Goal: Transaction & Acquisition: Book appointment/travel/reservation

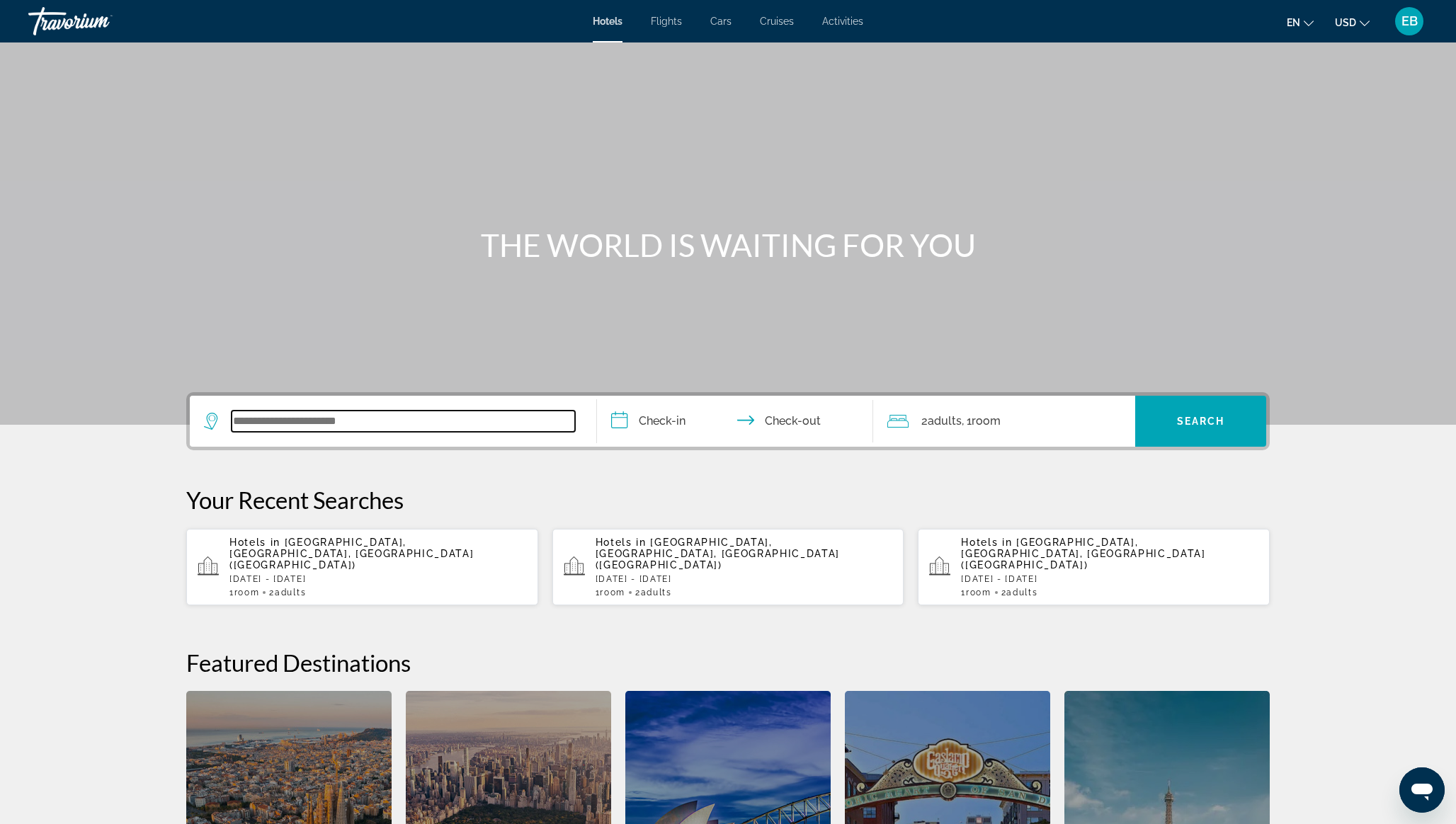
click at [361, 424] on input "Search widget" at bounding box center [404, 421] width 344 height 21
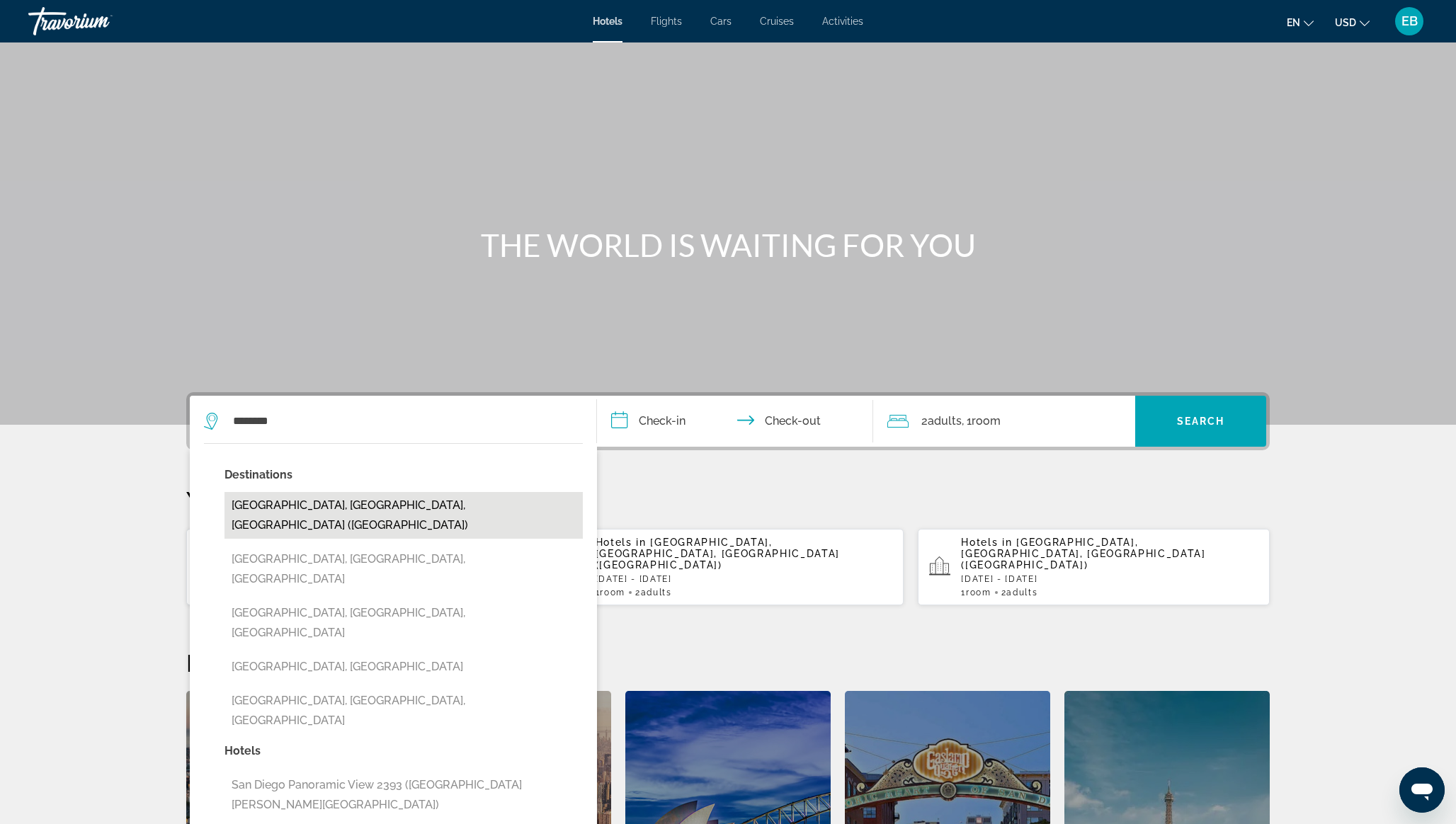
click at [340, 506] on button "San Diego, CA, United States (SAN)" at bounding box center [404, 515] width 358 height 47
type input "**********"
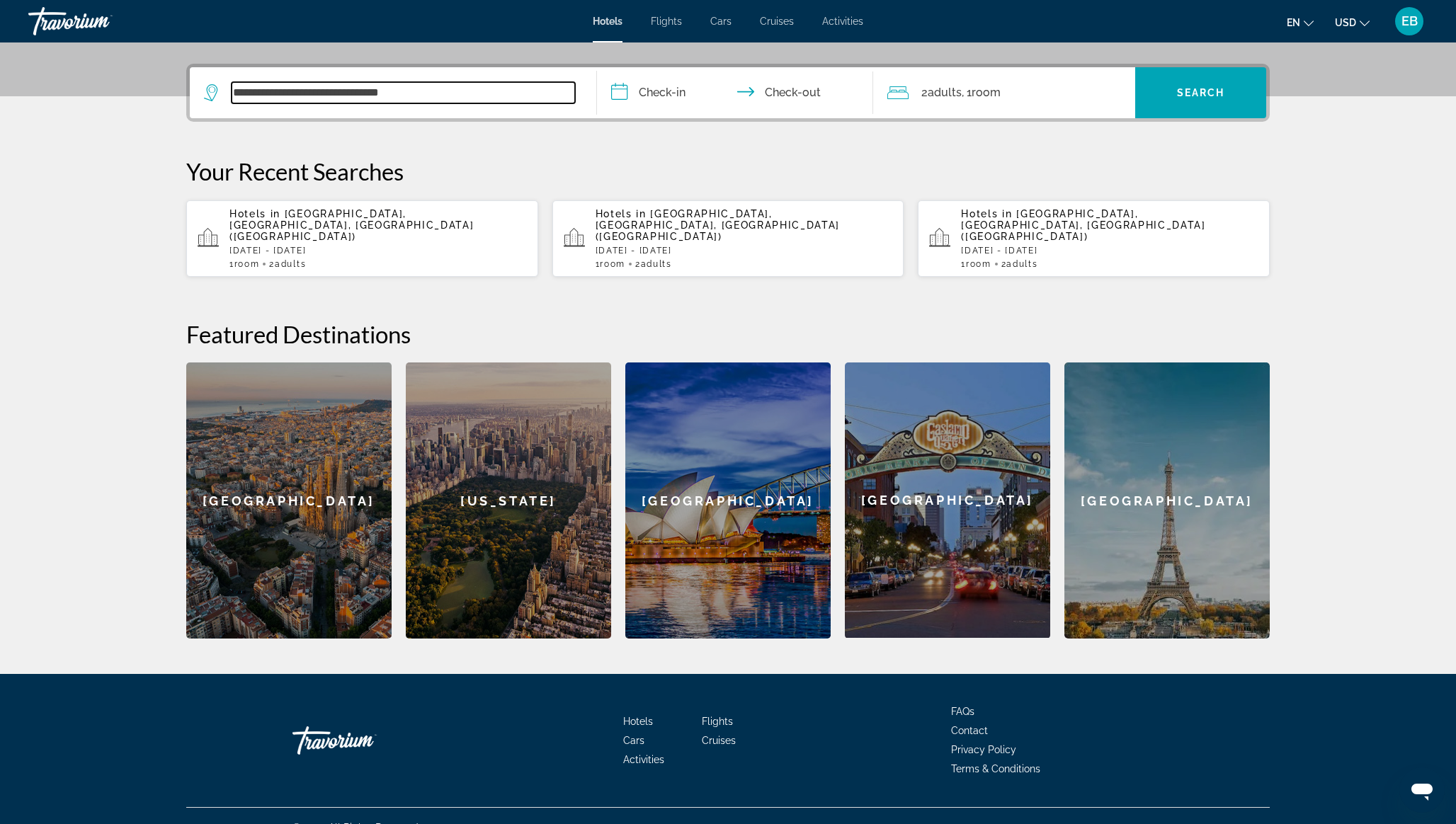
scroll to position [329, 0]
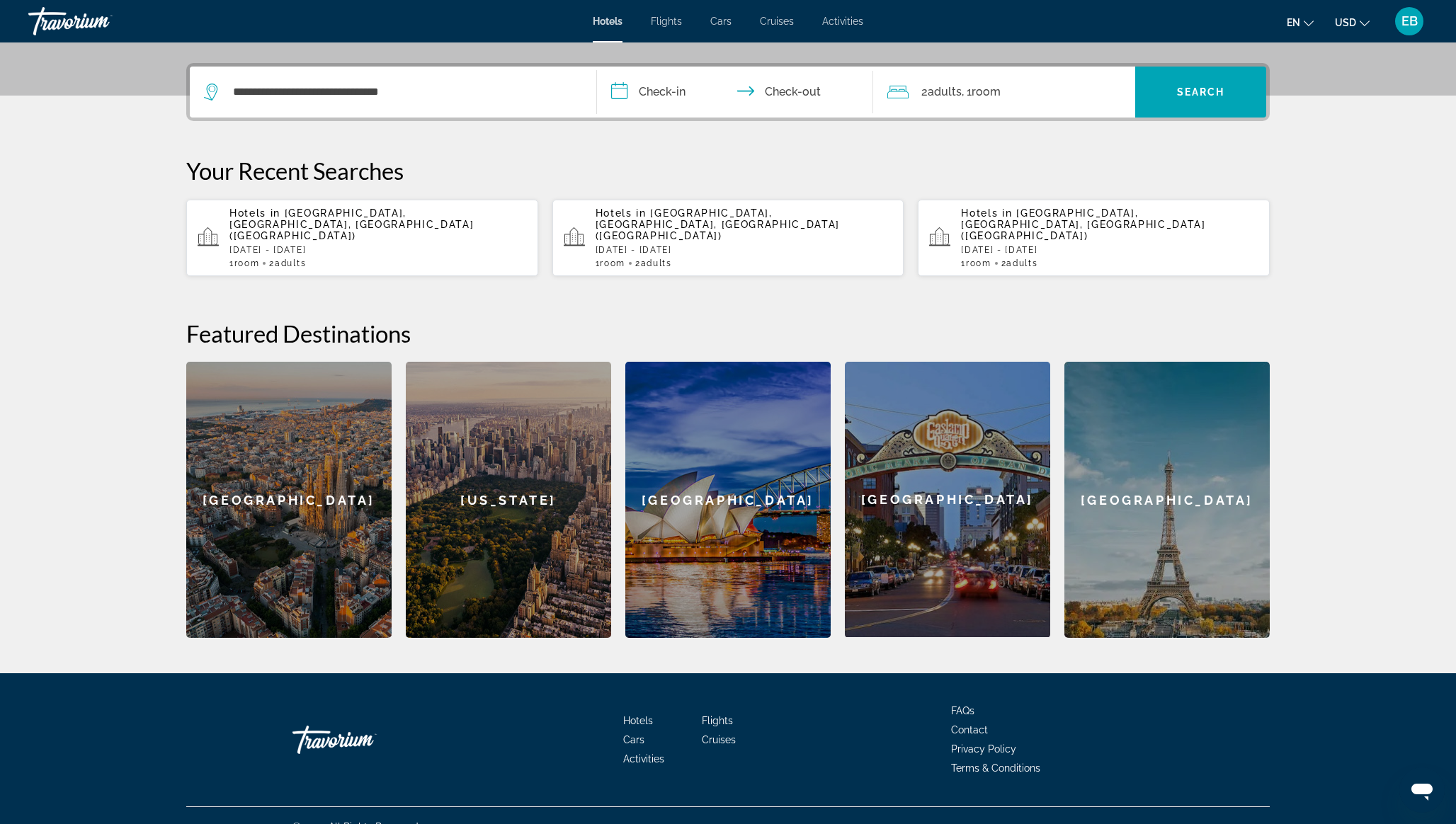
click at [688, 94] on input "**********" at bounding box center [738, 94] width 282 height 55
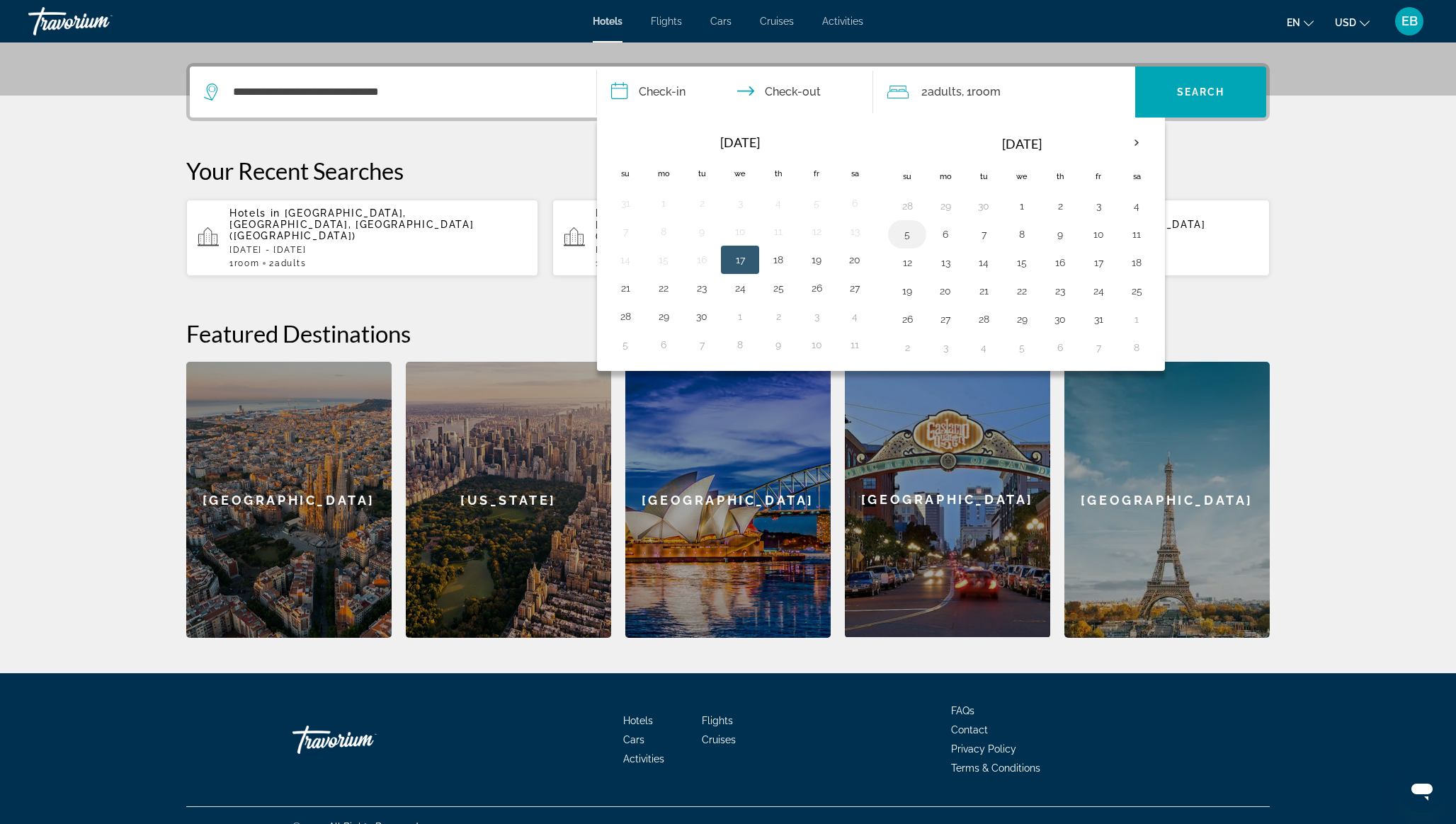
click at [910, 236] on button "5" at bounding box center [906, 234] width 23 height 20
click at [1099, 234] on button "10" at bounding box center [1098, 234] width 23 height 20
type input "**********"
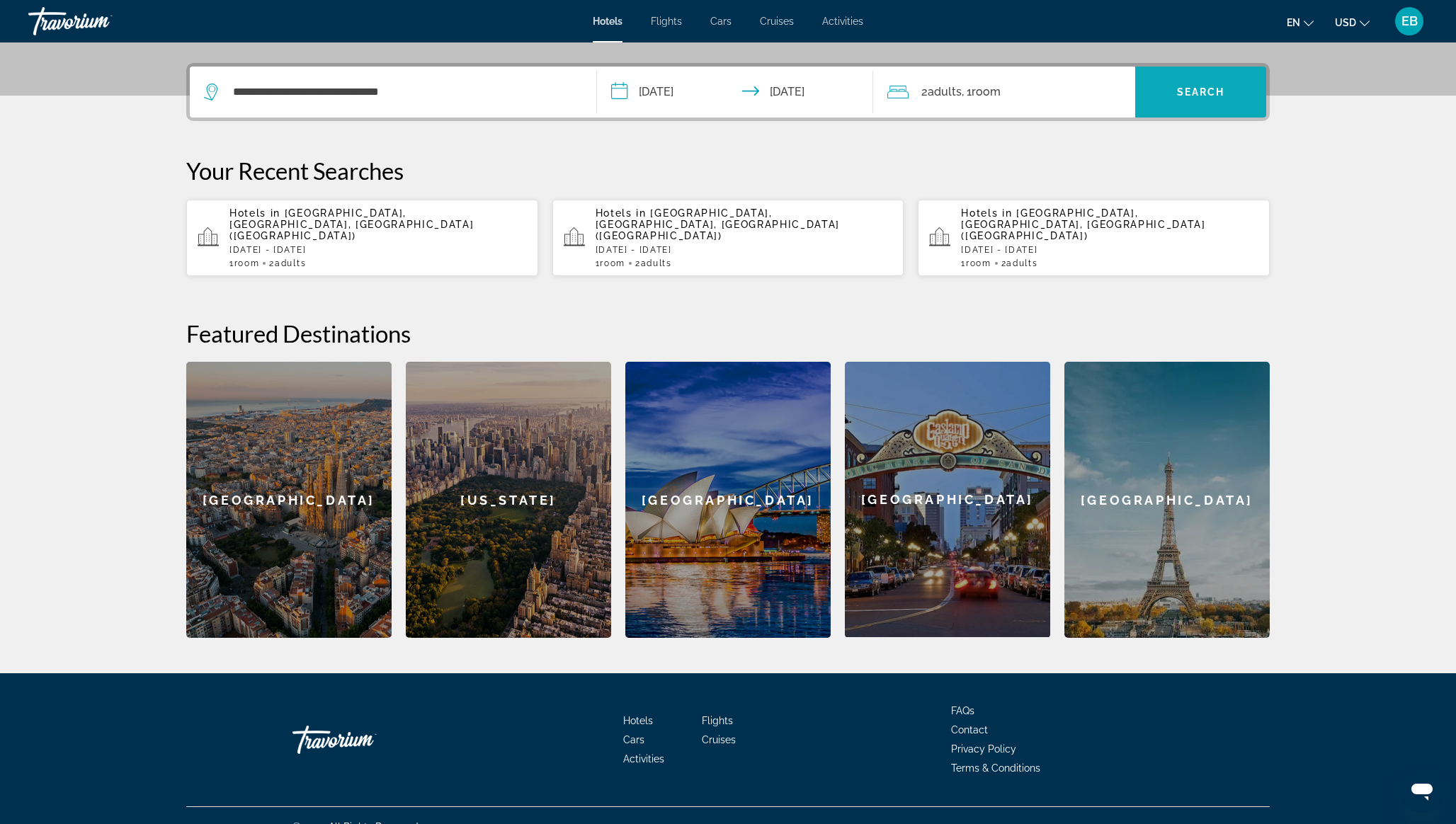
click at [1183, 95] on span "Search" at bounding box center [1201, 92] width 48 height 12
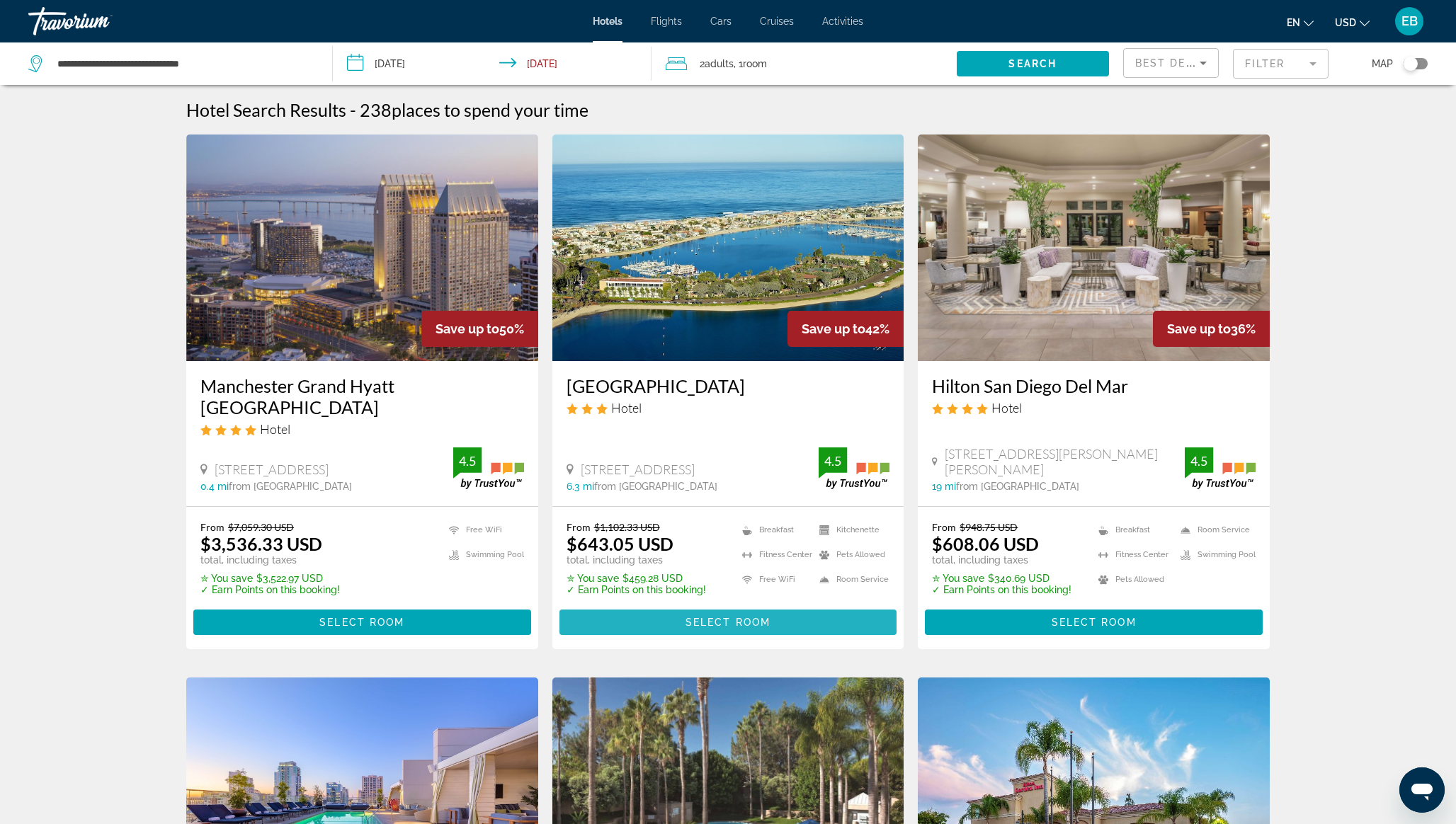
click at [708, 616] on span "Select Room" at bounding box center [728, 622] width 85 height 12
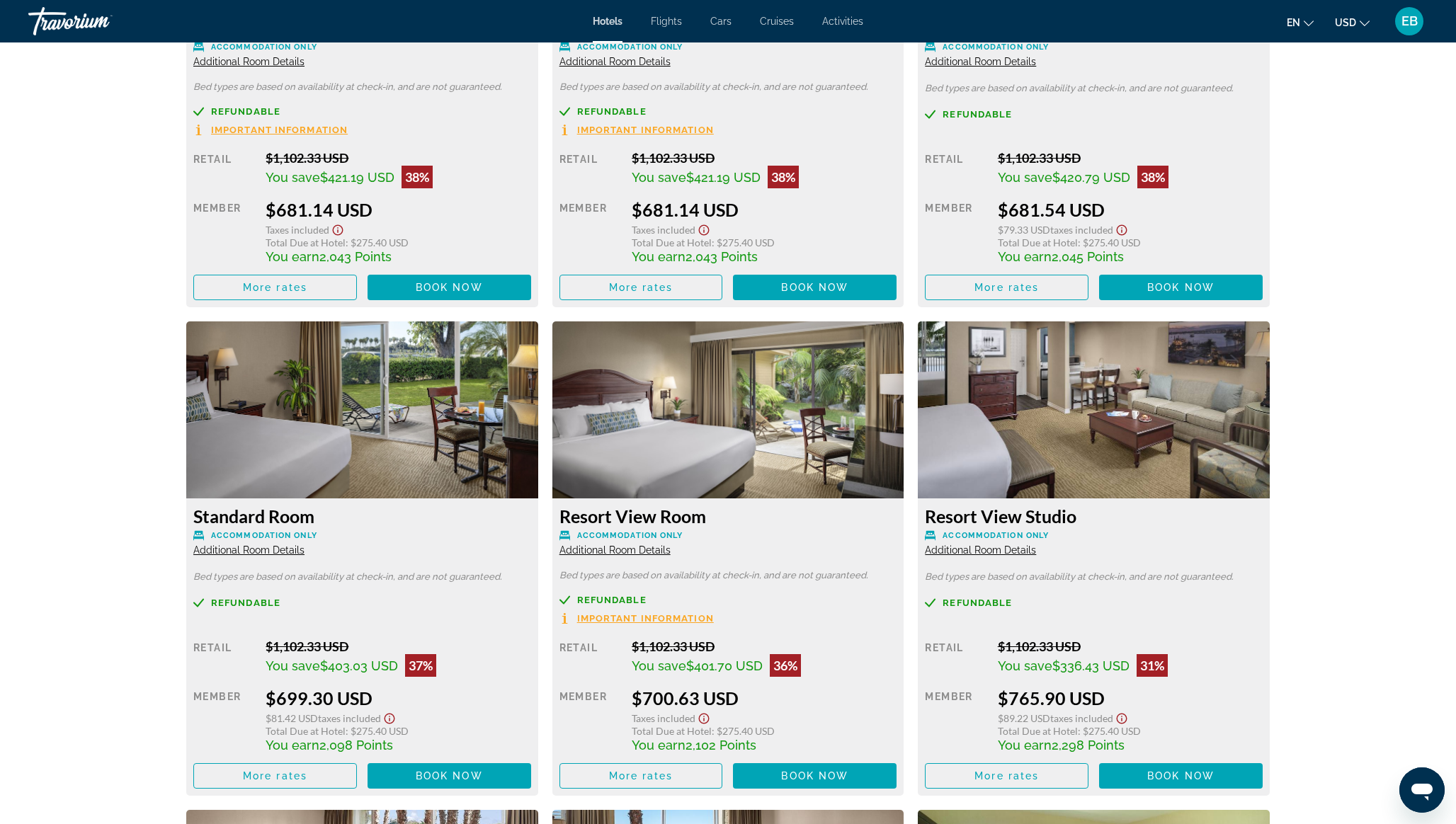
scroll to position [2636, 0]
click at [438, 769] on span "Book now" at bounding box center [449, 775] width 67 height 12
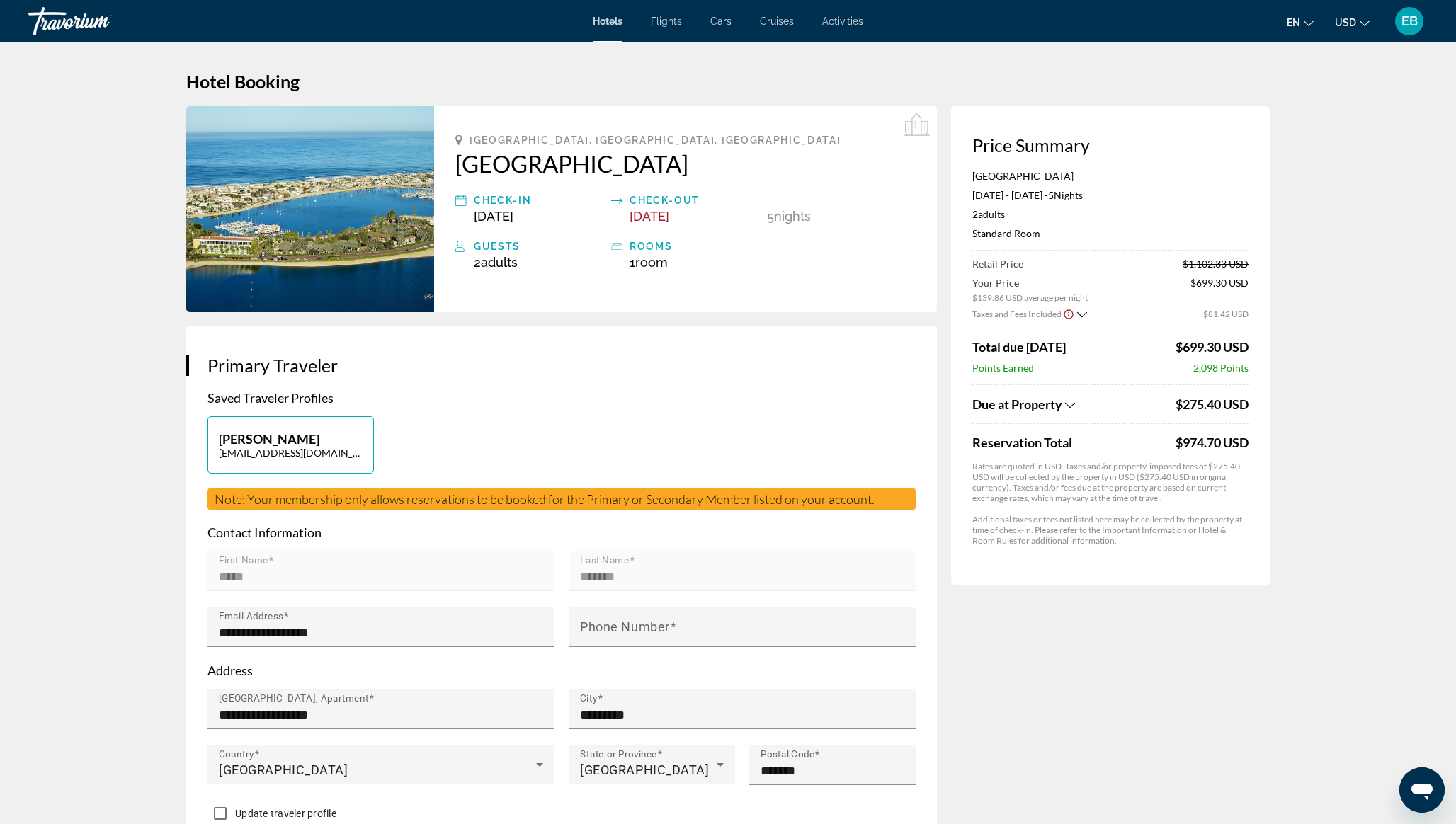
click at [1361, 23] on icon "Change currency" at bounding box center [1364, 23] width 10 height 10
click at [1306, 100] on button "CAD (Can$)" at bounding box center [1324, 94] width 70 height 19
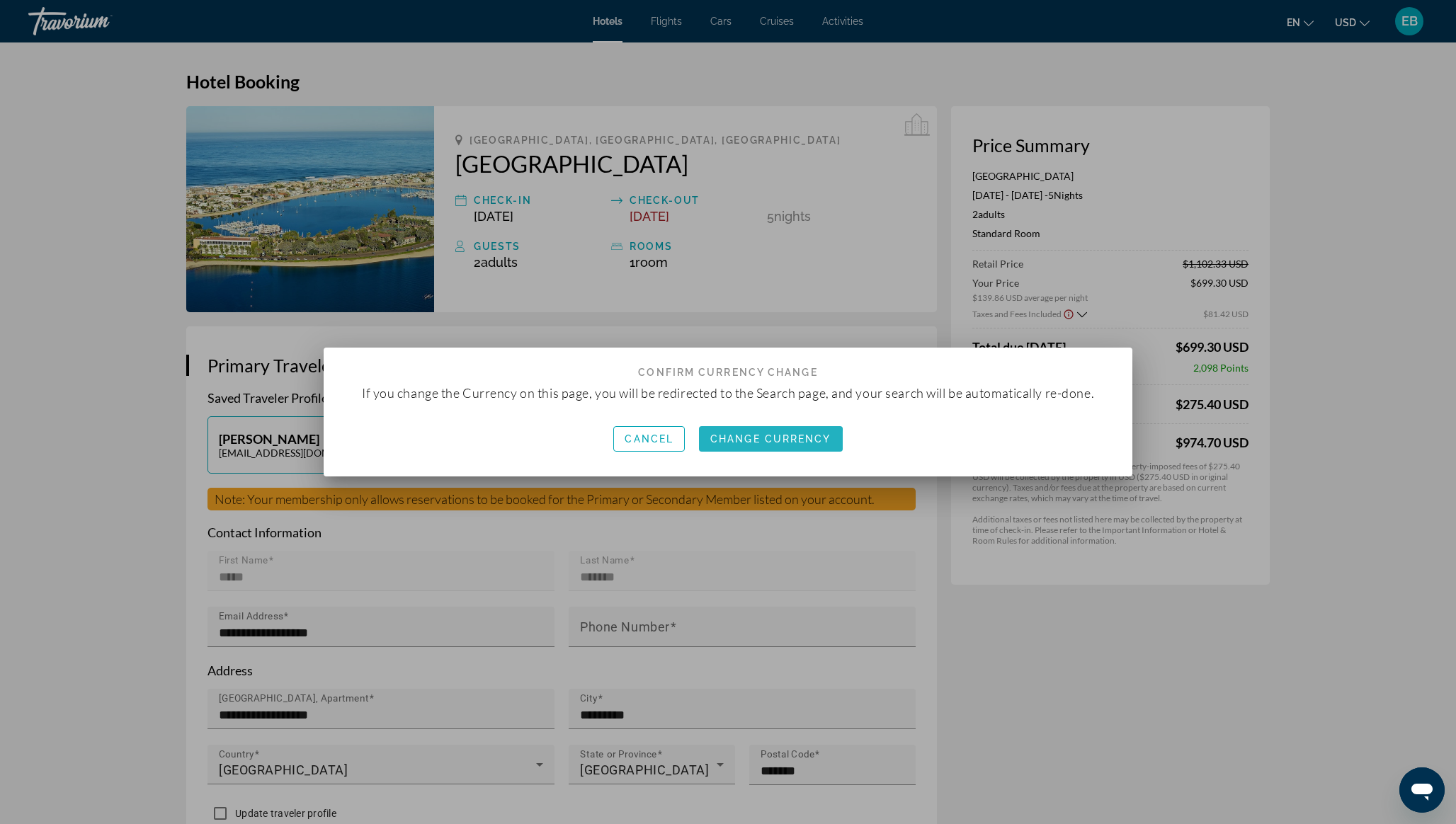
click at [729, 445] on span "button" at bounding box center [771, 439] width 144 height 34
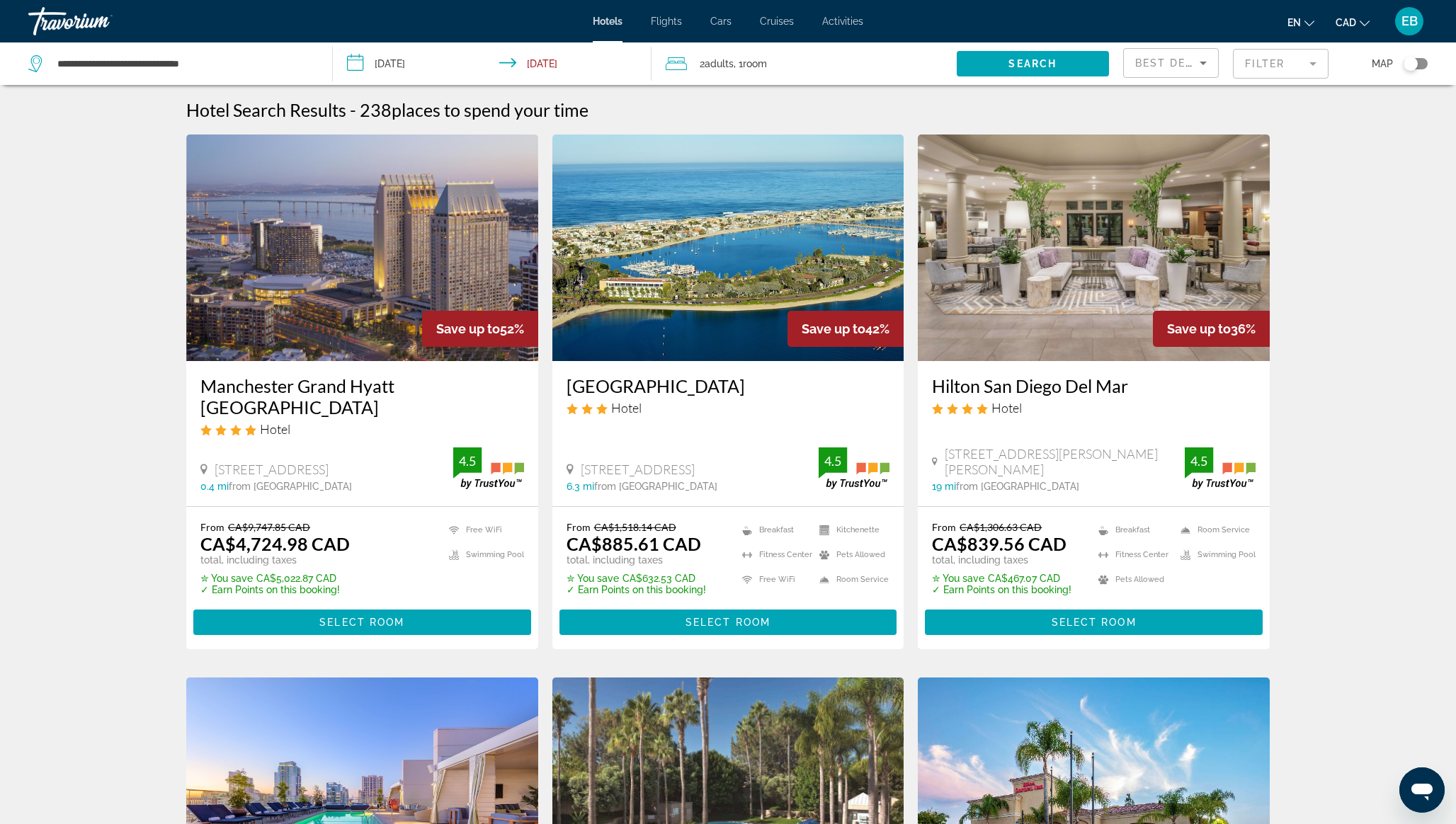
click at [692, 268] on img "Main content" at bounding box center [728, 247] width 352 height 226
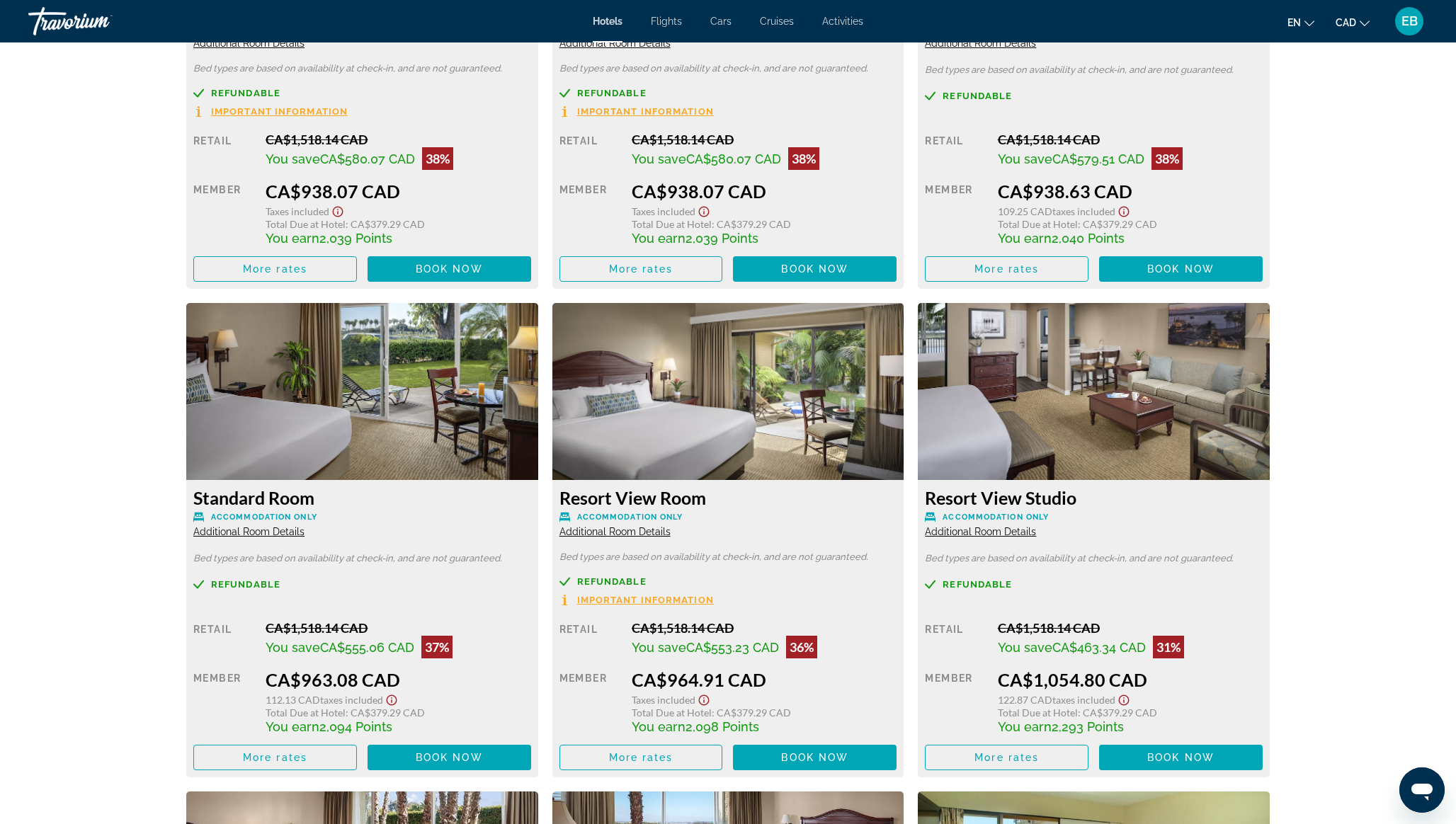
scroll to position [2658, 0]
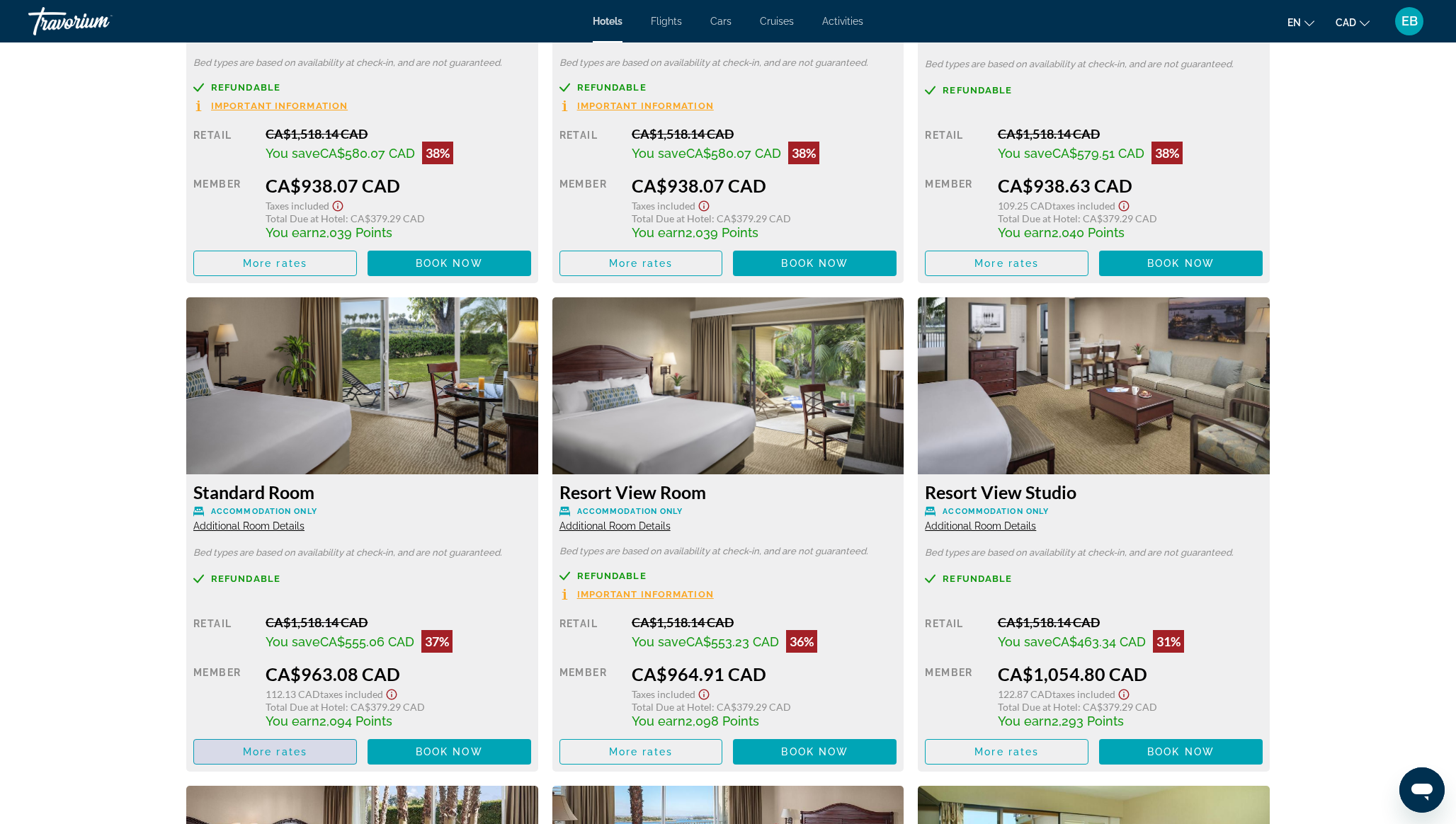
click at [304, 746] on span "More rates" at bounding box center [275, 751] width 65 height 12
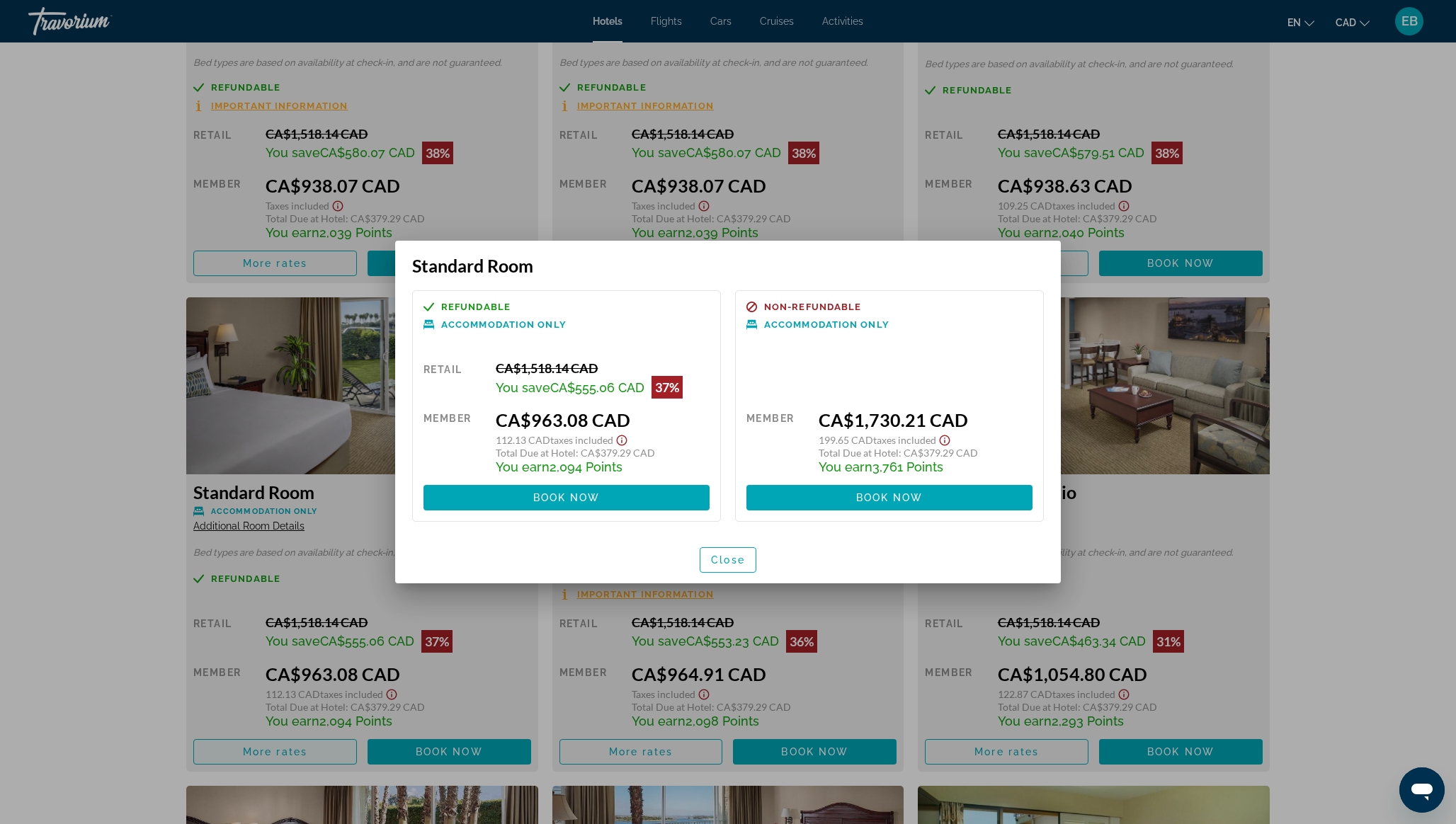
scroll to position [0, 0]
click at [726, 561] on span "Close" at bounding box center [728, 559] width 34 height 12
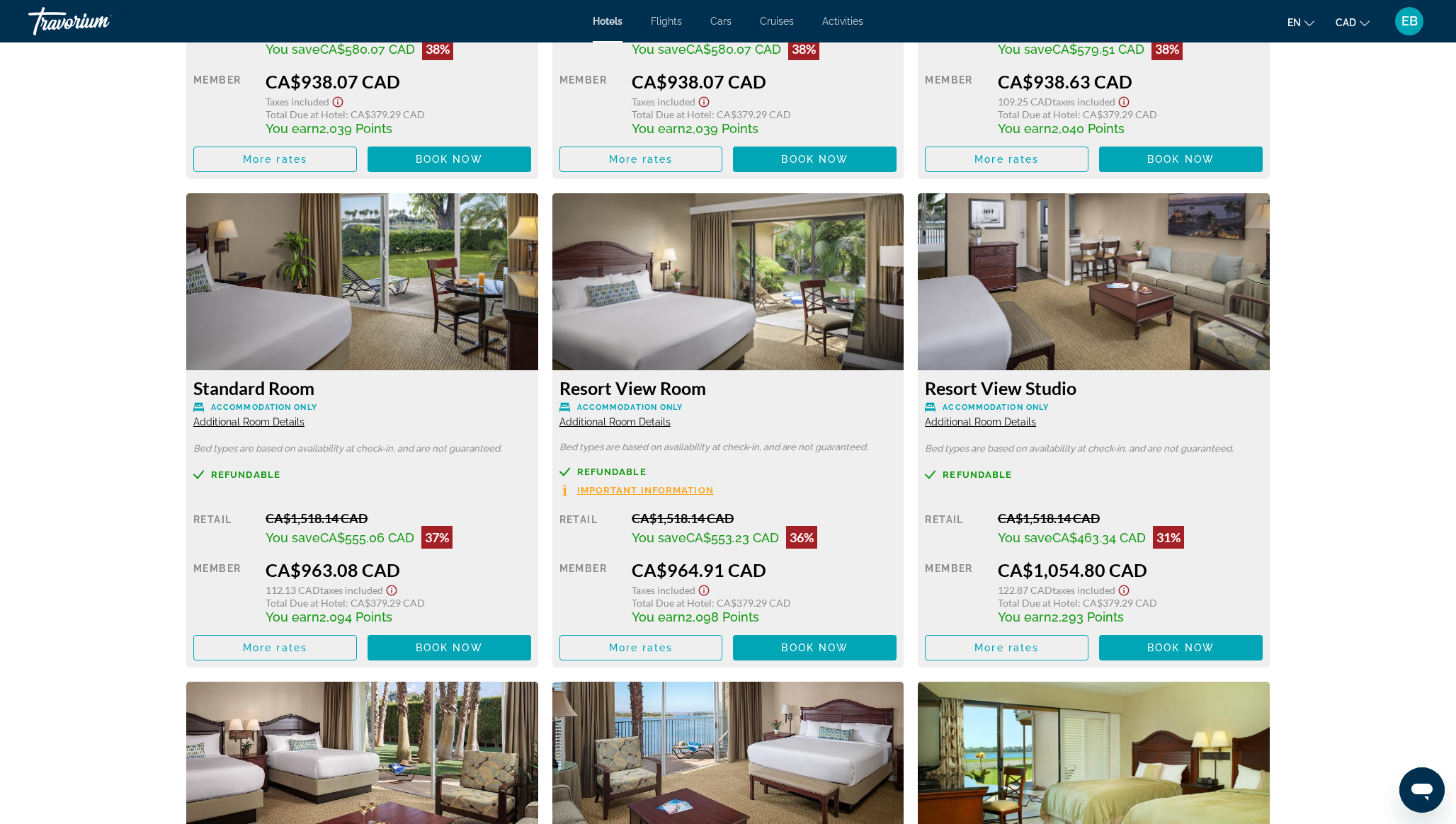
scroll to position [2788, 0]
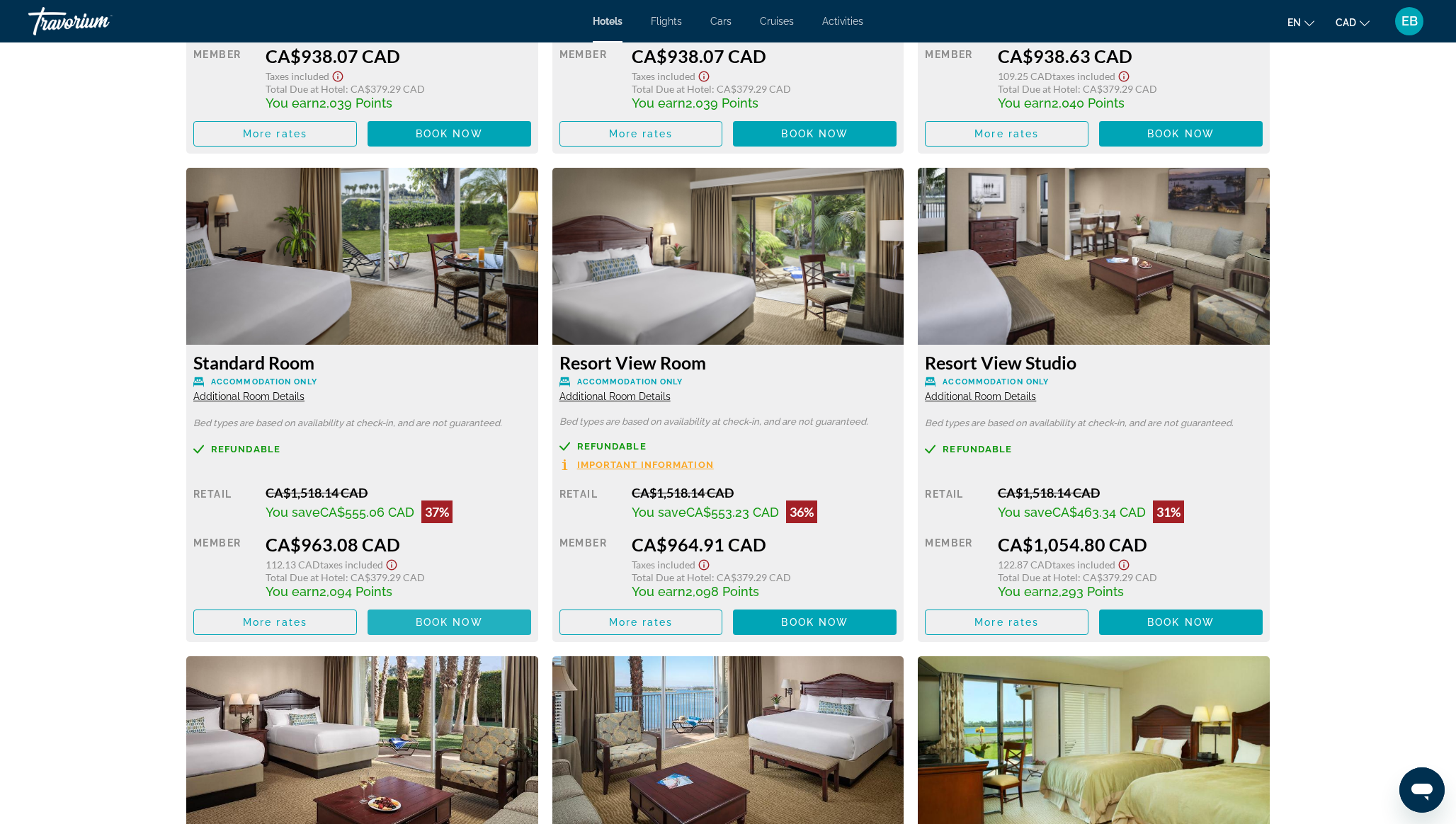
click at [445, 616] on span "Book now" at bounding box center [449, 622] width 67 height 12
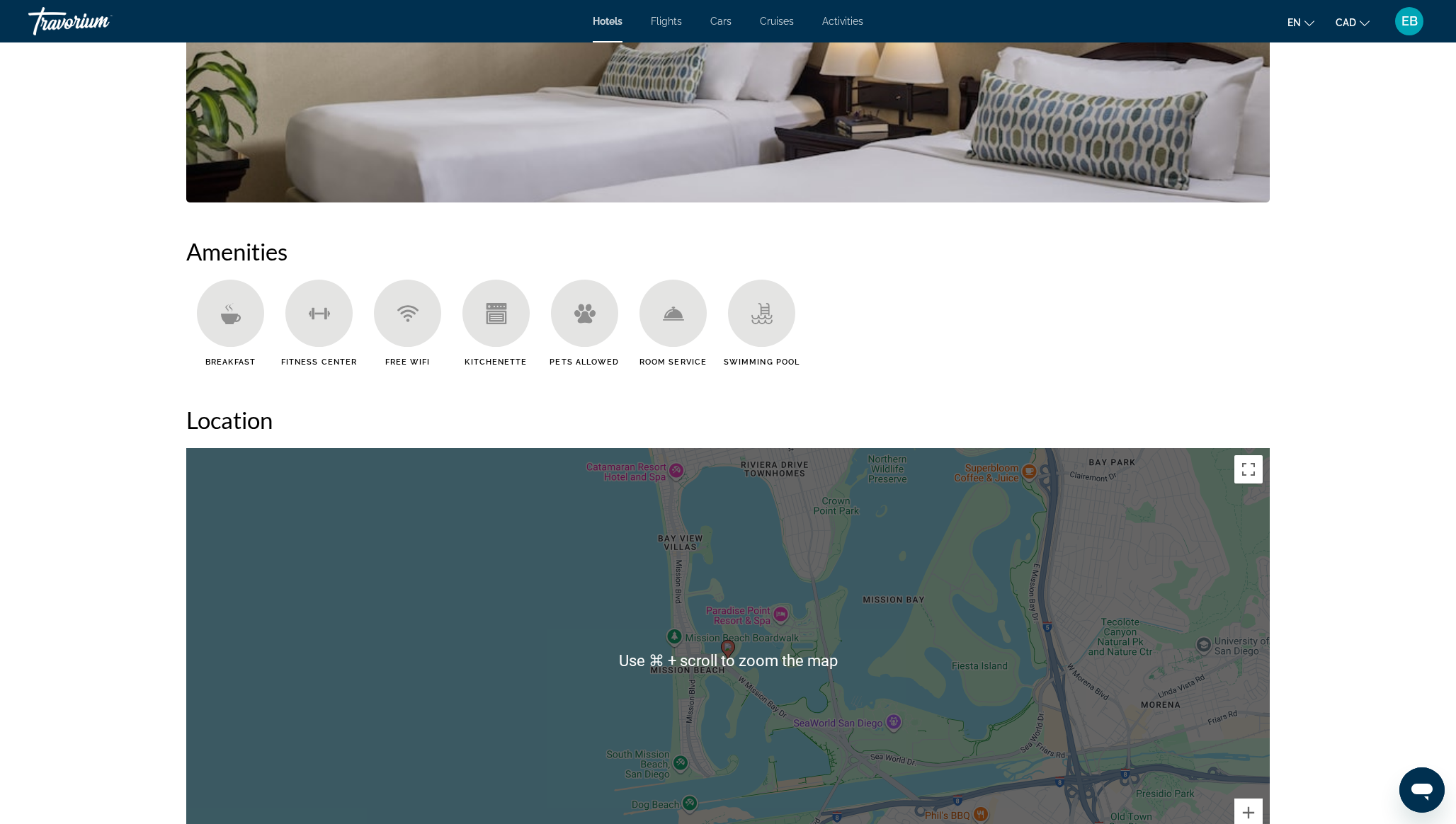
scroll to position [924, 0]
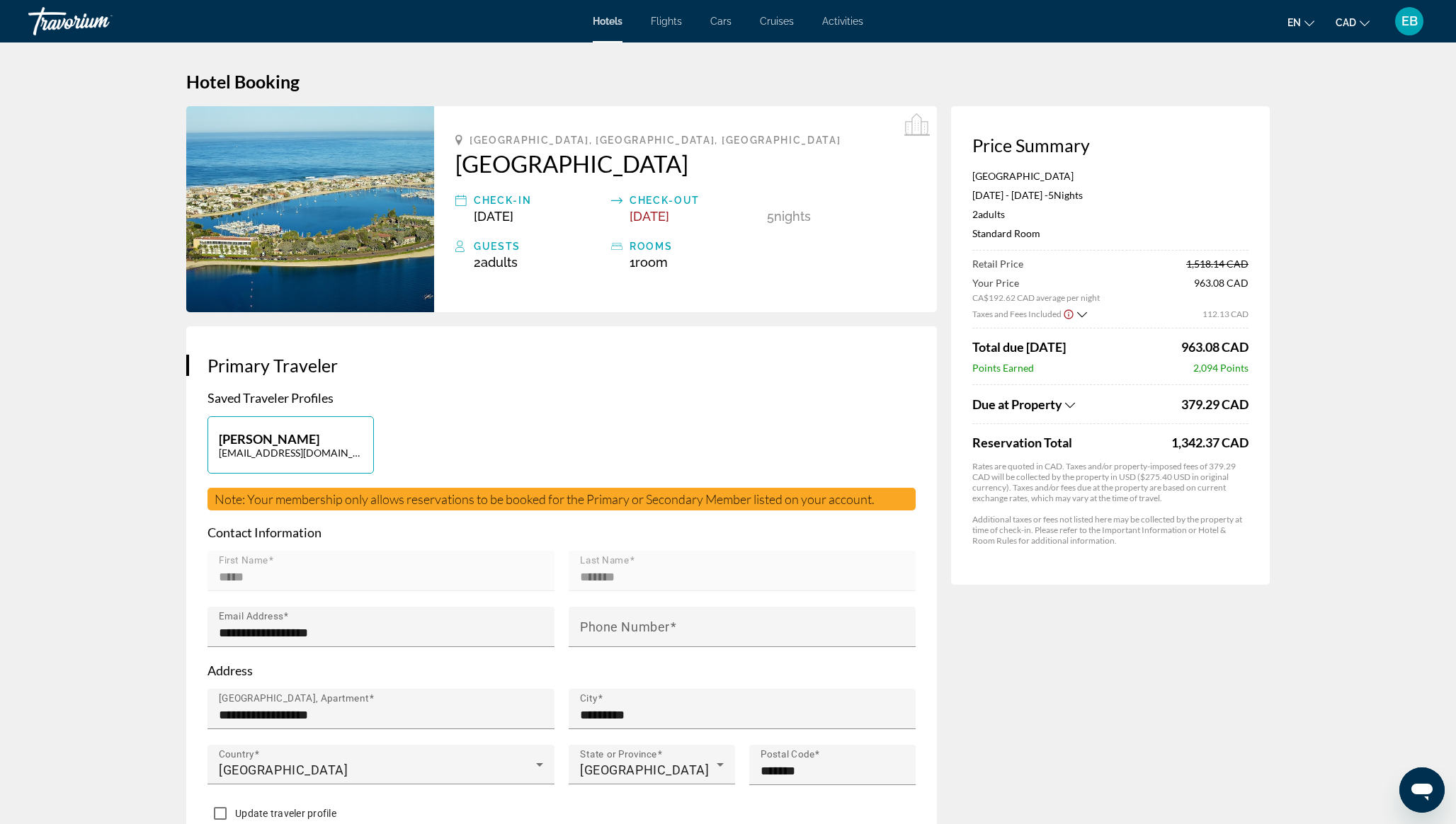
click at [485, 264] on span "Adults" at bounding box center [499, 262] width 37 height 15
drag, startPoint x: 448, startPoint y: 162, endPoint x: 656, endPoint y: 159, distance: 208.0
click at [657, 159] on div "San Diego, CA, United States Bahia Resort Hotel Check-in Oct 5, 2025 Check-out …" at bounding box center [685, 209] width 503 height 206
copy h2 "Bahia Resort Hotel"
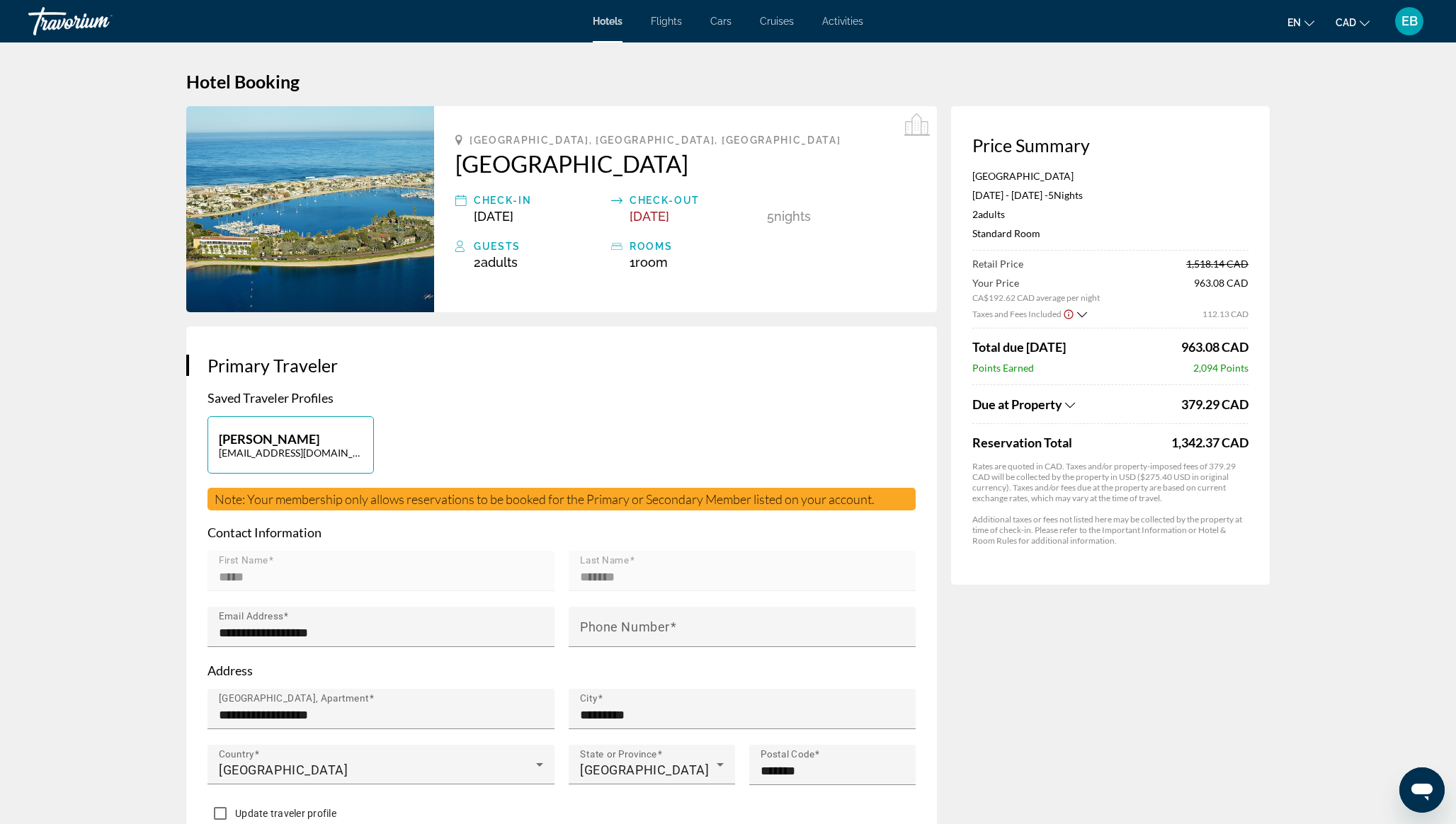
copy h2 "Bahia Resort Hotel"
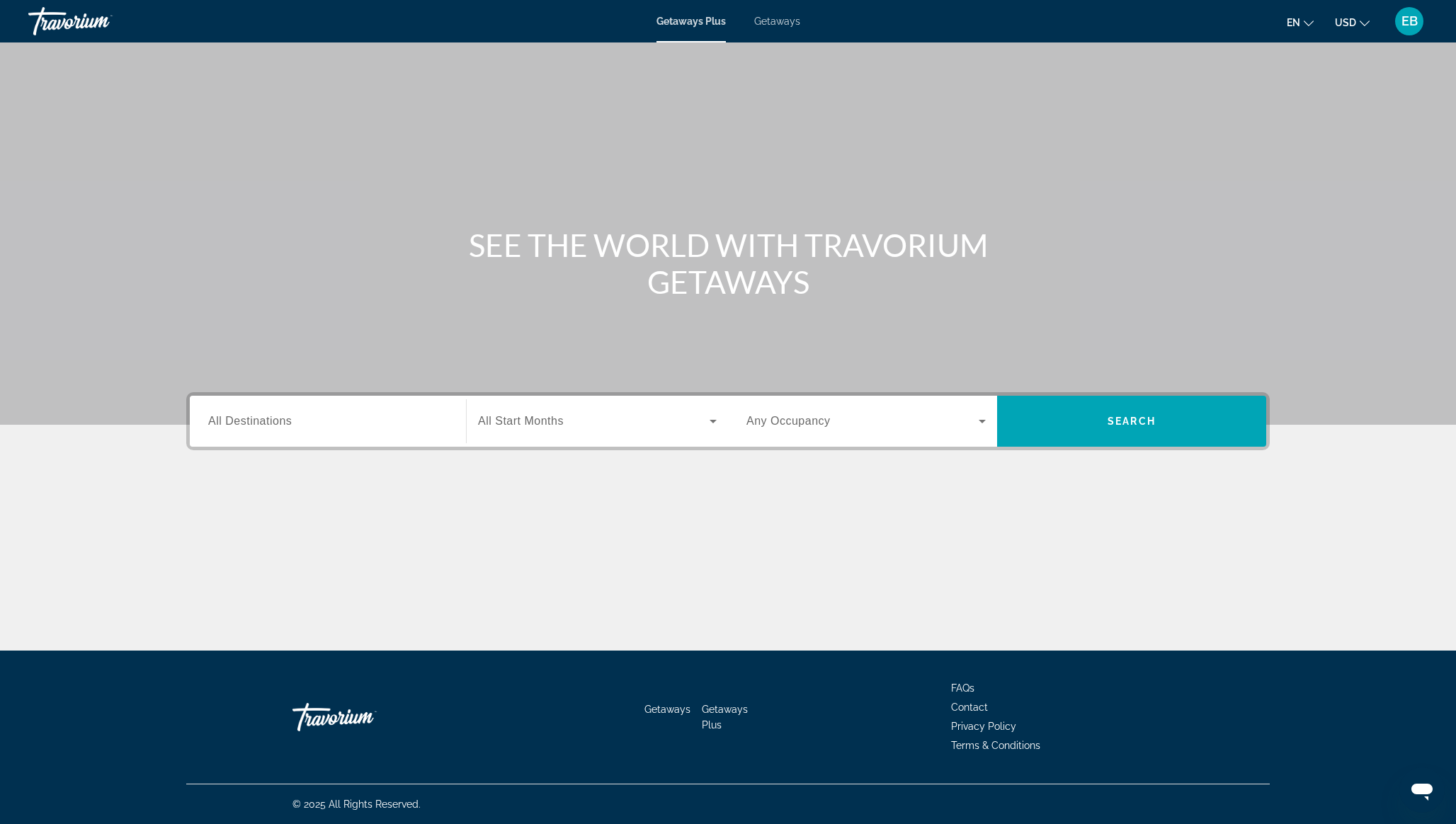
click at [287, 421] on span "All Destinations" at bounding box center [250, 420] width 84 height 12
click at [287, 421] on input "Destination All Destinations" at bounding box center [328, 422] width 240 height 17
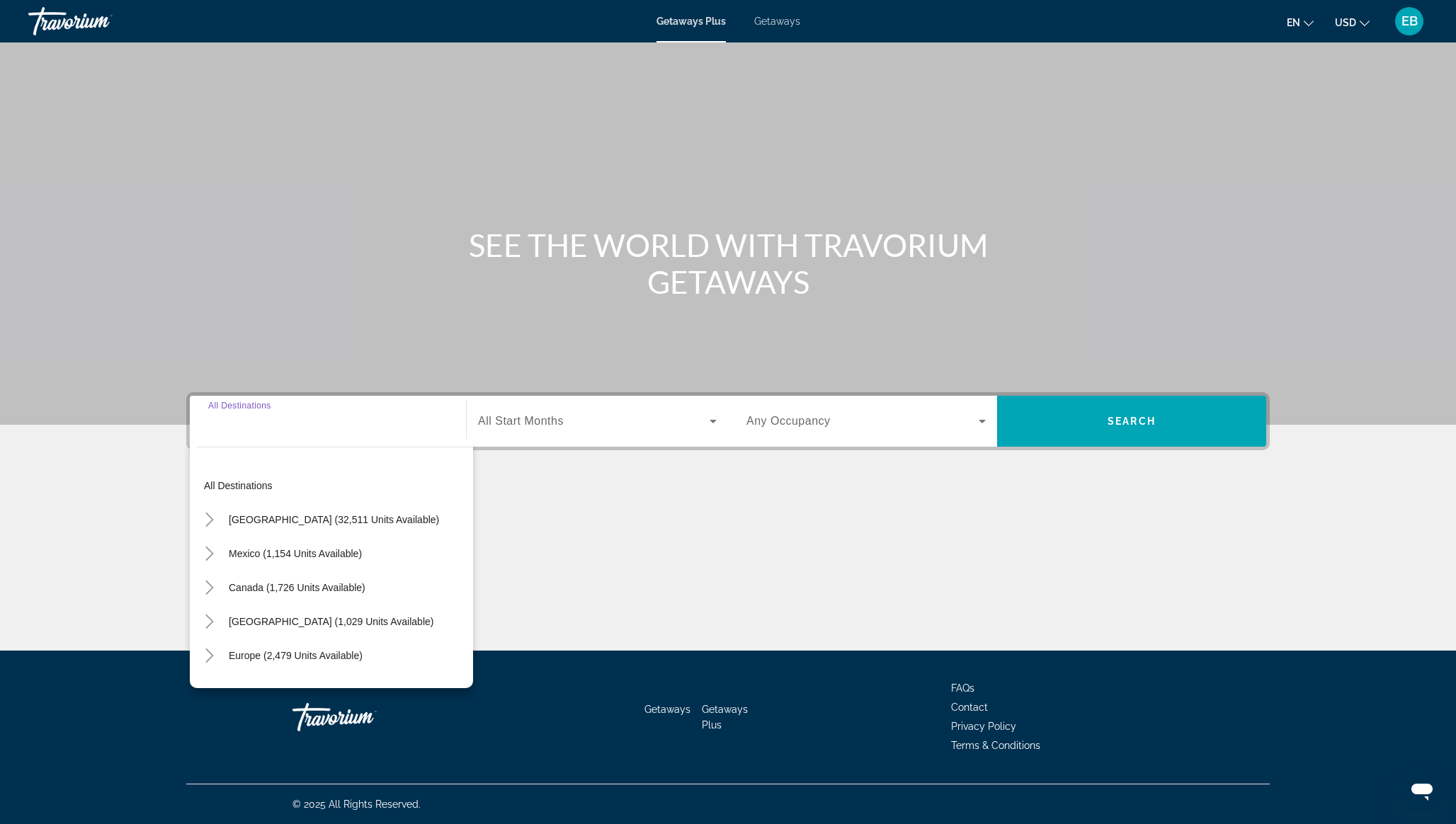
click at [281, 423] on input "Destination All Destinations" at bounding box center [328, 422] width 240 height 17
click at [209, 522] on icon "Toggle United States (32,511 units available)" at bounding box center [209, 520] width 8 height 14
click at [222, 581] on icon "Toggle California (2,281 units available)" at bounding box center [224, 583] width 14 height 14
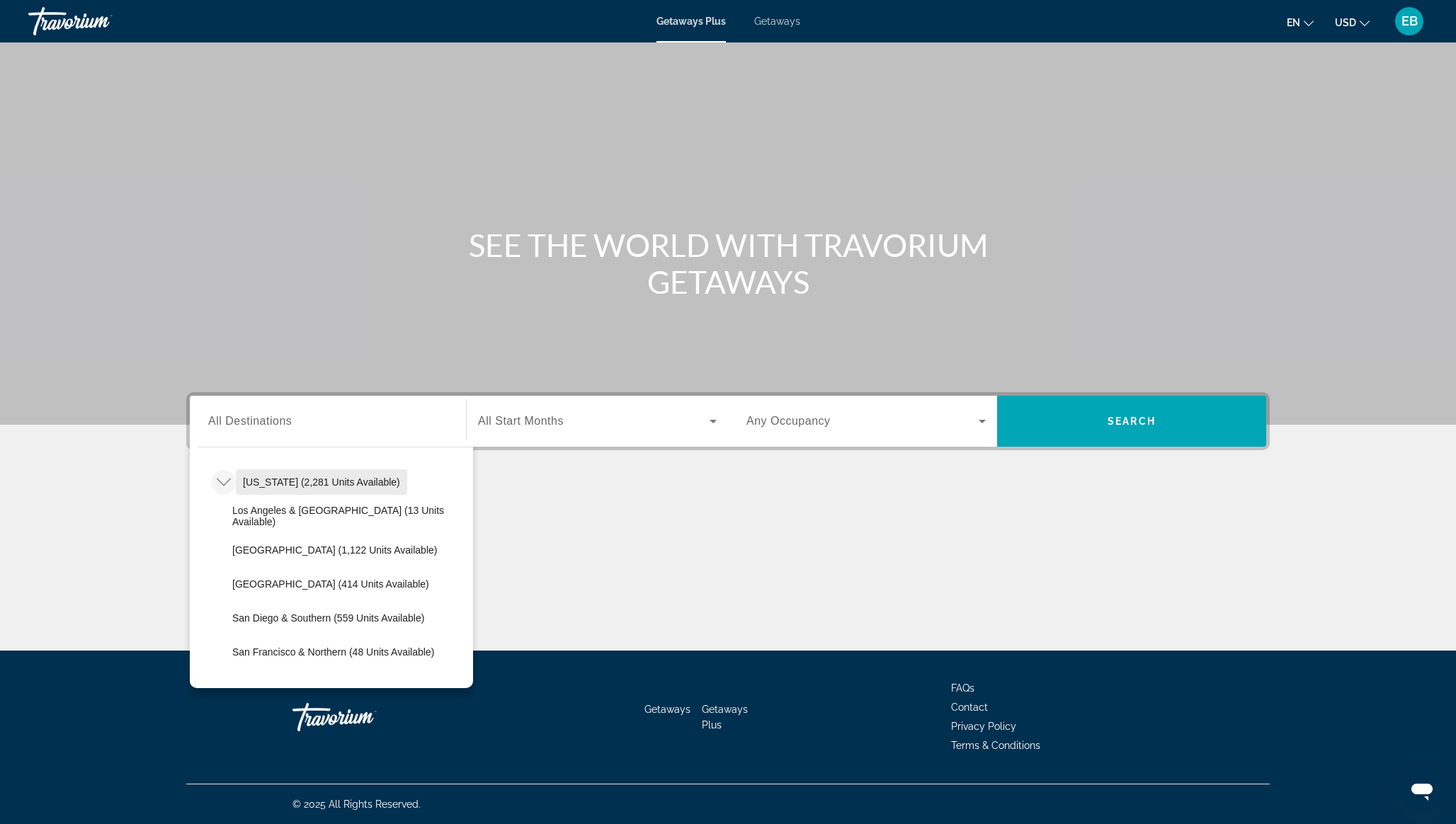
scroll to position [140, 0]
click at [259, 613] on span "San Diego & Southern (559 units available)" at bounding box center [328, 617] width 192 height 12
type input "**********"
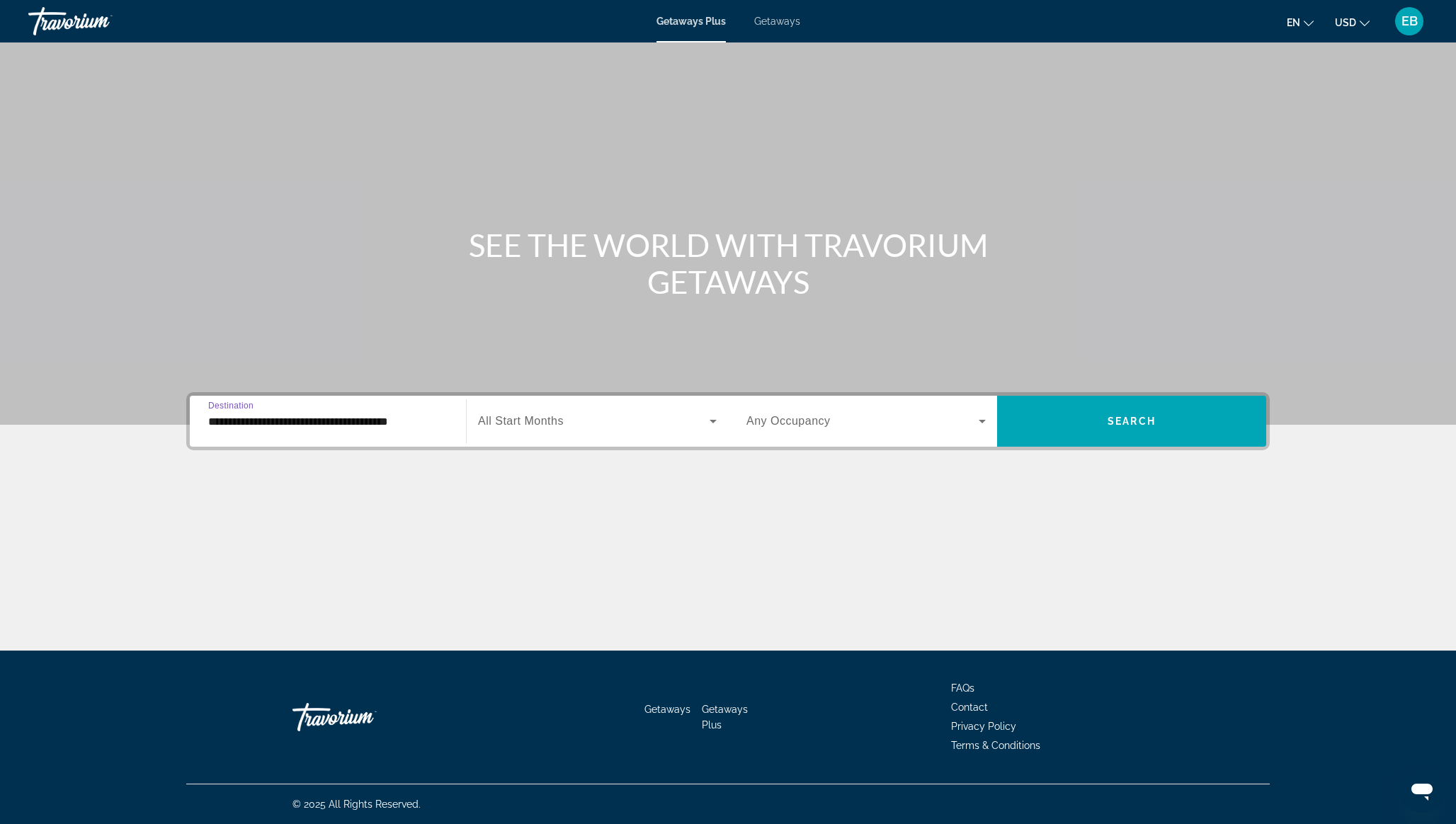
click at [529, 426] on span "All Start Months" at bounding box center [521, 420] width 86 height 12
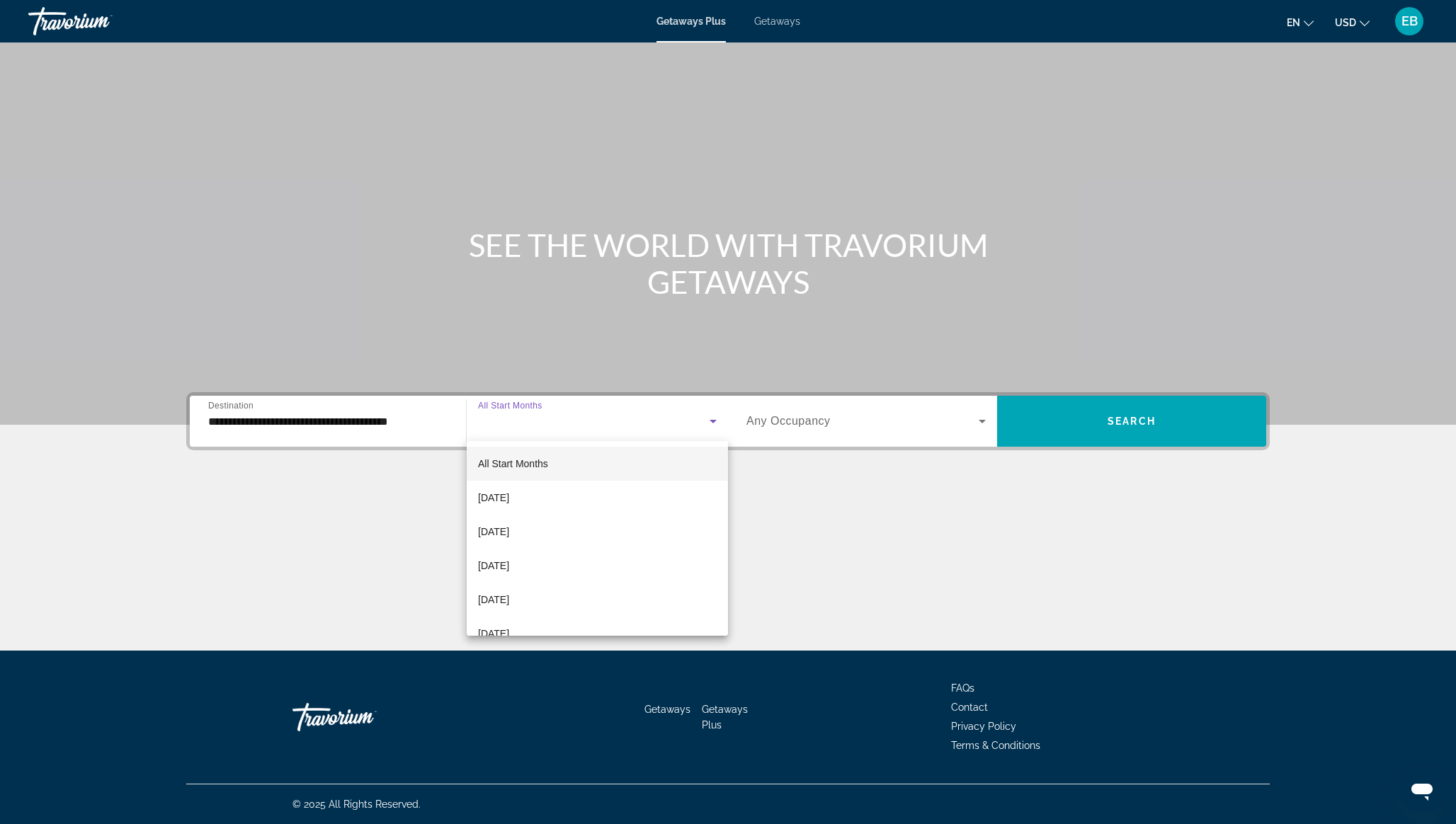
click at [529, 426] on div at bounding box center [728, 412] width 1456 height 824
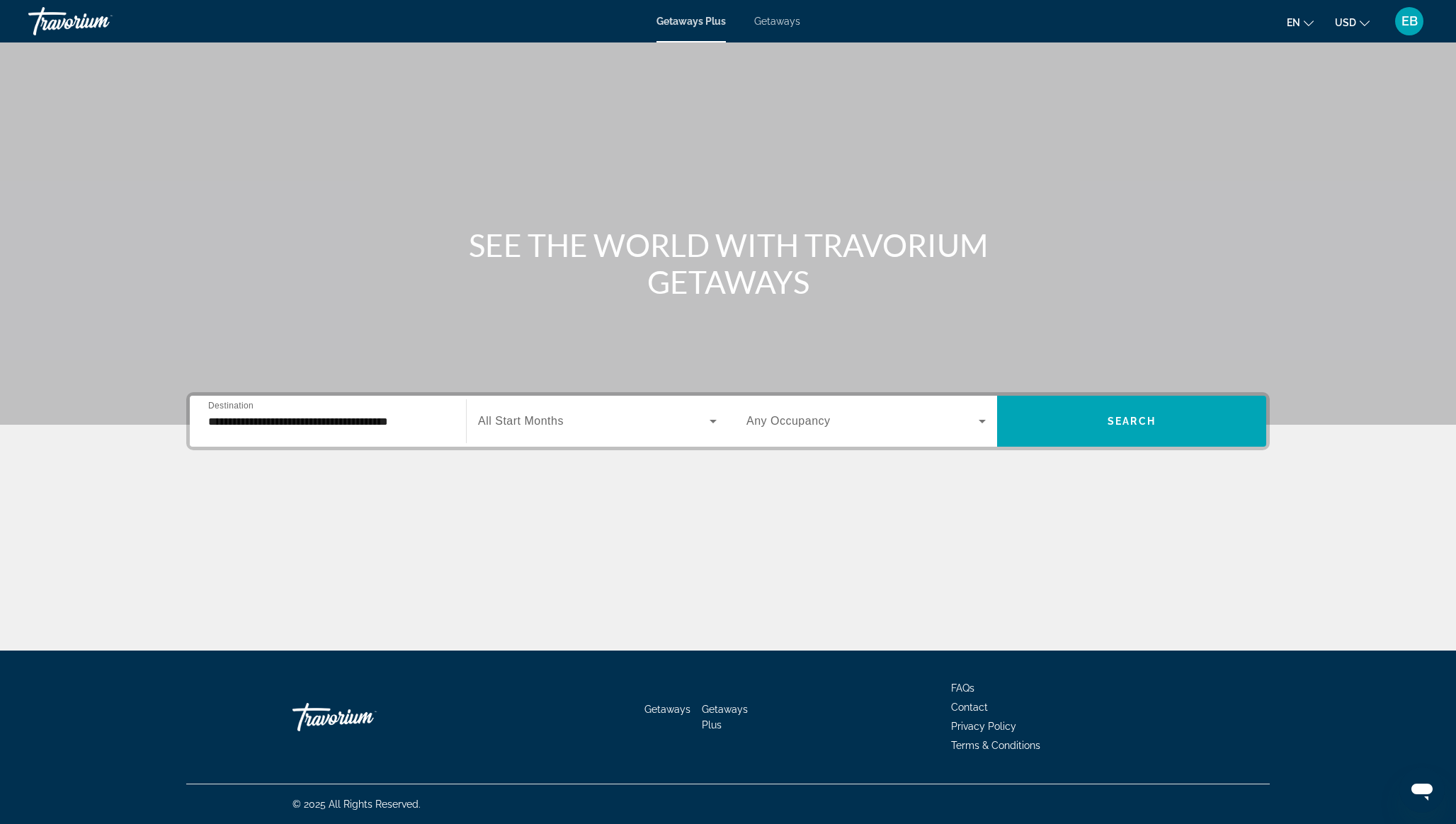
click at [529, 426] on span "All Start Months" at bounding box center [521, 420] width 86 height 12
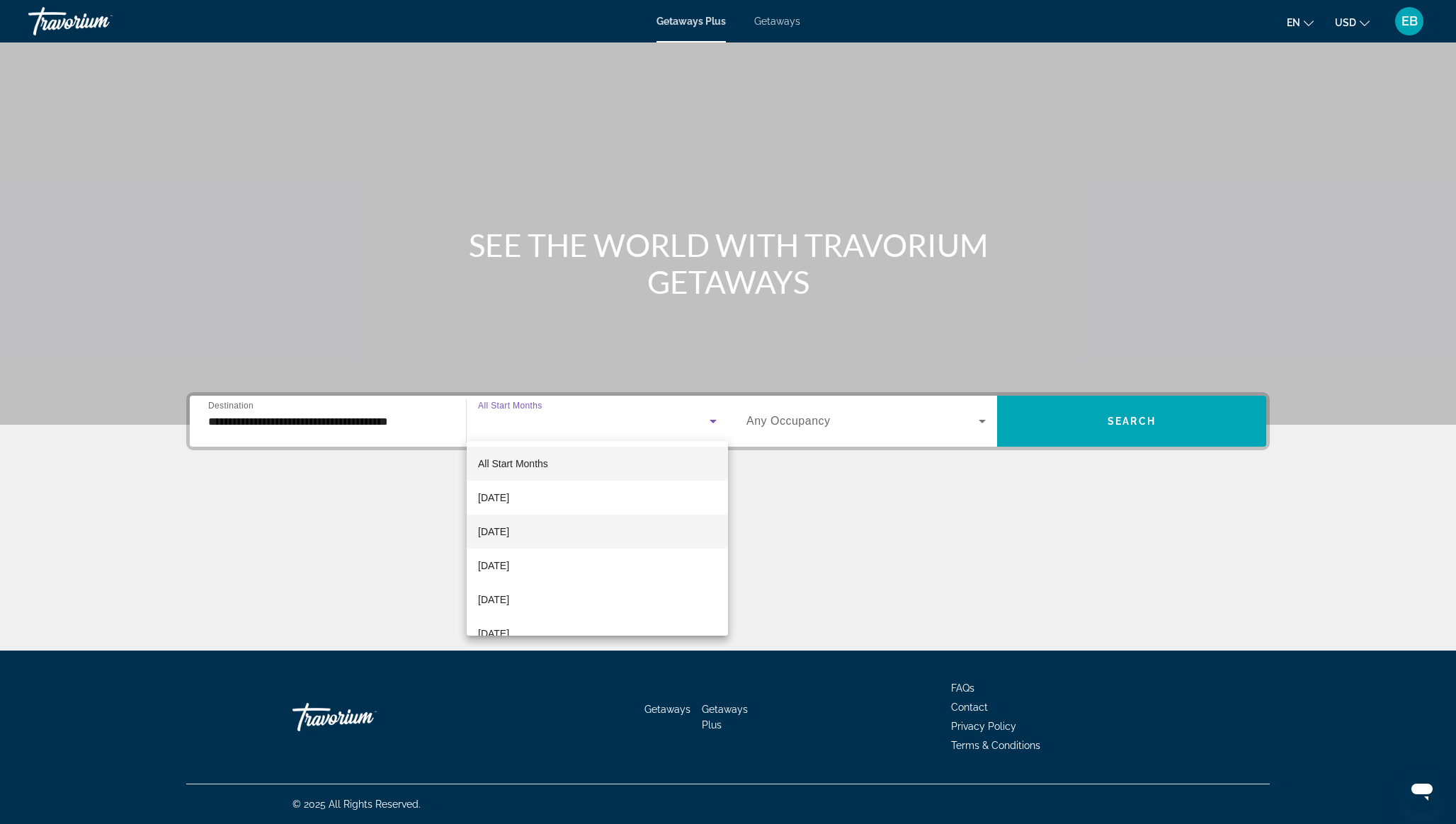
click at [509, 529] on span "October 2025" at bounding box center [493, 531] width 31 height 17
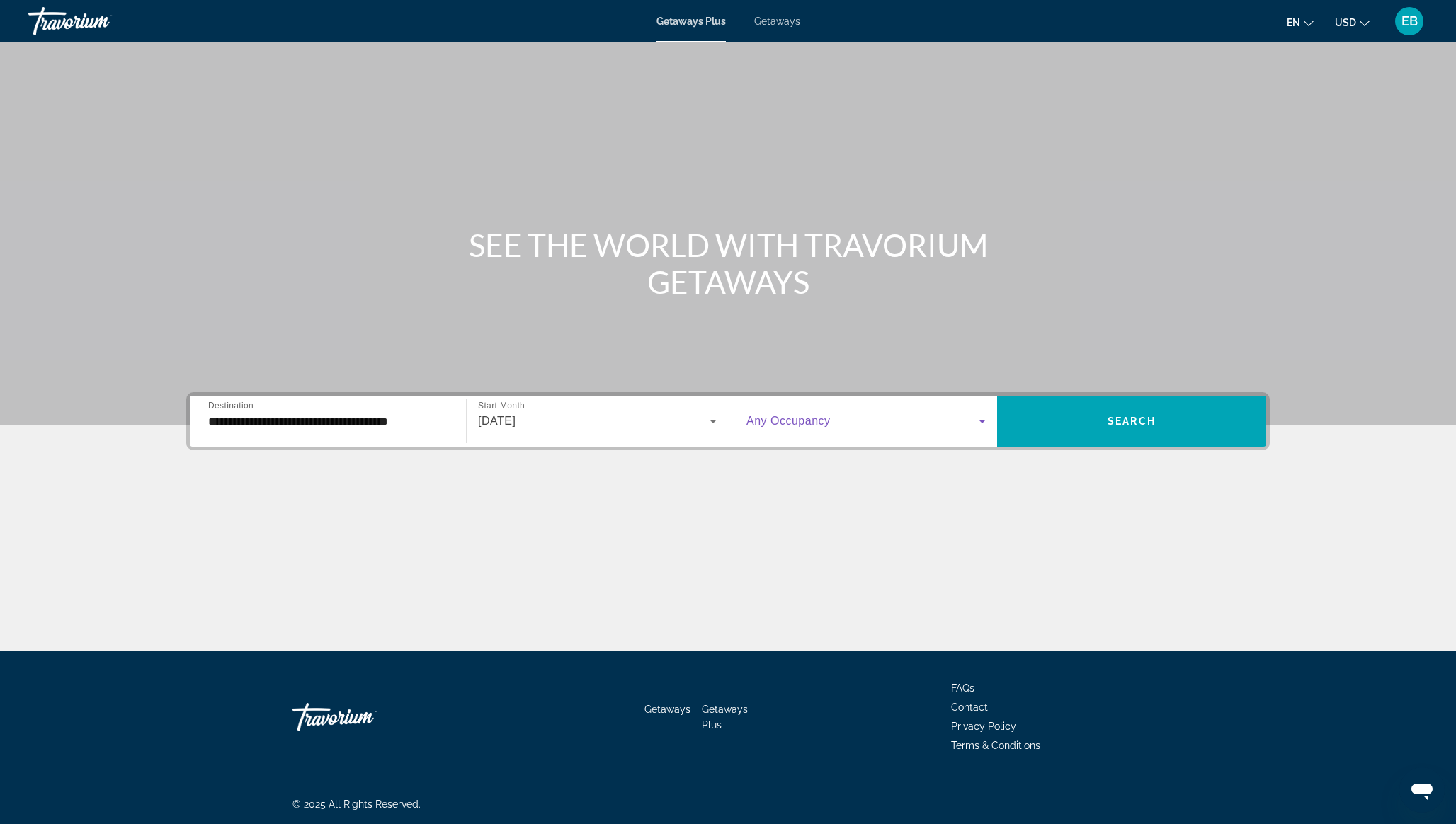
click at [901, 420] on span "Search widget" at bounding box center [862, 421] width 232 height 17
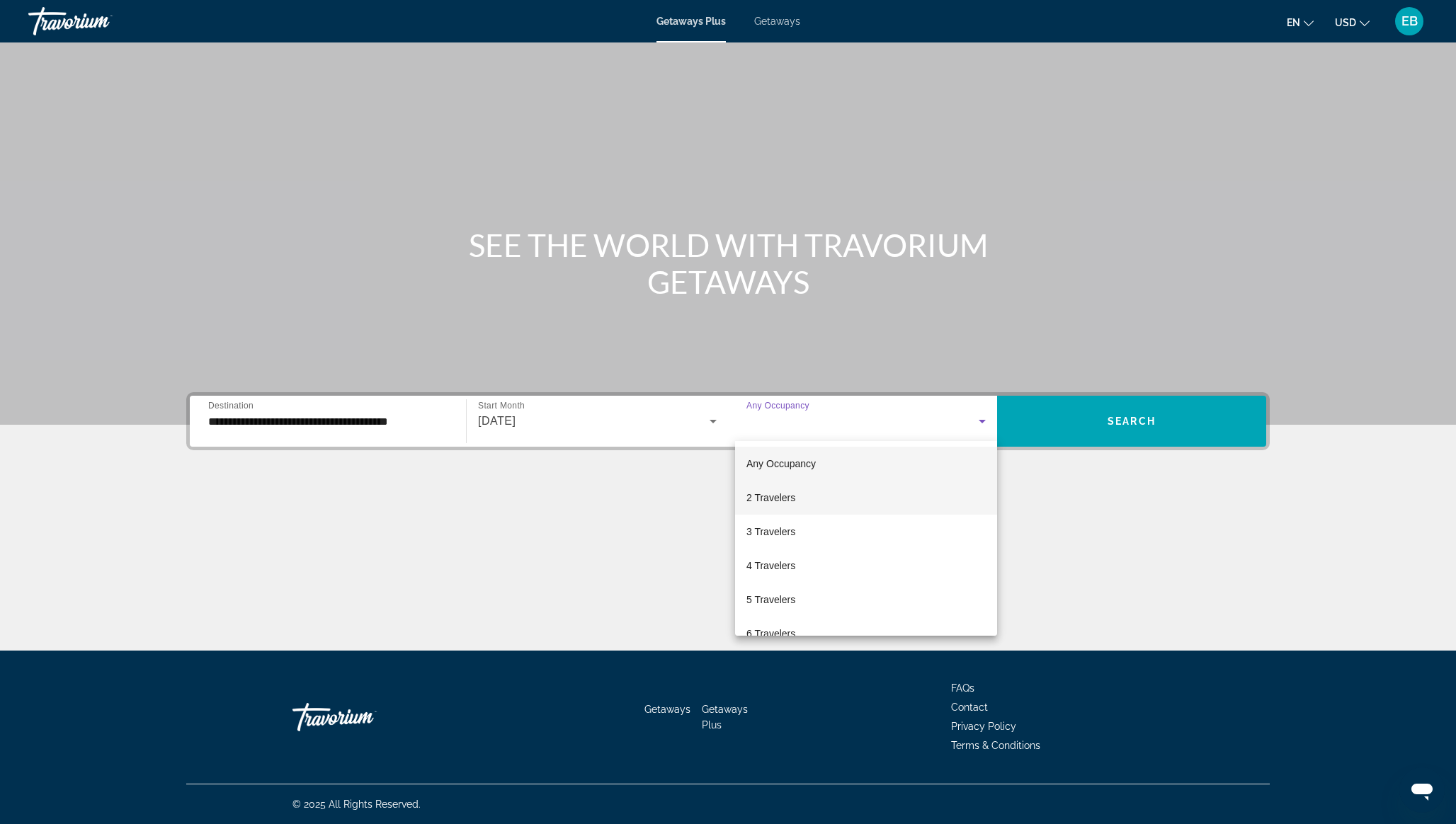
click at [828, 493] on mat-option "2 Travelers" at bounding box center [866, 498] width 262 height 34
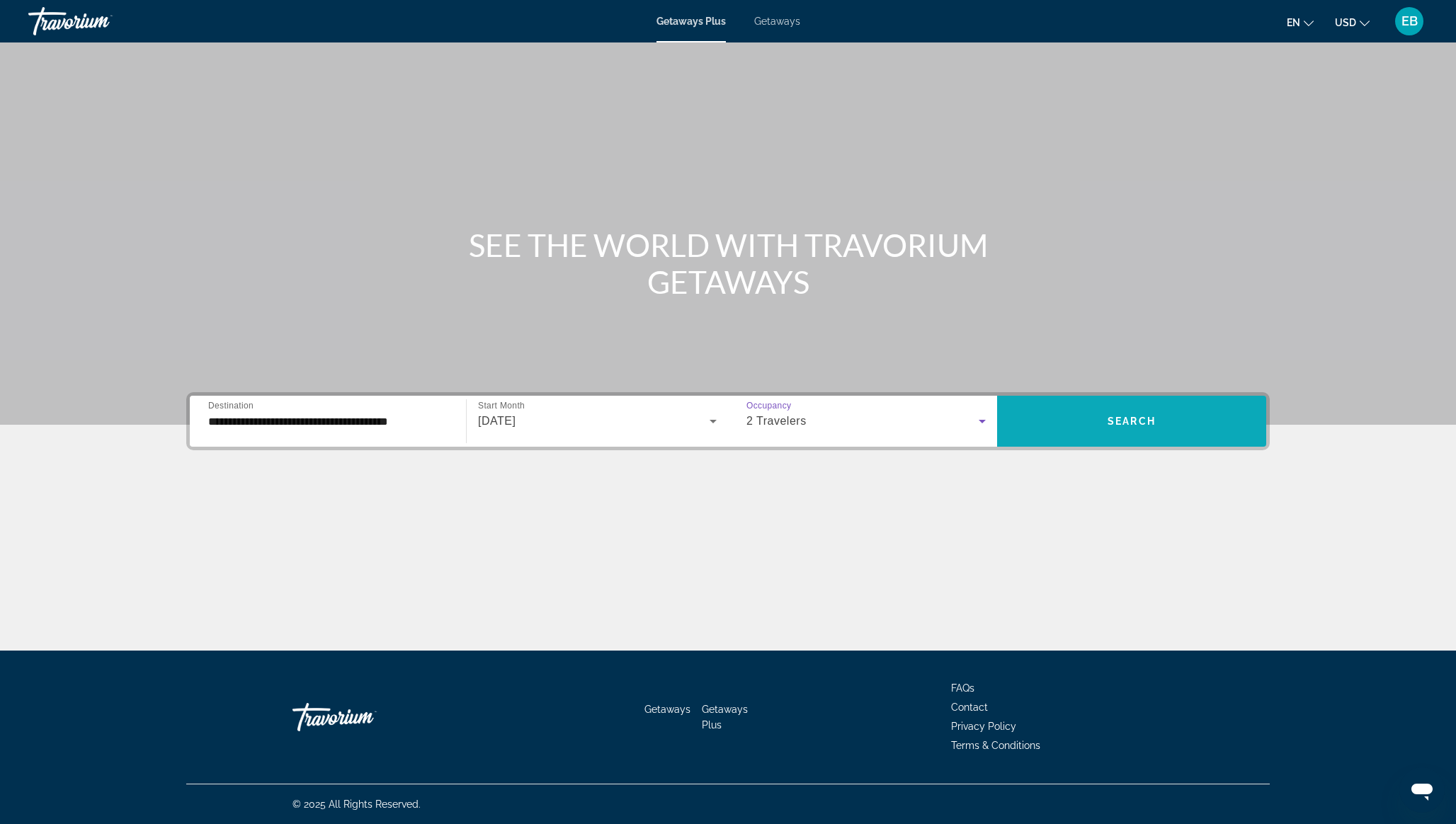
click at [1127, 421] on span "Search" at bounding box center [1131, 421] width 48 height 12
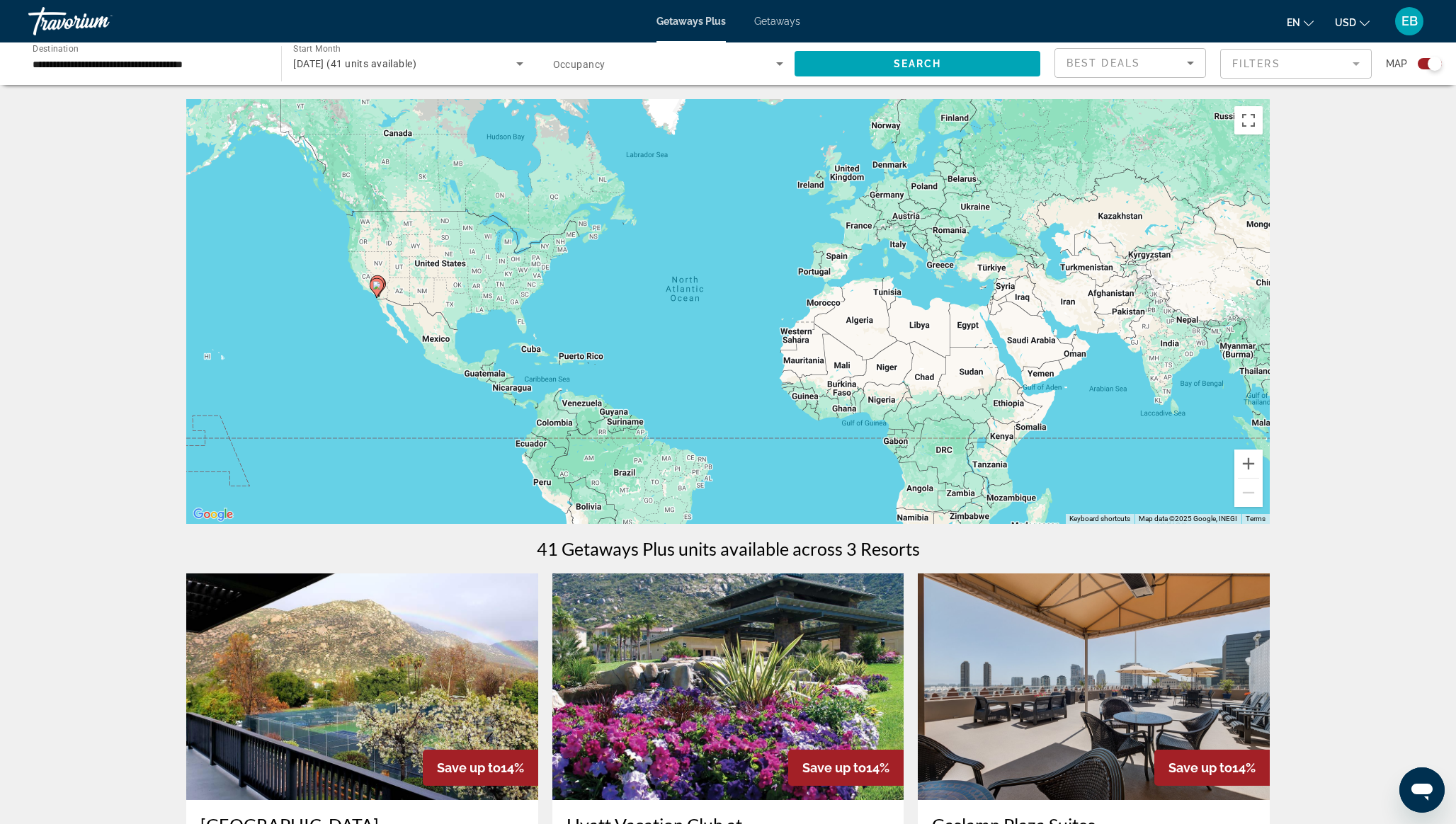
click at [1305, 64] on mat-form-field "Filters" at bounding box center [1296, 64] width 151 height 30
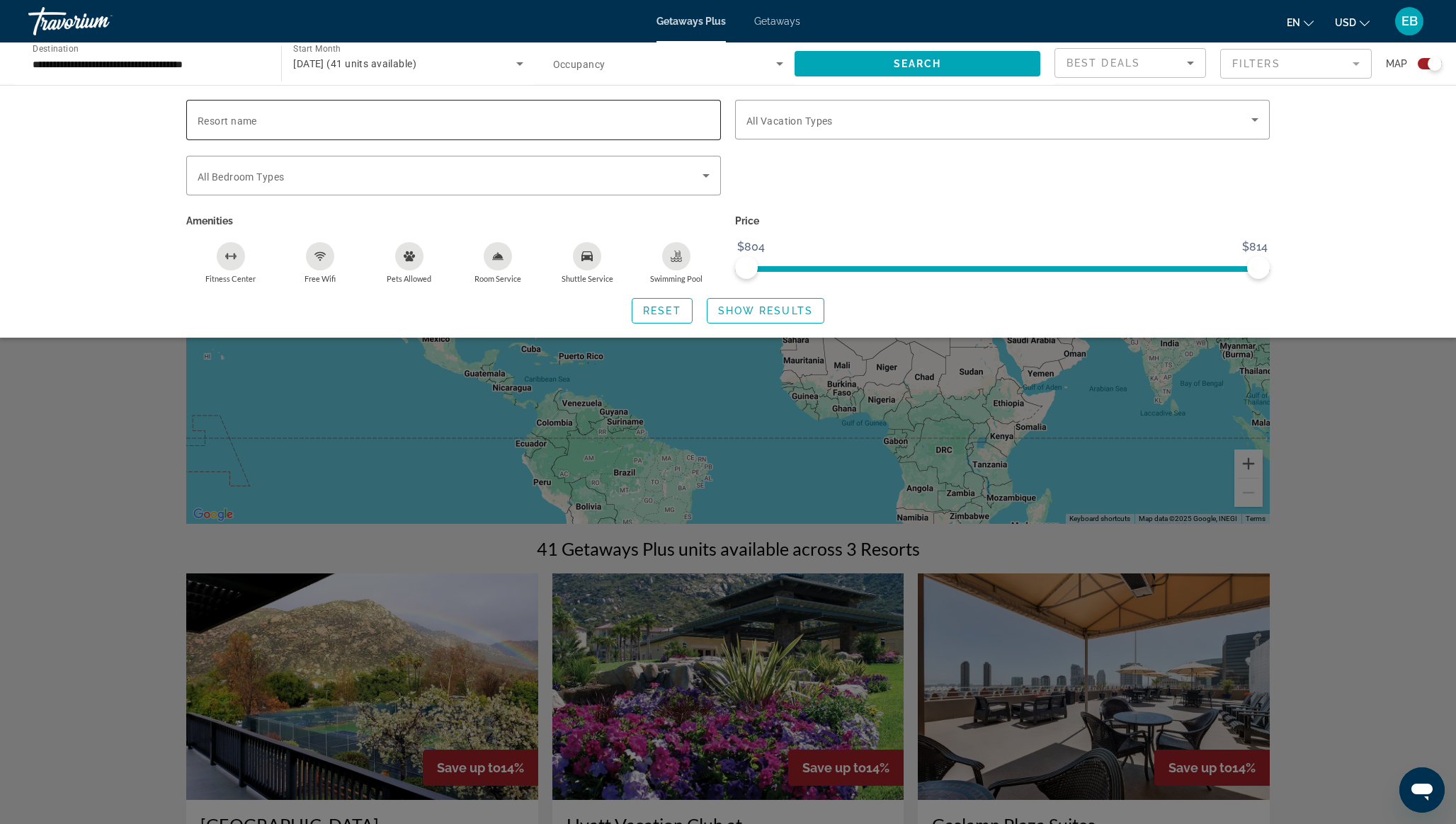
click at [308, 116] on input "Resort name" at bounding box center [454, 120] width 512 height 17
paste input "******"
type input "*"
click at [281, 114] on input "Resort name" at bounding box center [454, 120] width 512 height 17
paste input "**********"
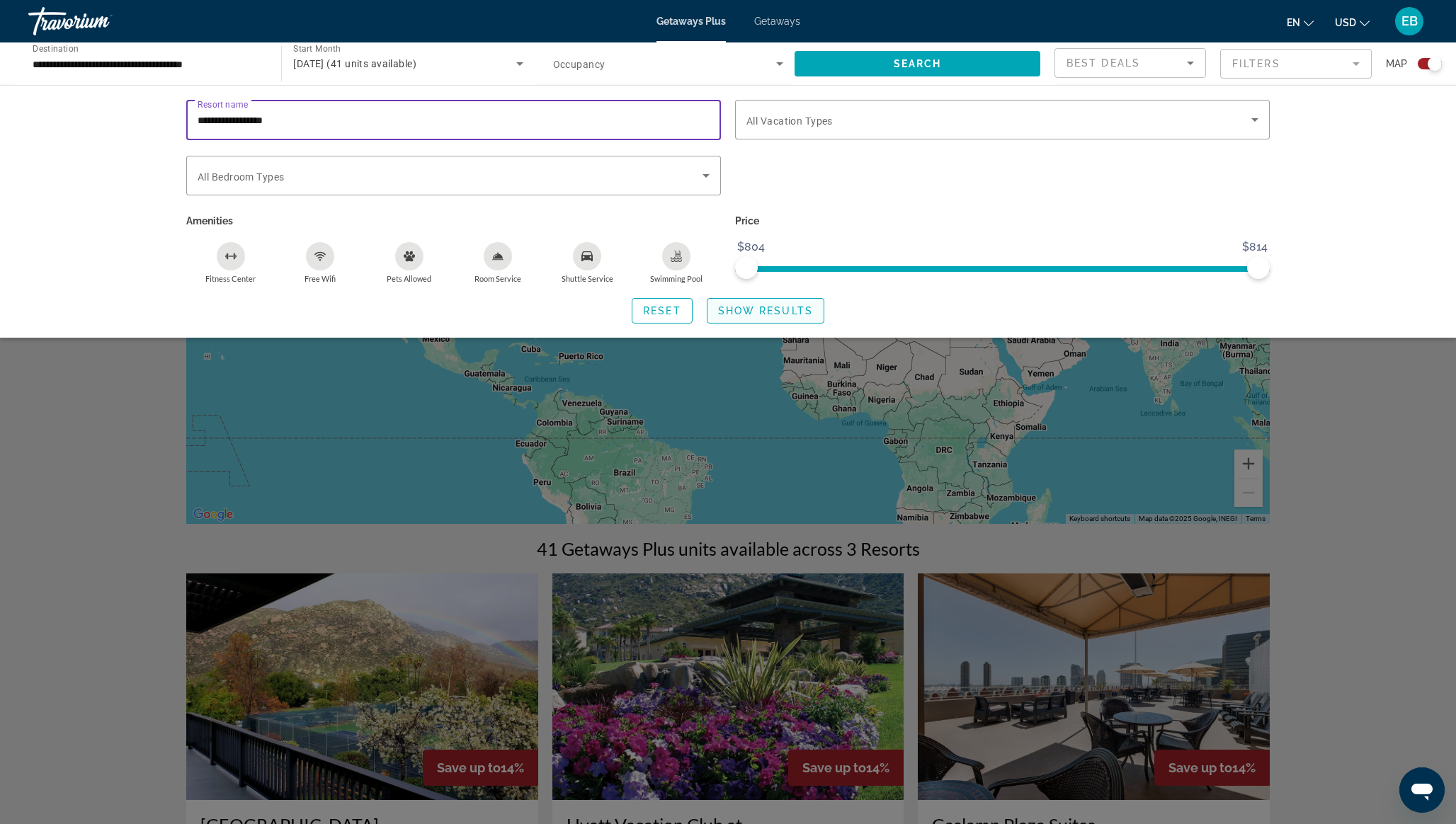
type input "**********"
click at [746, 311] on span "Show Results" at bounding box center [766, 311] width 95 height 12
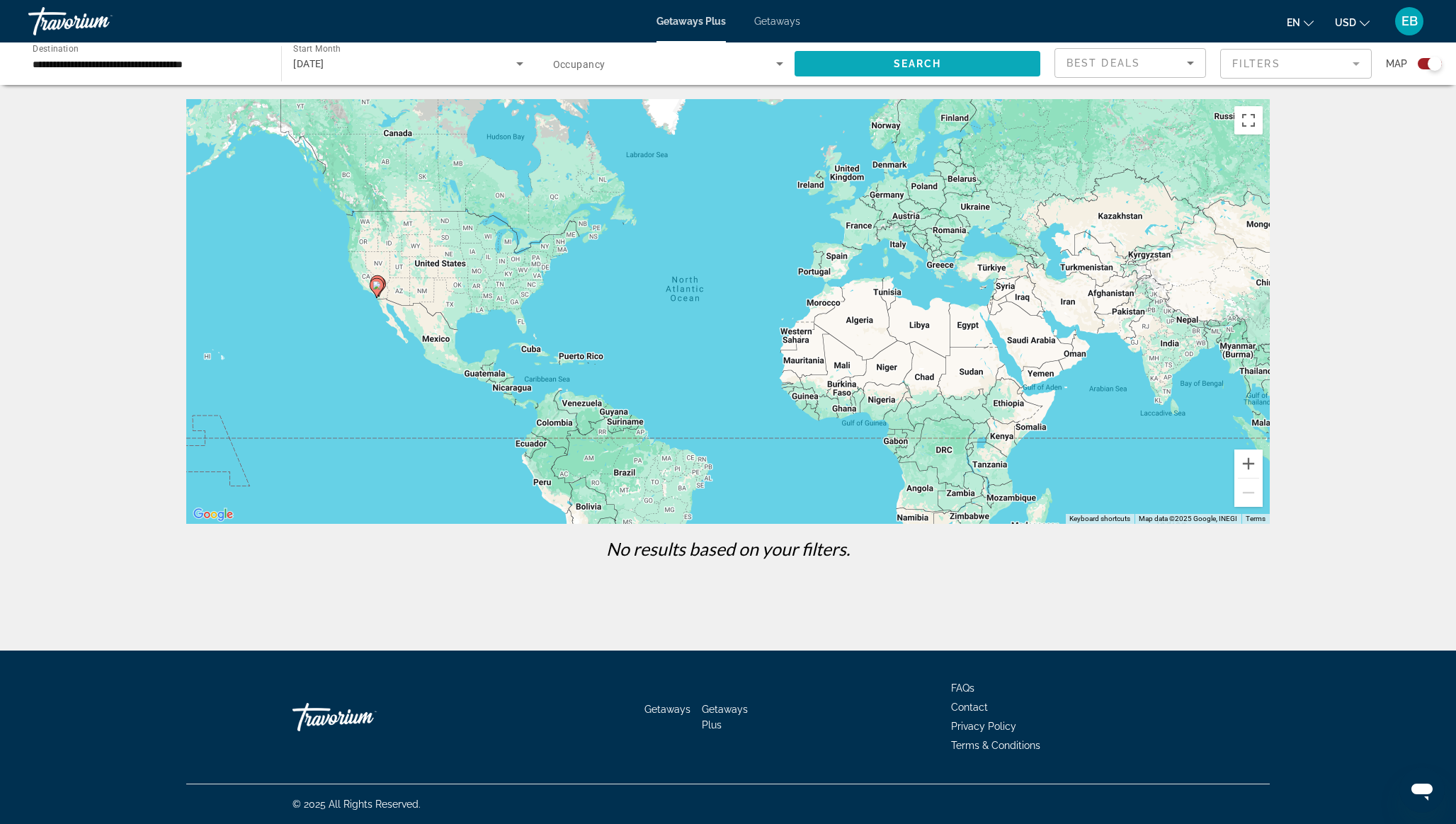
click at [915, 65] on span "Search" at bounding box center [918, 63] width 48 height 12
click at [878, 66] on span "Search widget" at bounding box center [917, 64] width 246 height 34
click at [1268, 65] on mat-form-field "Filters" at bounding box center [1296, 64] width 151 height 30
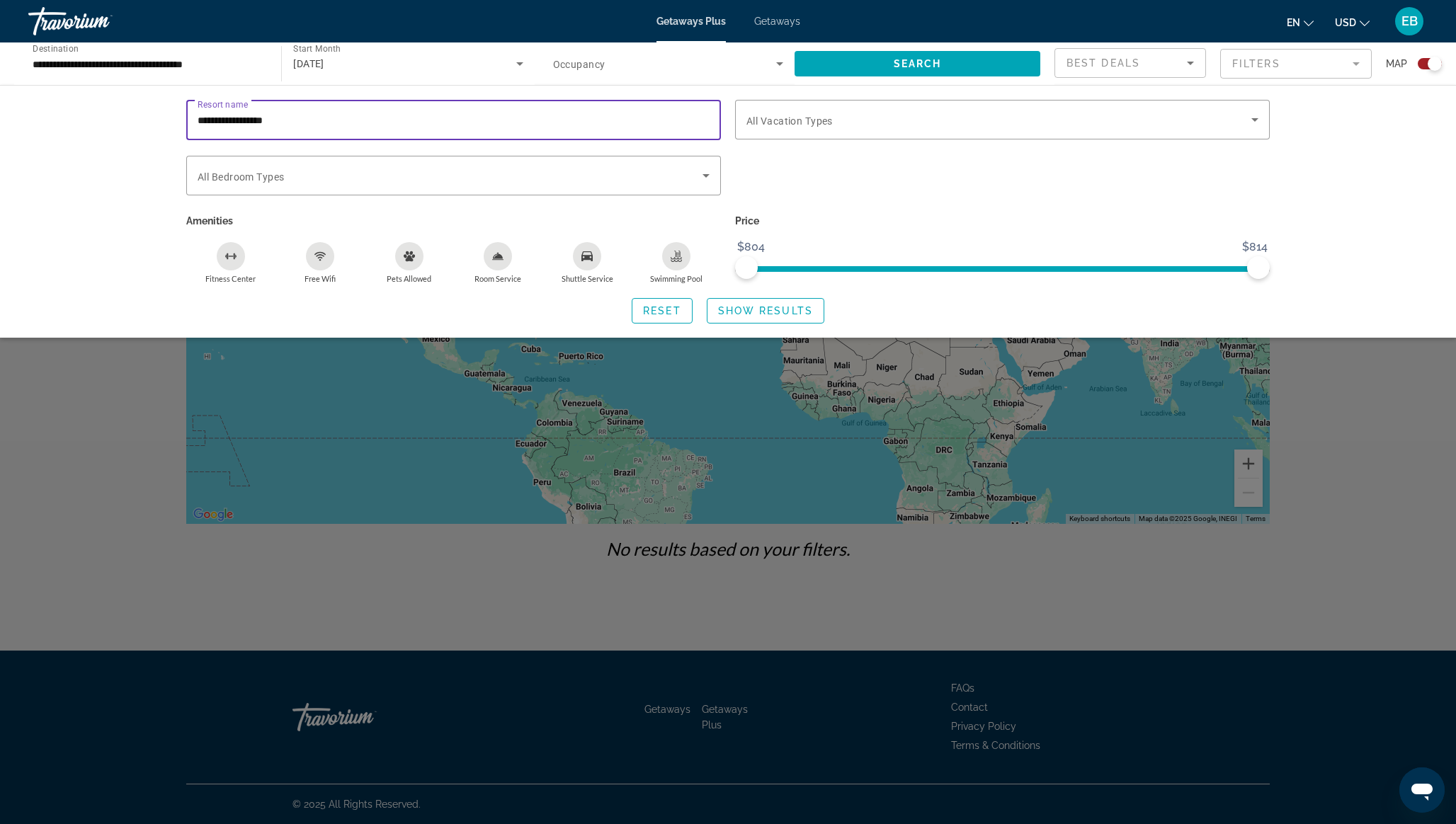
click at [361, 119] on input "**********" at bounding box center [454, 120] width 512 height 17
type input "*****"
click at [742, 305] on span "Show Results" at bounding box center [766, 311] width 95 height 12
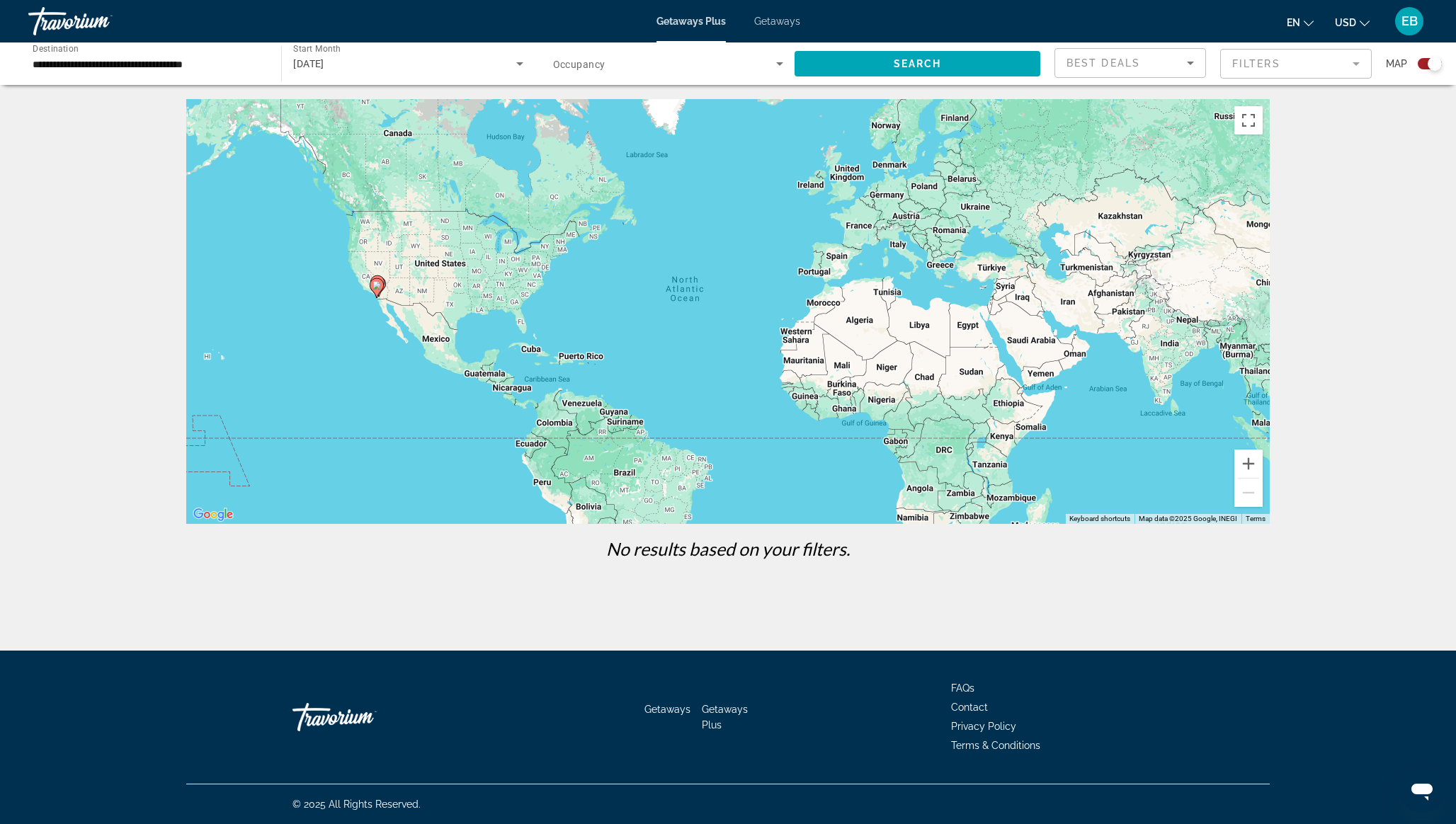
click at [1351, 65] on mat-form-field "Filters" at bounding box center [1296, 64] width 151 height 30
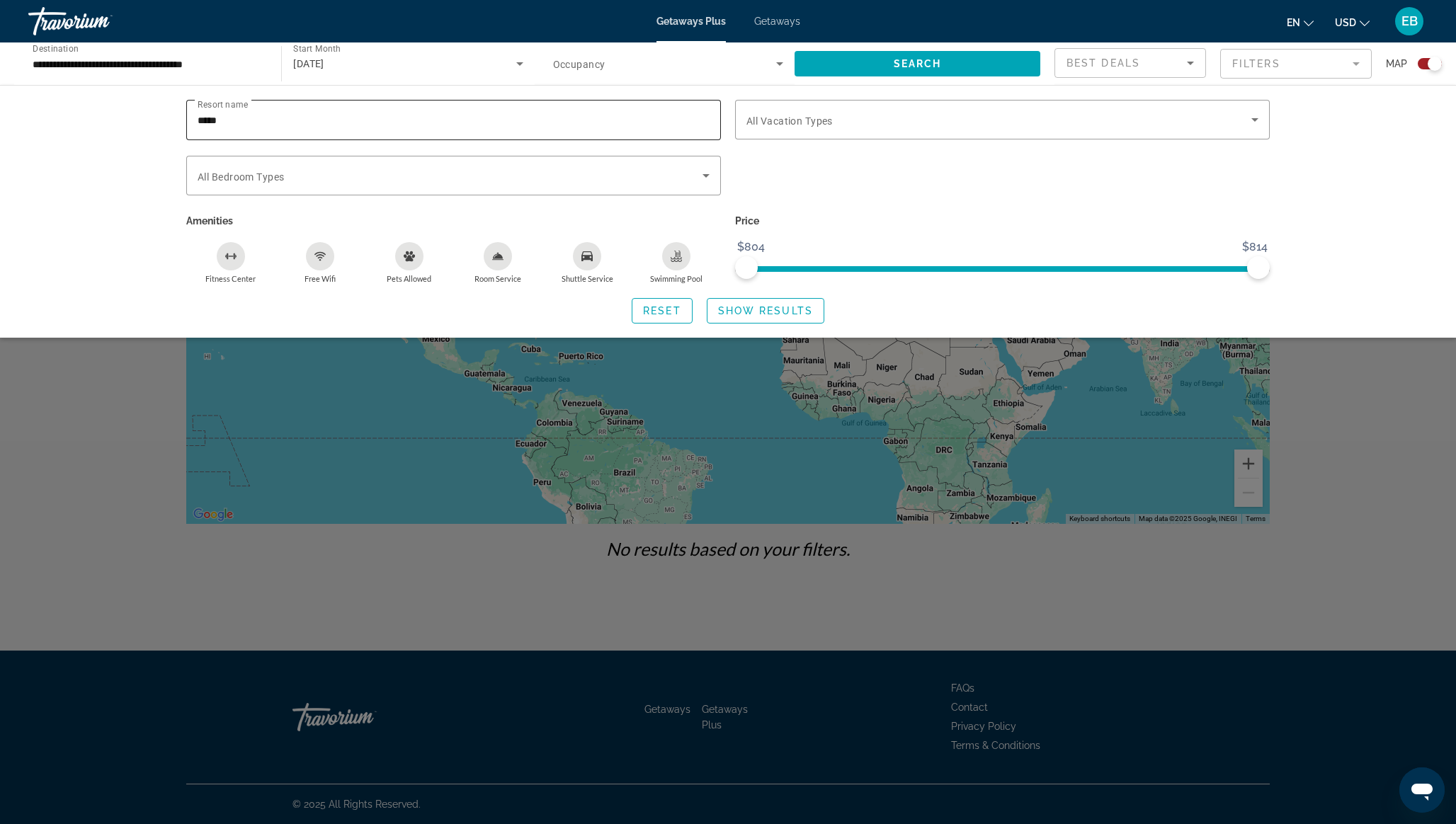
click at [519, 130] on div "*****" at bounding box center [454, 120] width 512 height 41
click at [653, 311] on span "Reset" at bounding box center [662, 311] width 38 height 12
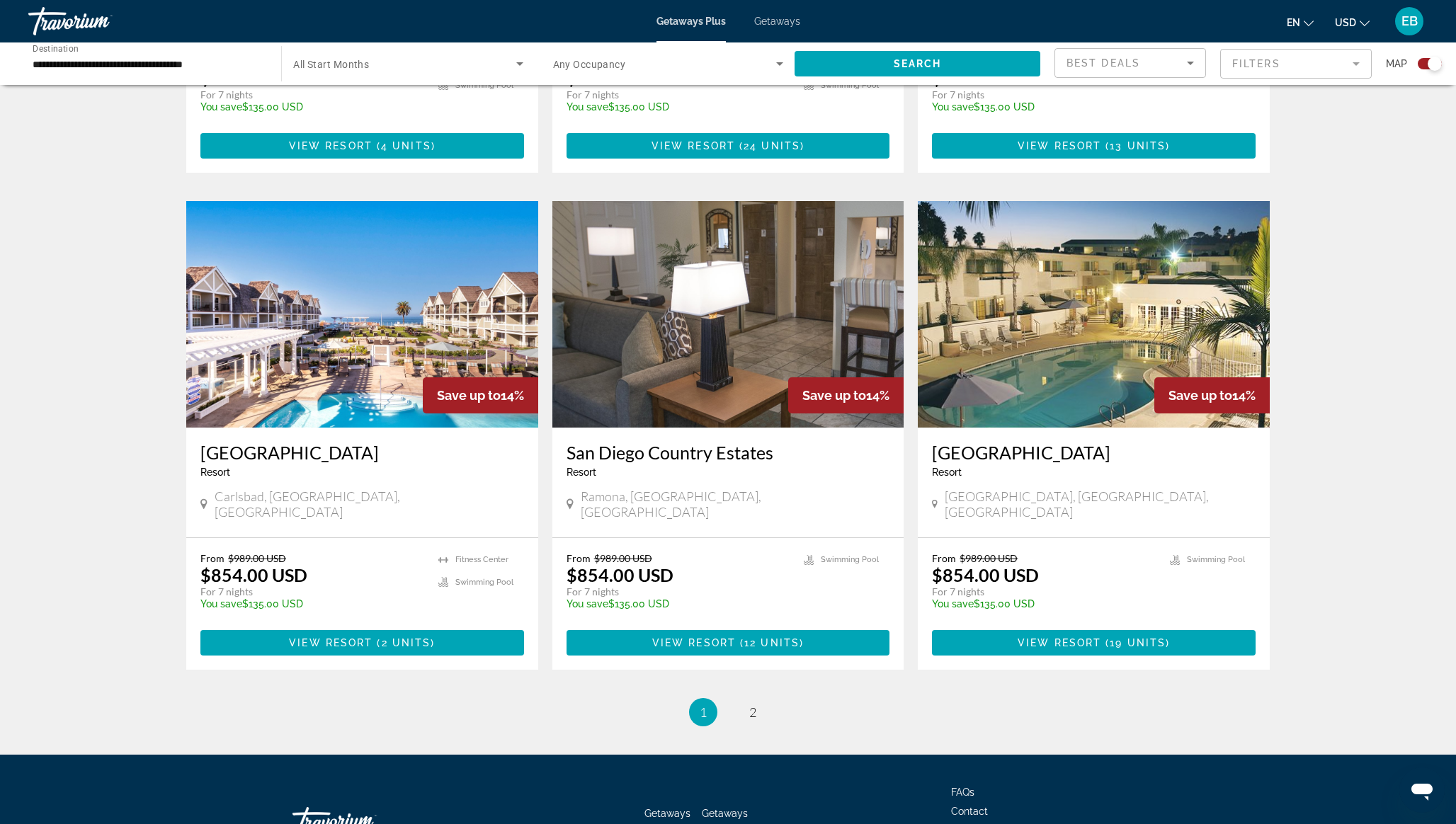
scroll to position [1916, 0]
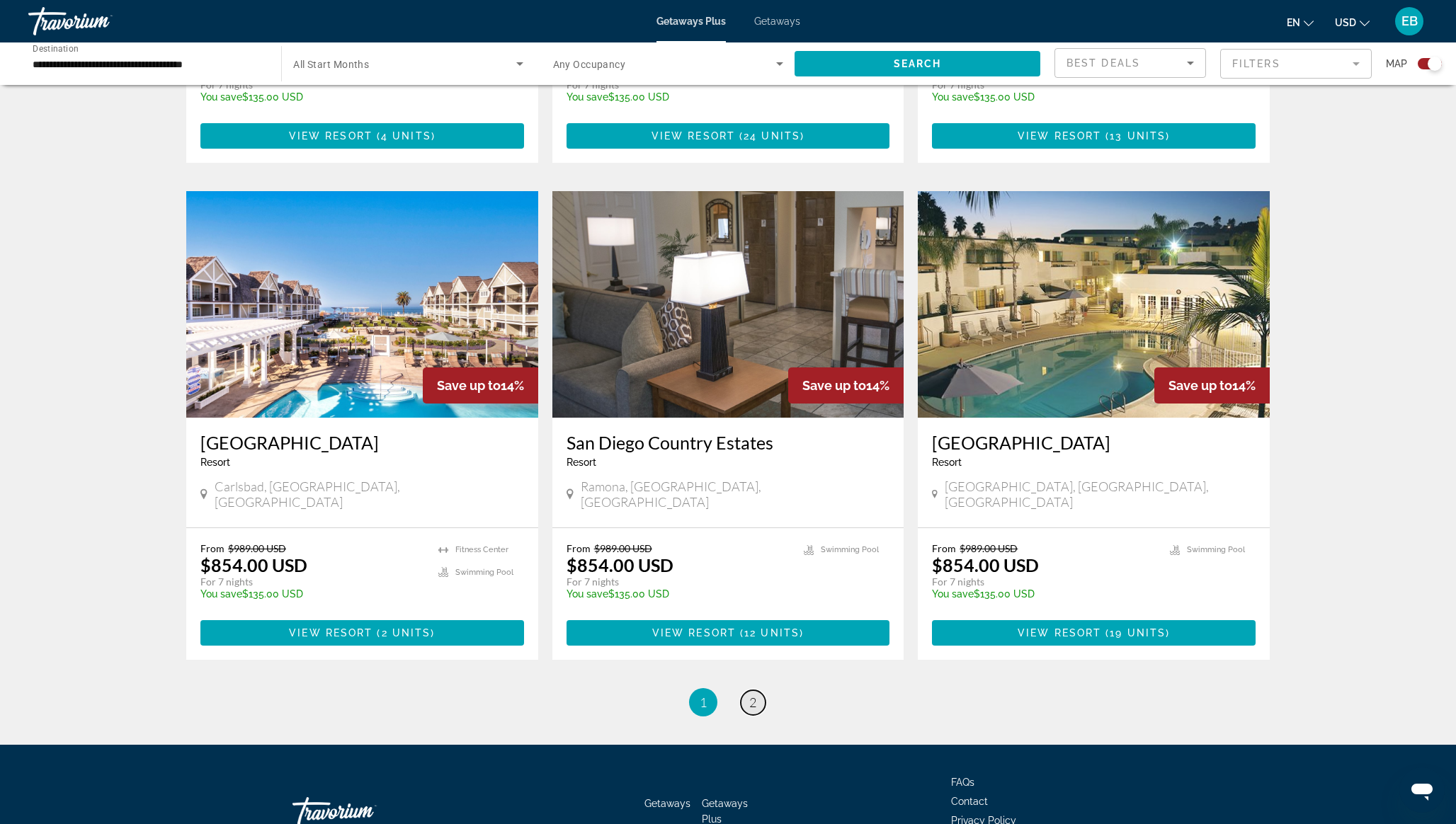
click at [753, 694] on span "2" at bounding box center [753, 702] width 7 height 16
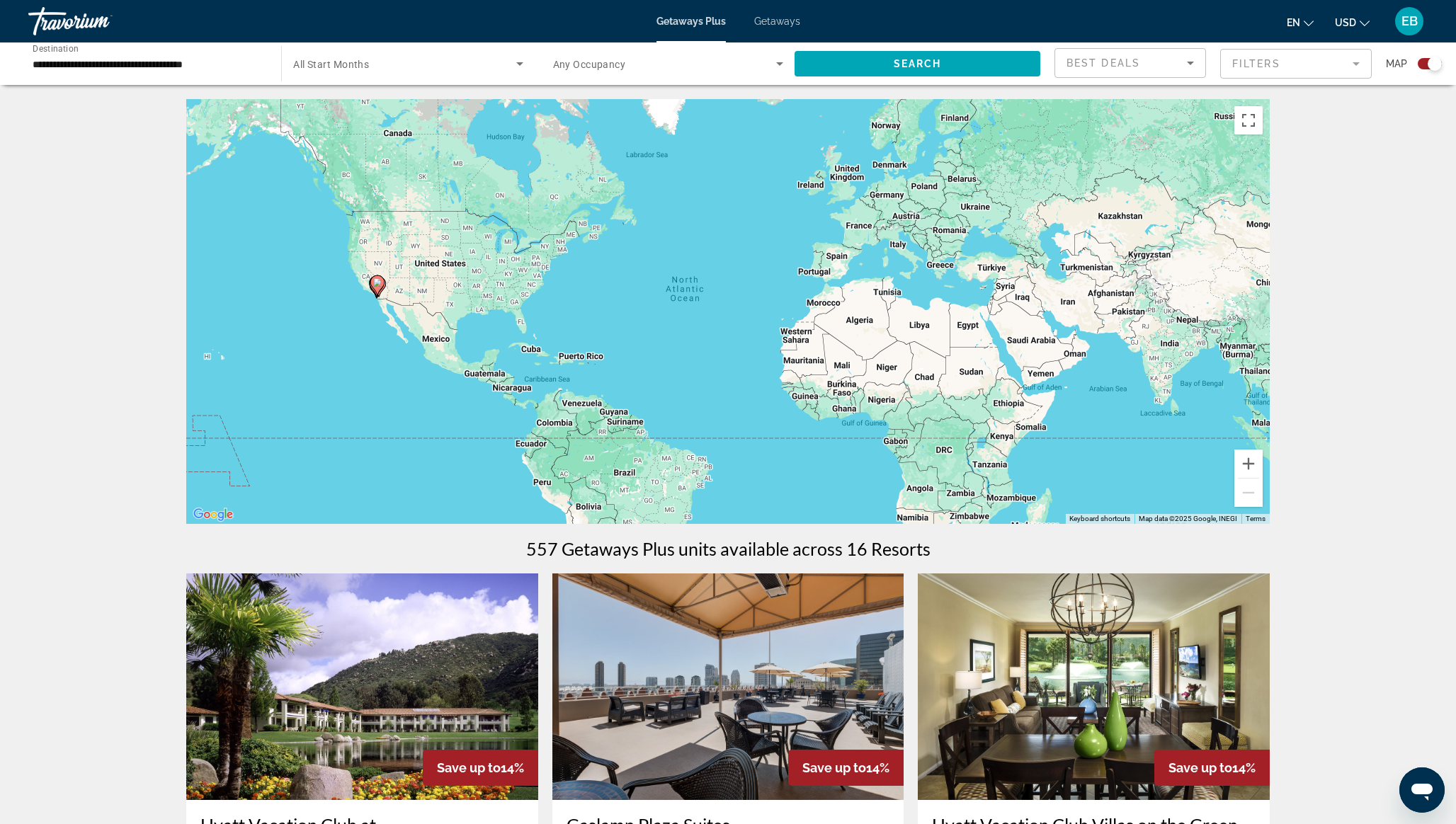
click at [772, 27] on span "Getaways" at bounding box center [777, 21] width 46 height 12
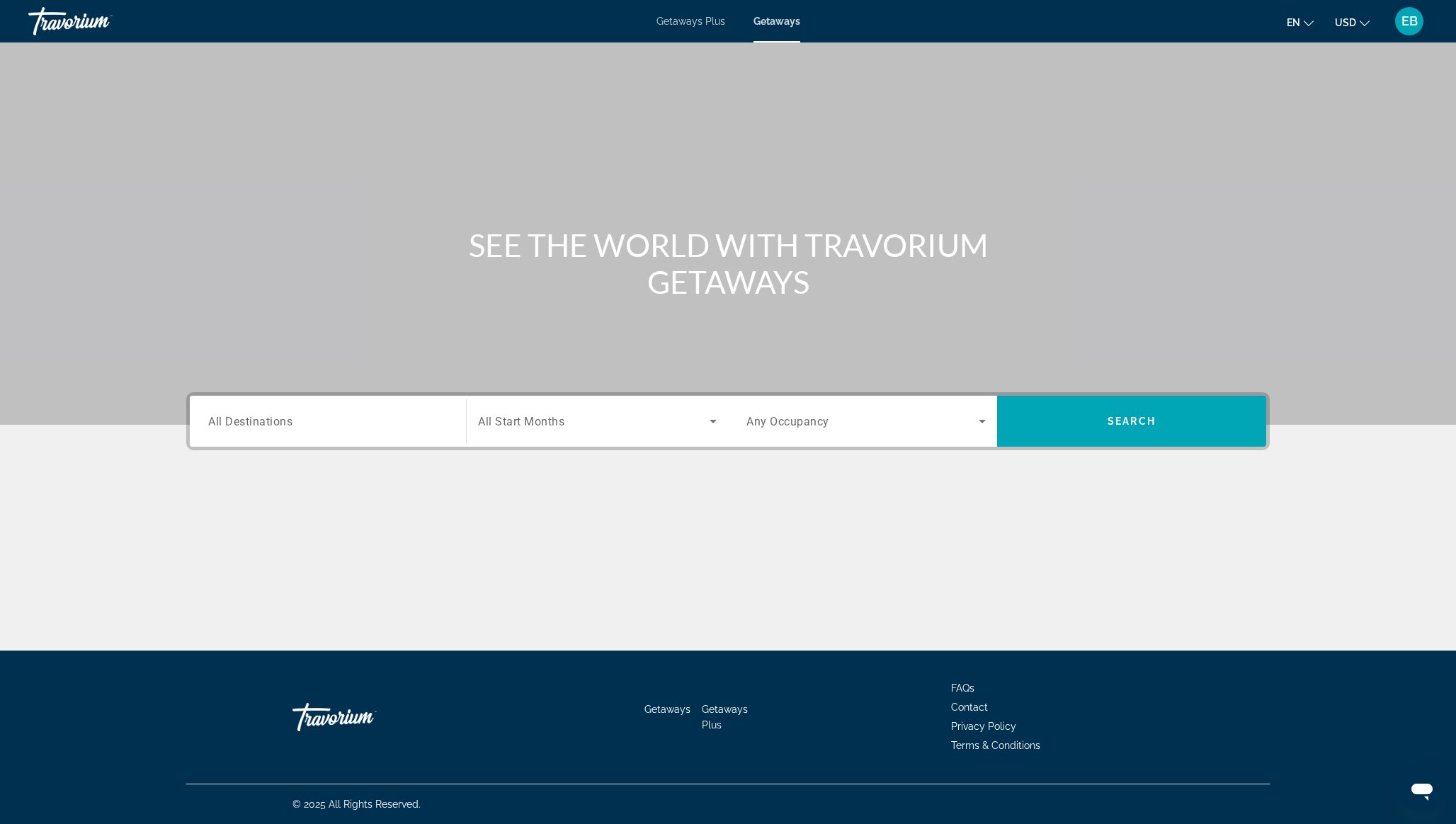
click at [313, 417] on input "Destination All Destinations" at bounding box center [328, 422] width 240 height 17
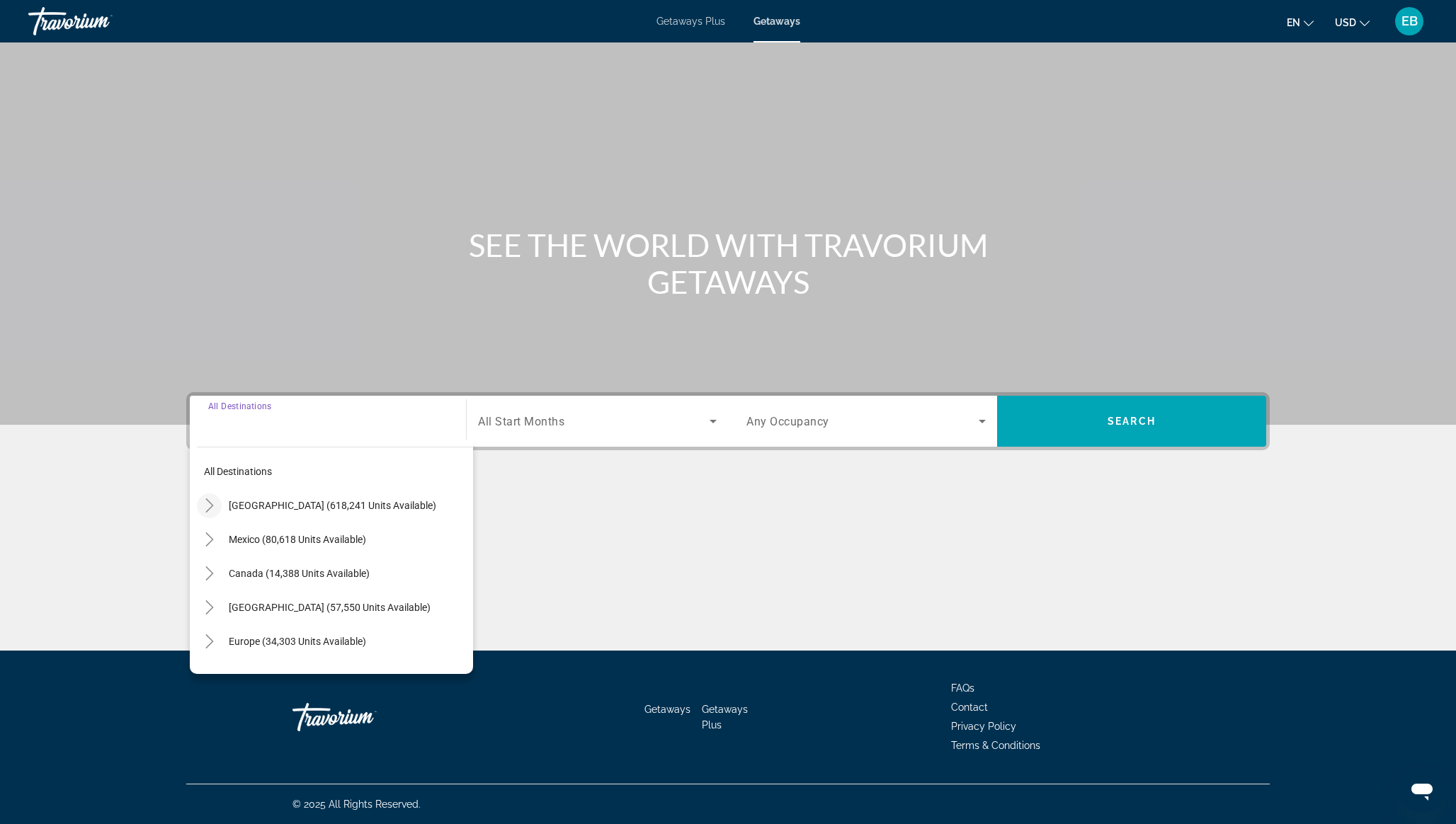
click at [209, 504] on icon "Toggle United States (618,241 units available)" at bounding box center [209, 506] width 14 height 14
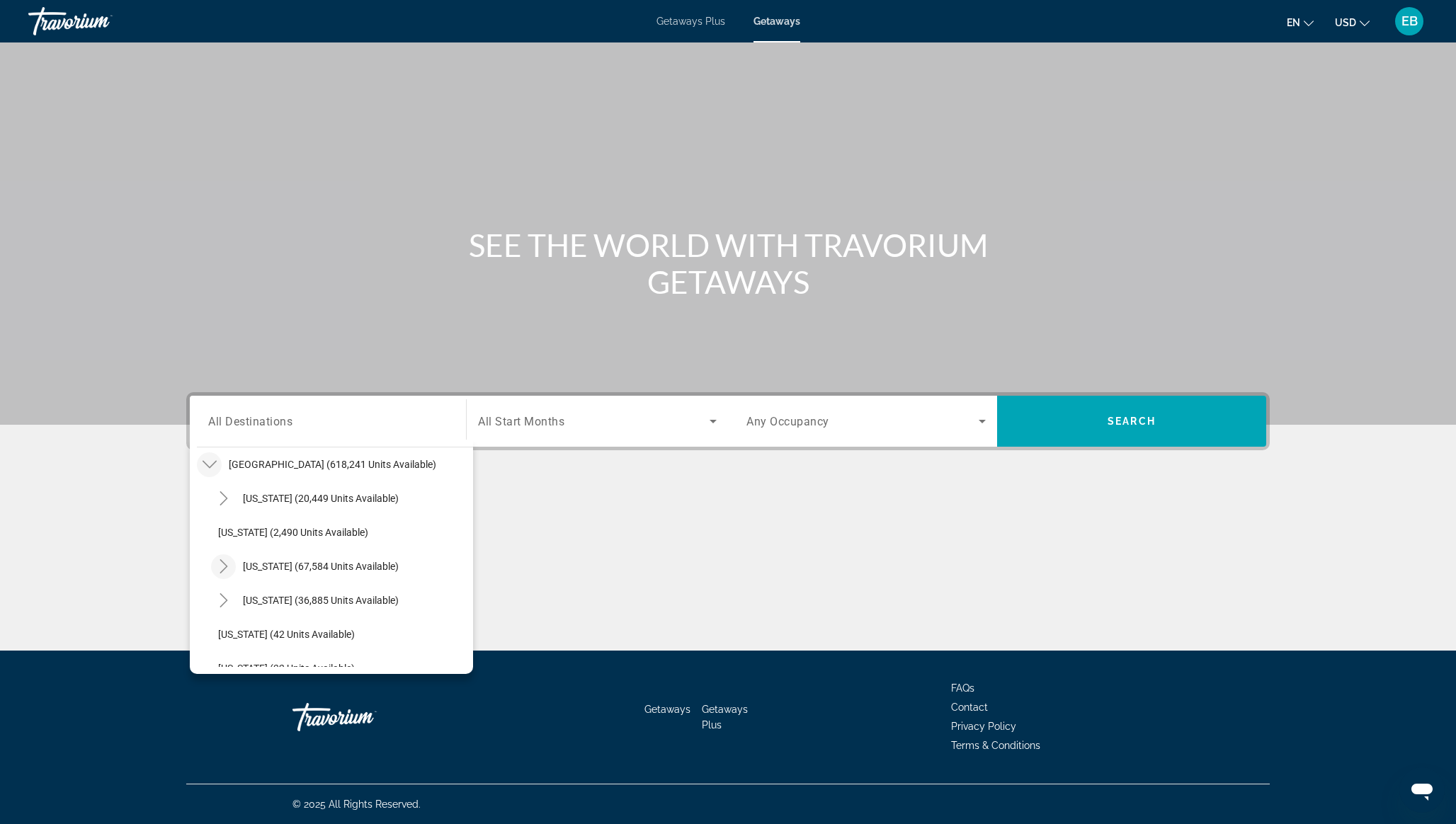
click at [228, 565] on icon "Toggle California (67,584 units available)" at bounding box center [224, 566] width 14 height 14
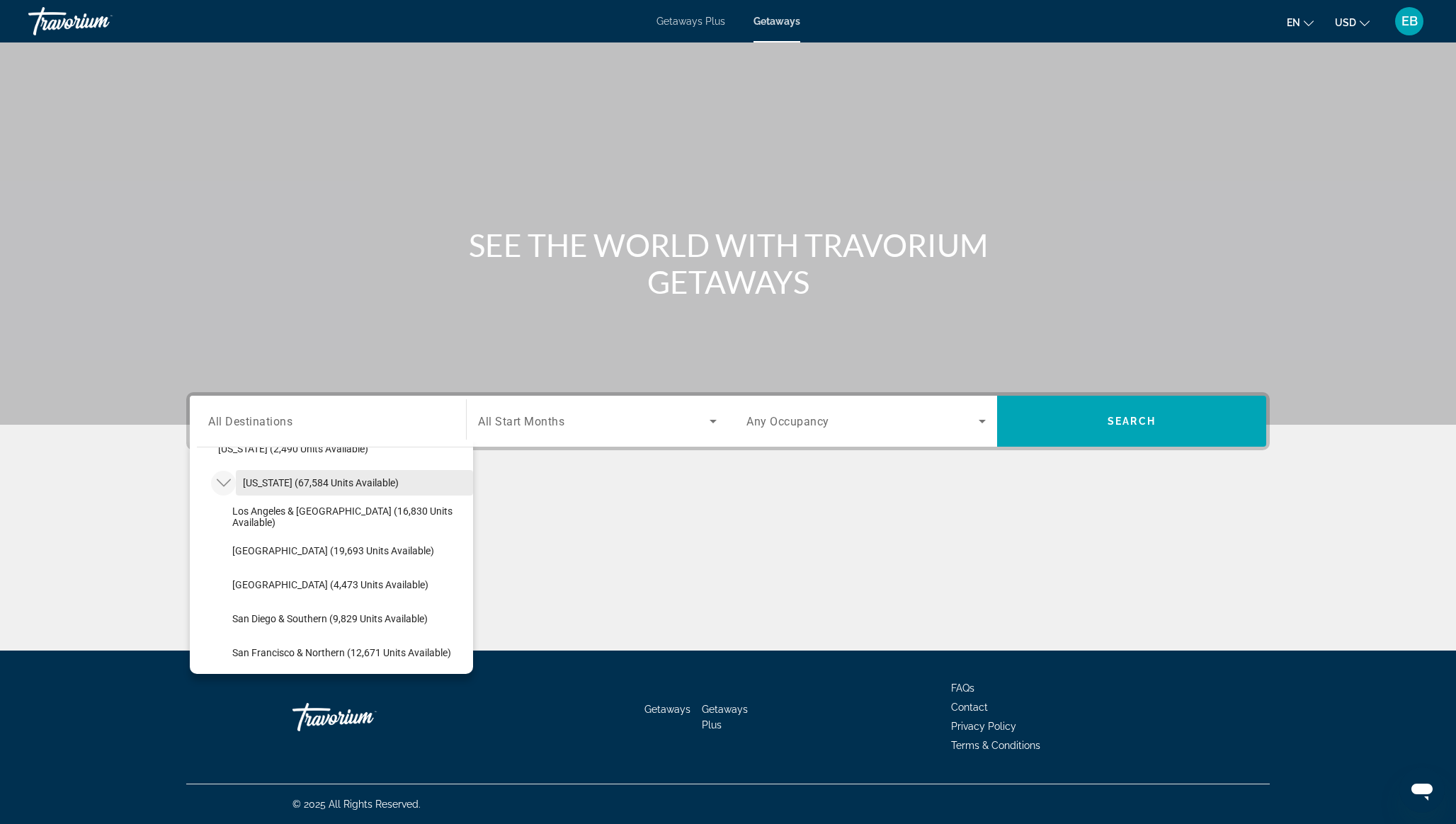
scroll to position [135, 0]
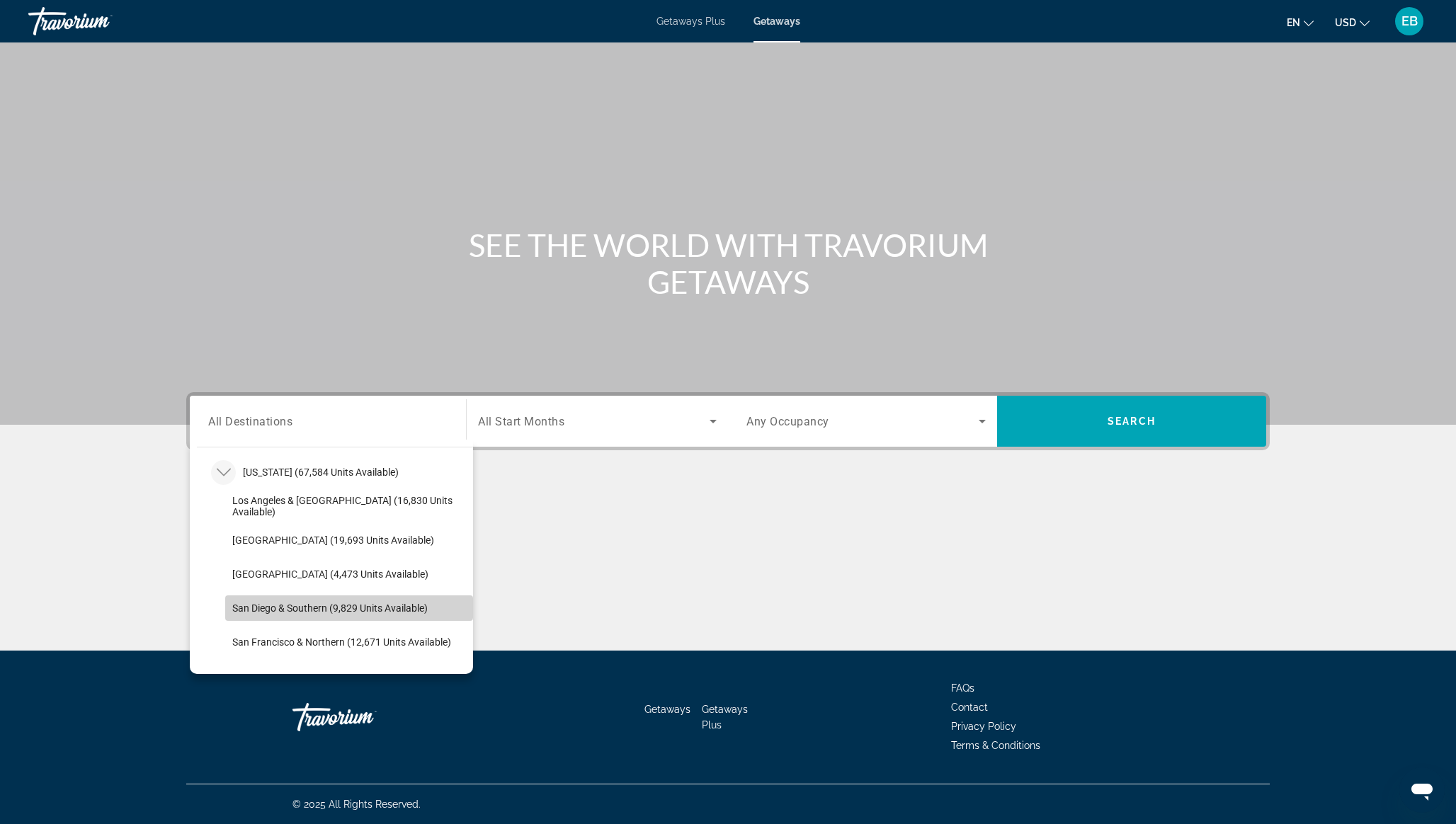
click at [273, 601] on span "Search widget" at bounding box center [348, 608] width 247 height 34
type input "**********"
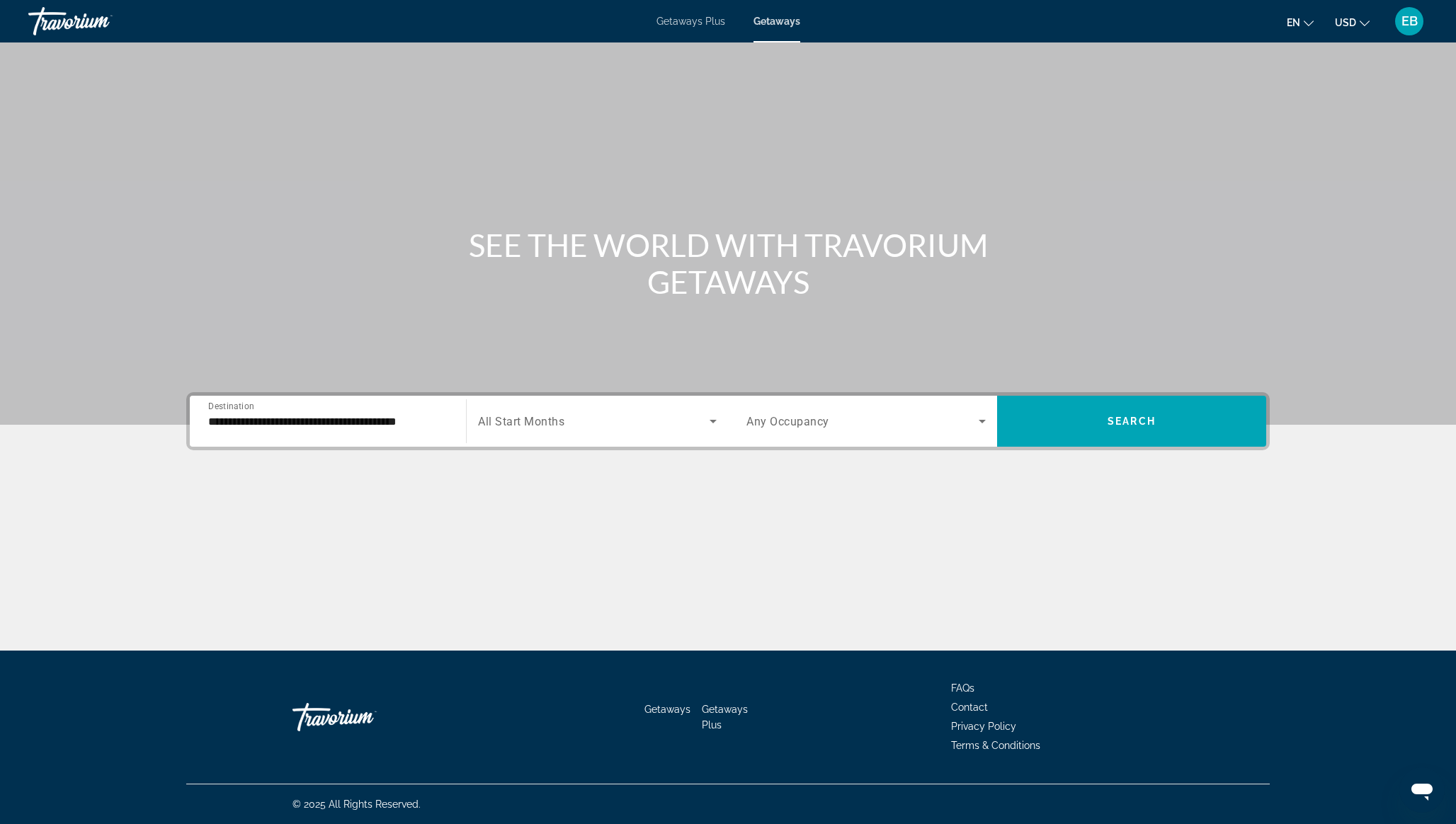
click at [534, 418] on span "All Start Months" at bounding box center [521, 421] width 87 height 13
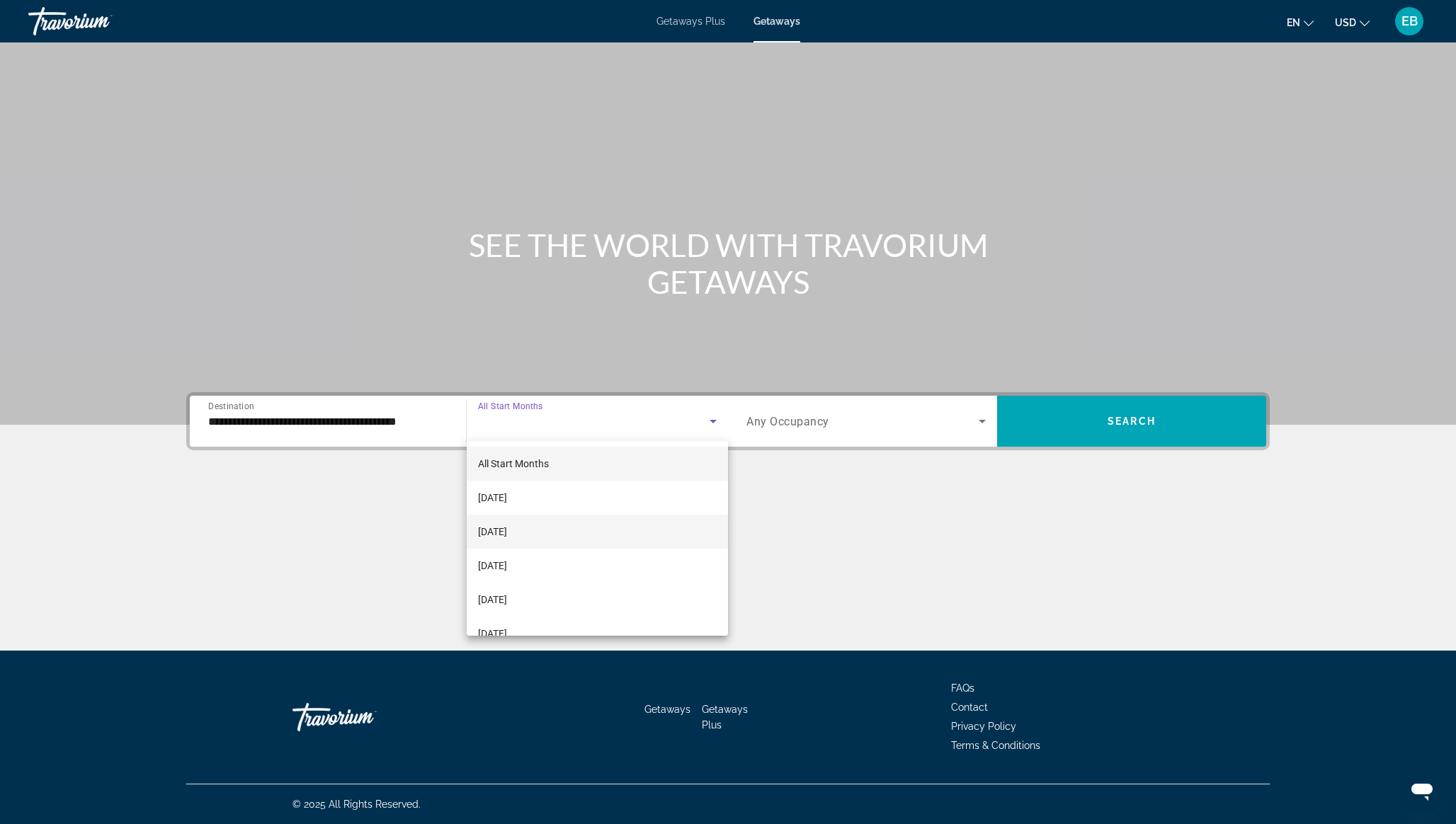
click at [507, 524] on span "October 2025" at bounding box center [492, 531] width 29 height 17
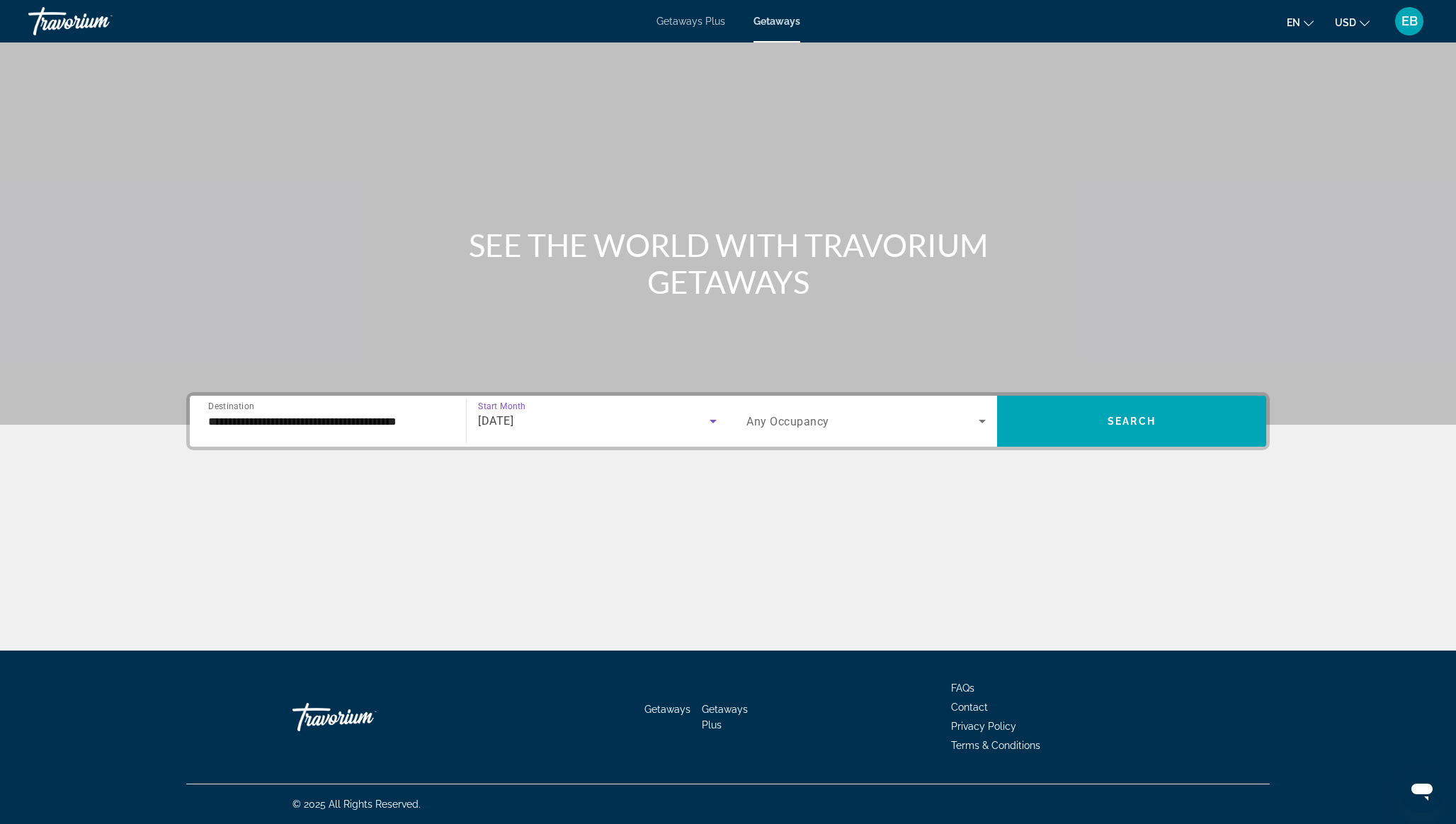
click at [814, 428] on span "Search widget" at bounding box center [862, 421] width 232 height 17
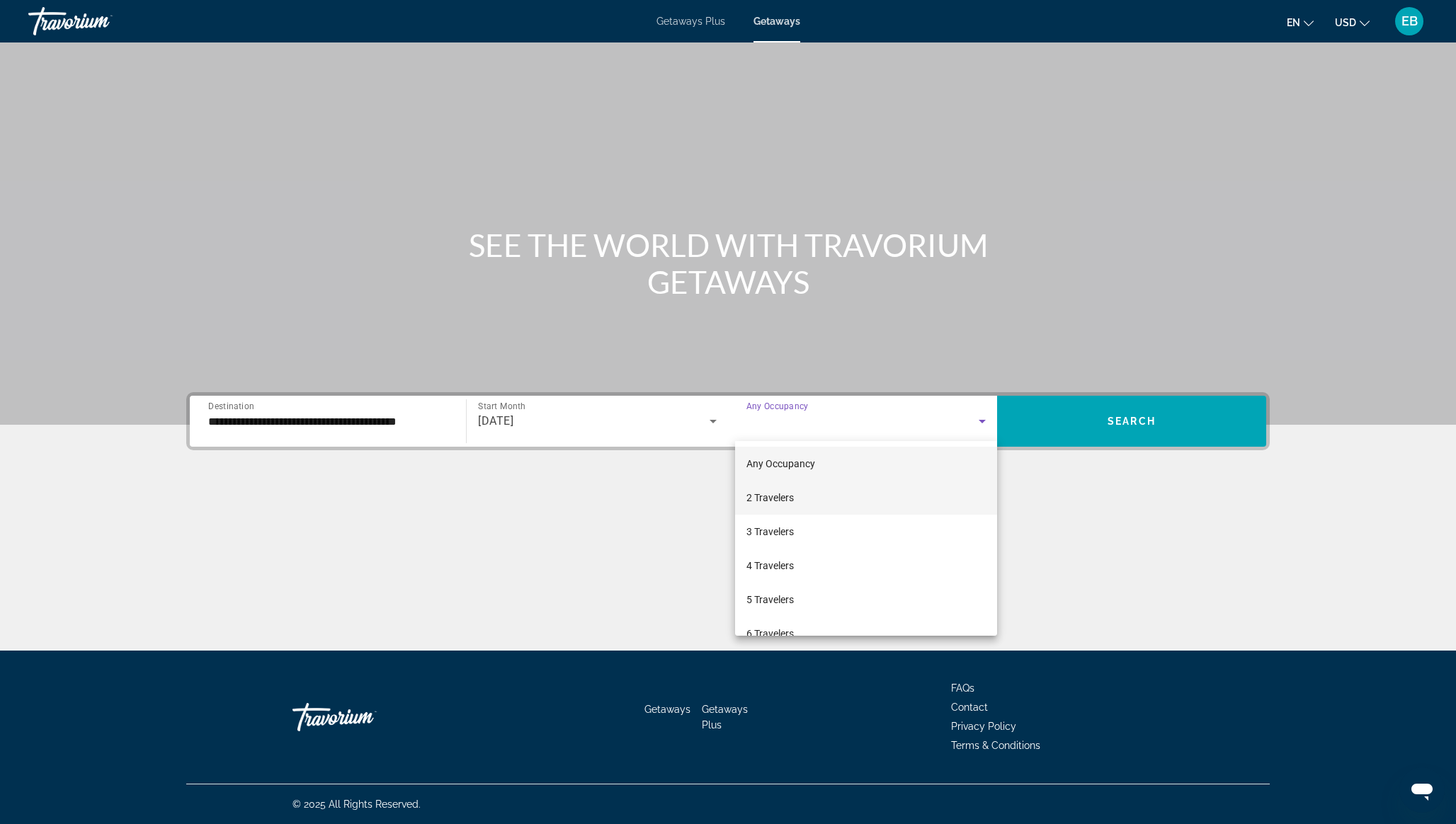
click at [780, 490] on span "2 Travelers" at bounding box center [770, 498] width 48 height 17
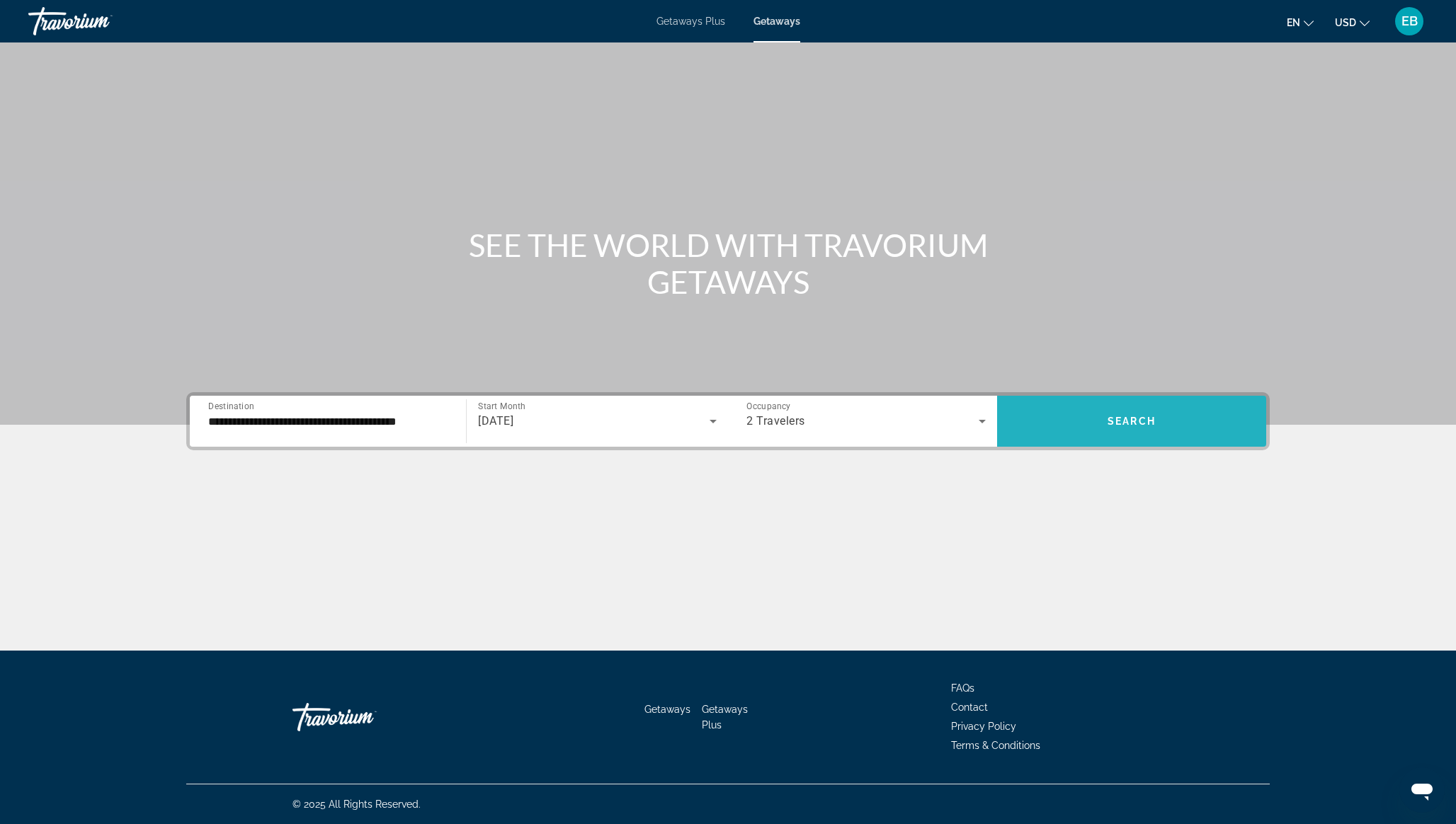
click at [1123, 410] on span "Search widget" at bounding box center [1131, 421] width 269 height 34
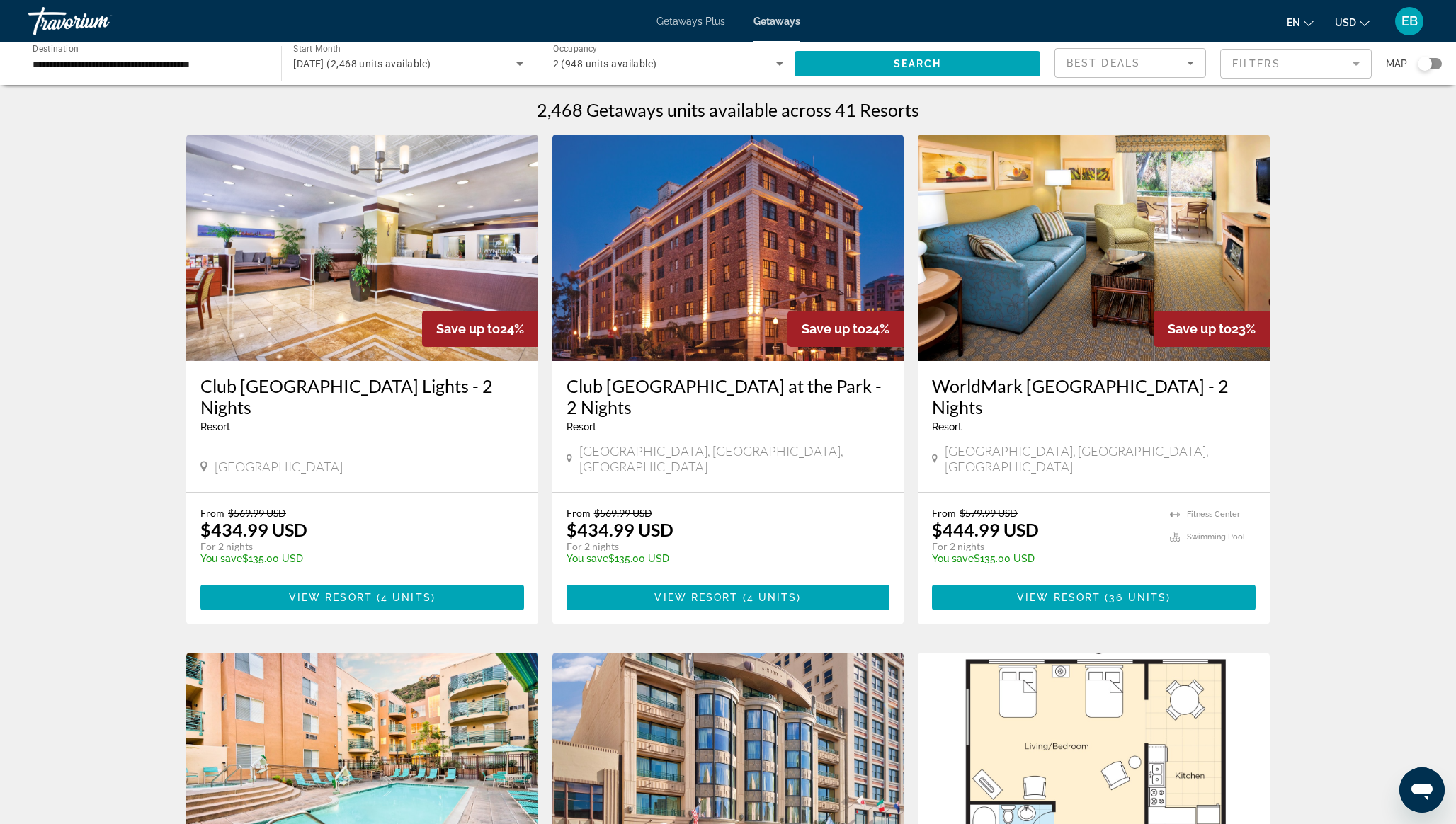
click at [1288, 61] on mat-form-field "Filters" at bounding box center [1296, 64] width 151 height 30
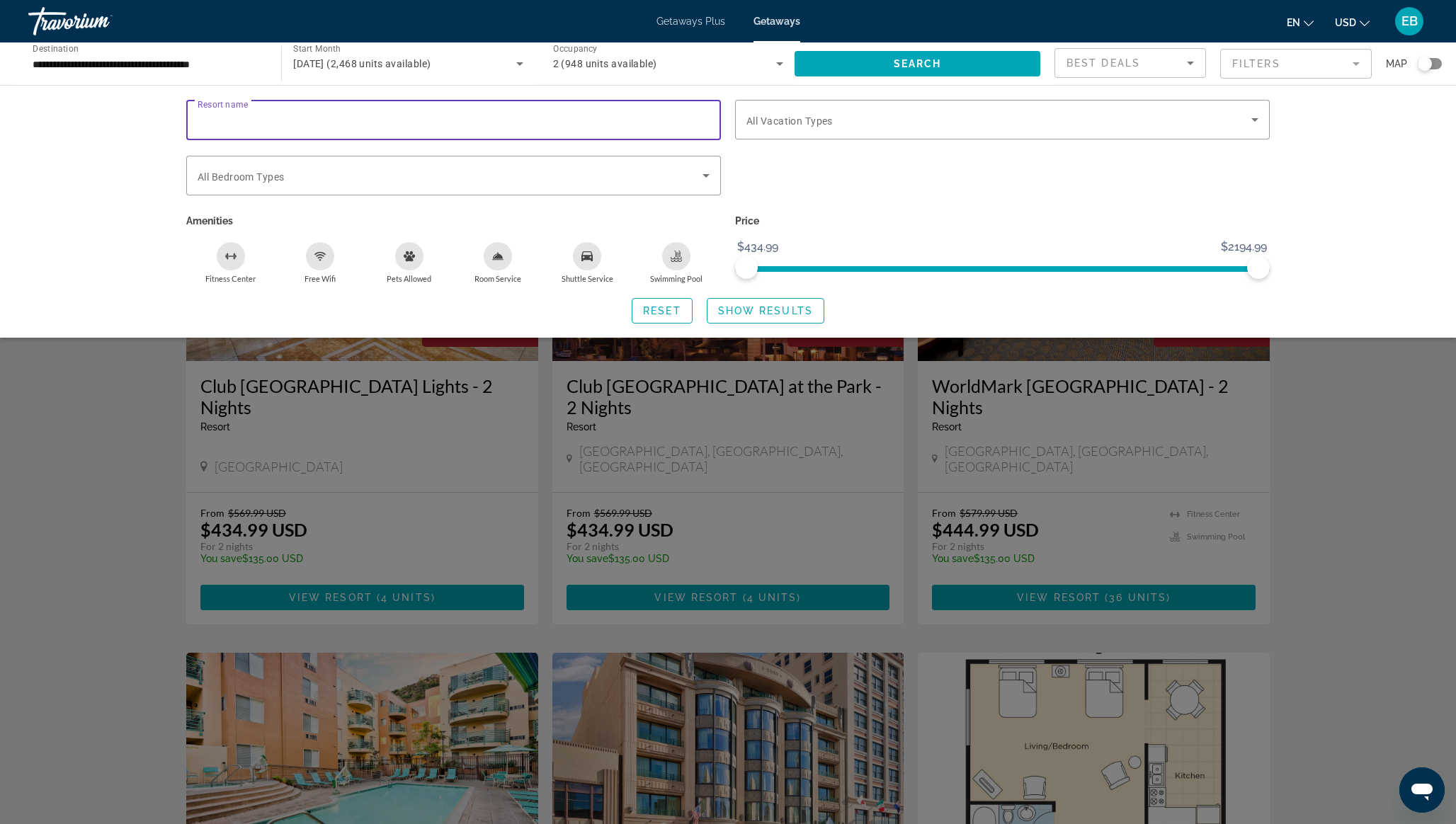
click at [409, 123] on input "Resort name" at bounding box center [454, 120] width 512 height 17
type input "*****"
click at [749, 305] on span "Show Results" at bounding box center [766, 311] width 95 height 12
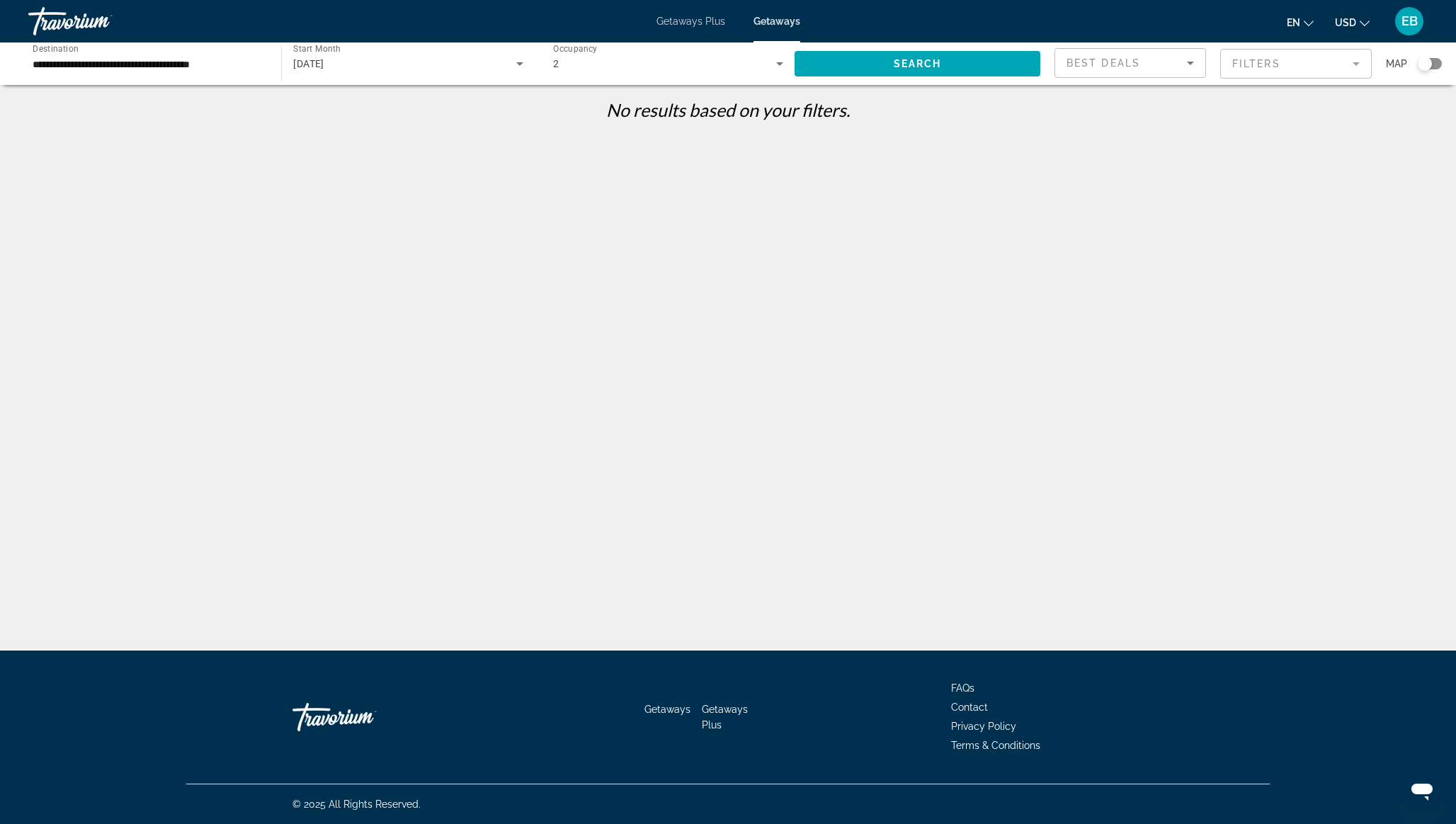
click at [1279, 64] on mat-form-field "Filters" at bounding box center [1296, 64] width 151 height 30
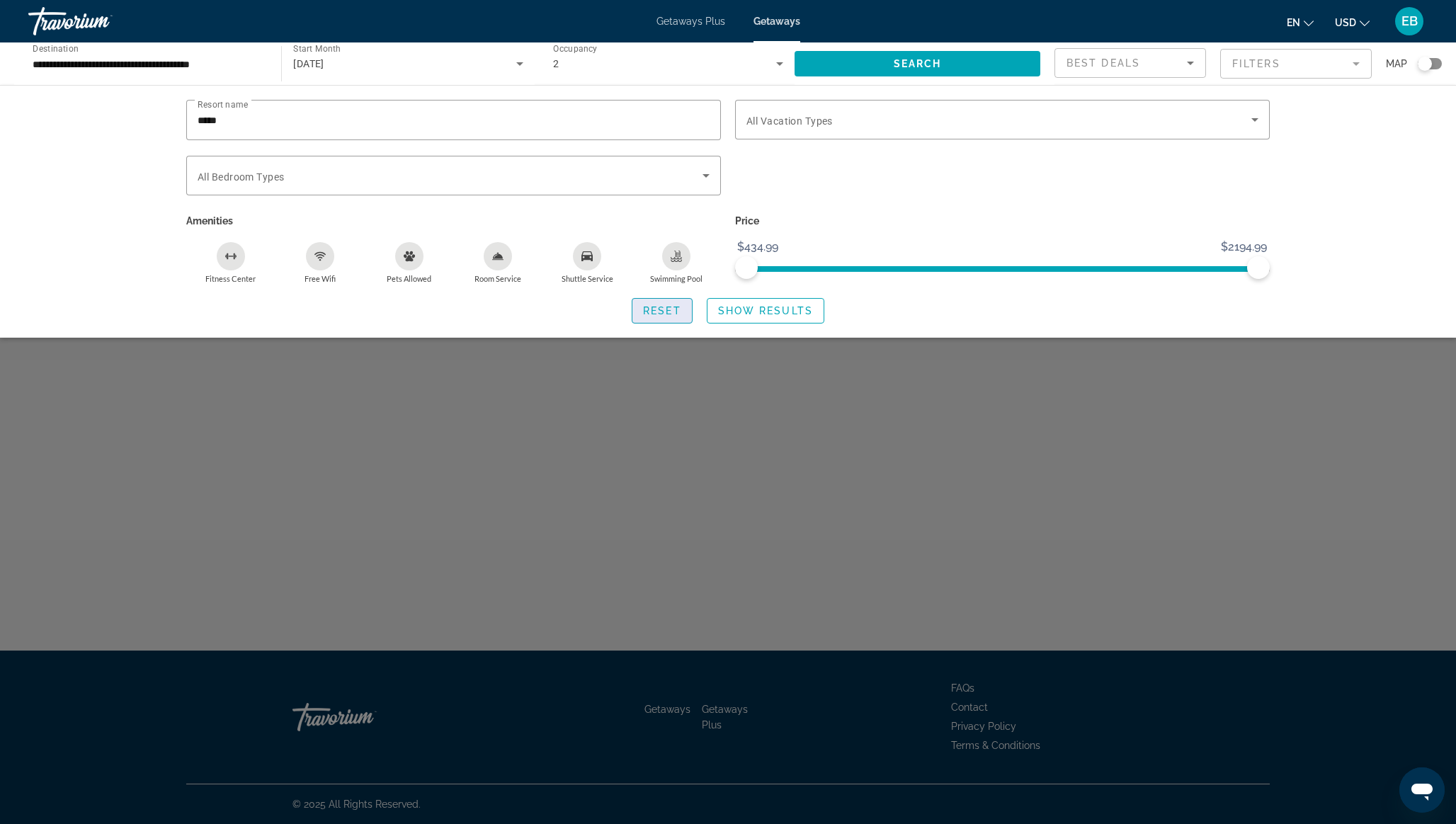
click at [657, 305] on span "Reset" at bounding box center [662, 311] width 38 height 12
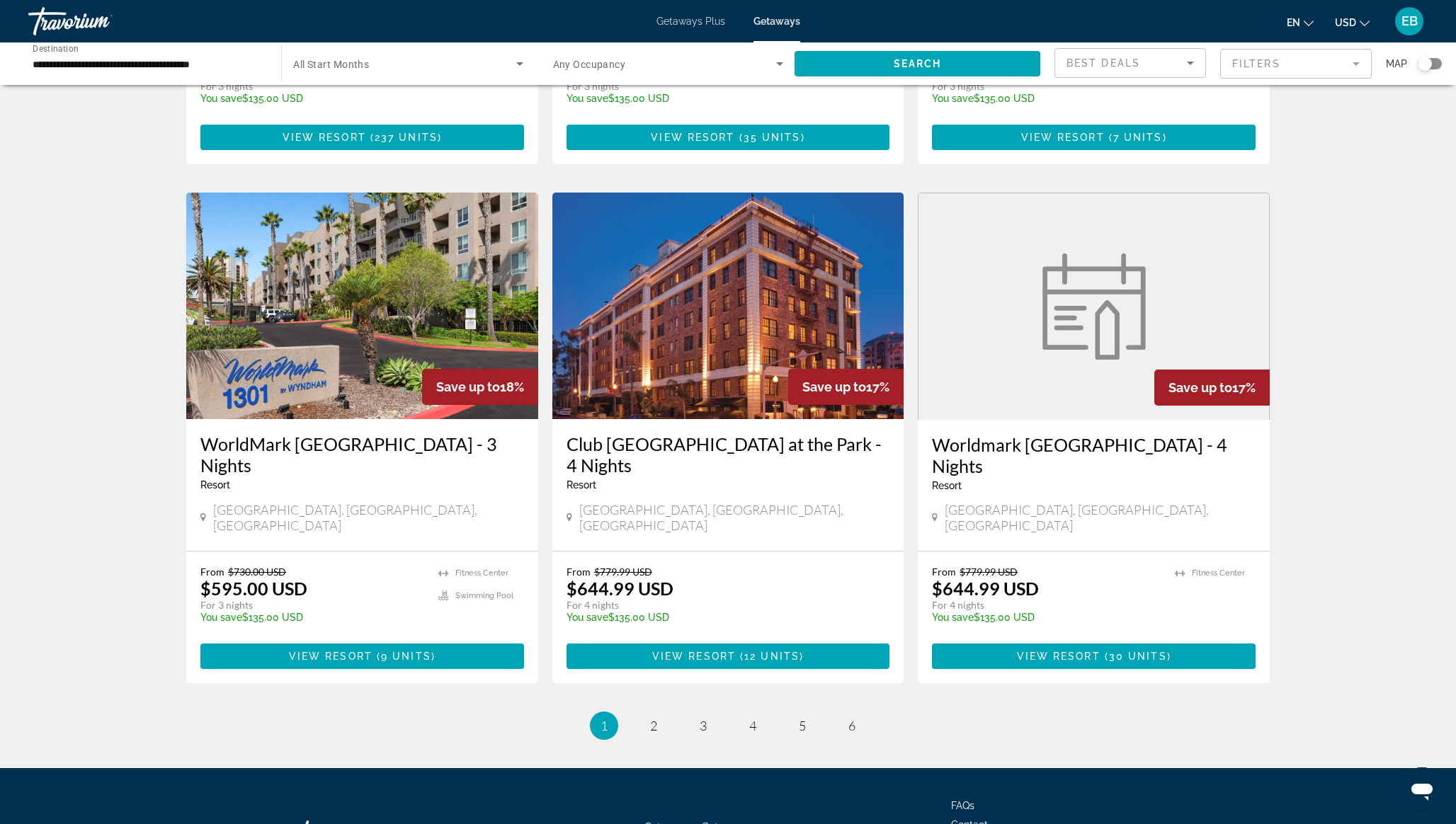
scroll to position [1552, 0]
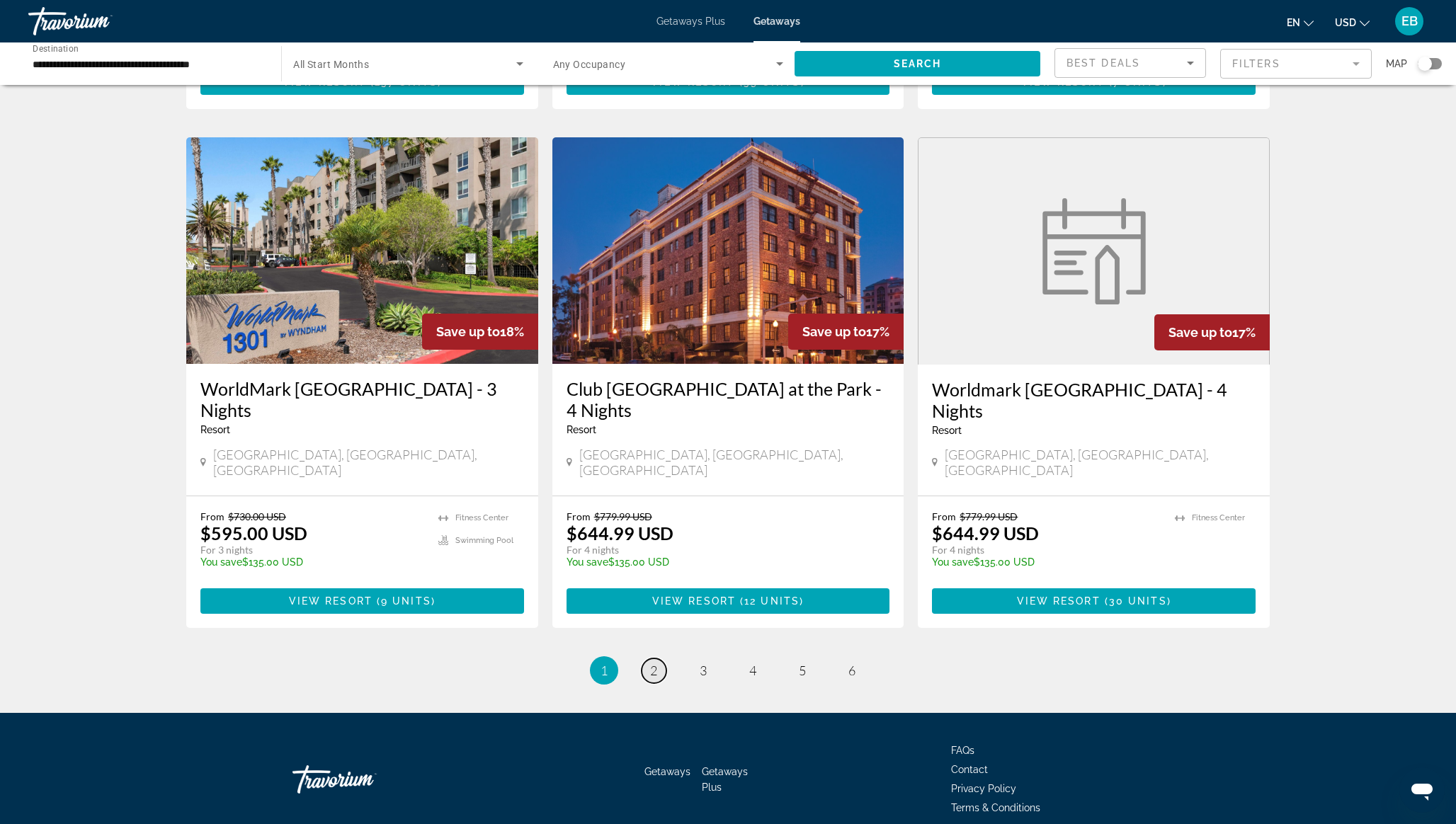
click at [650, 662] on span "2" at bounding box center [653, 670] width 7 height 16
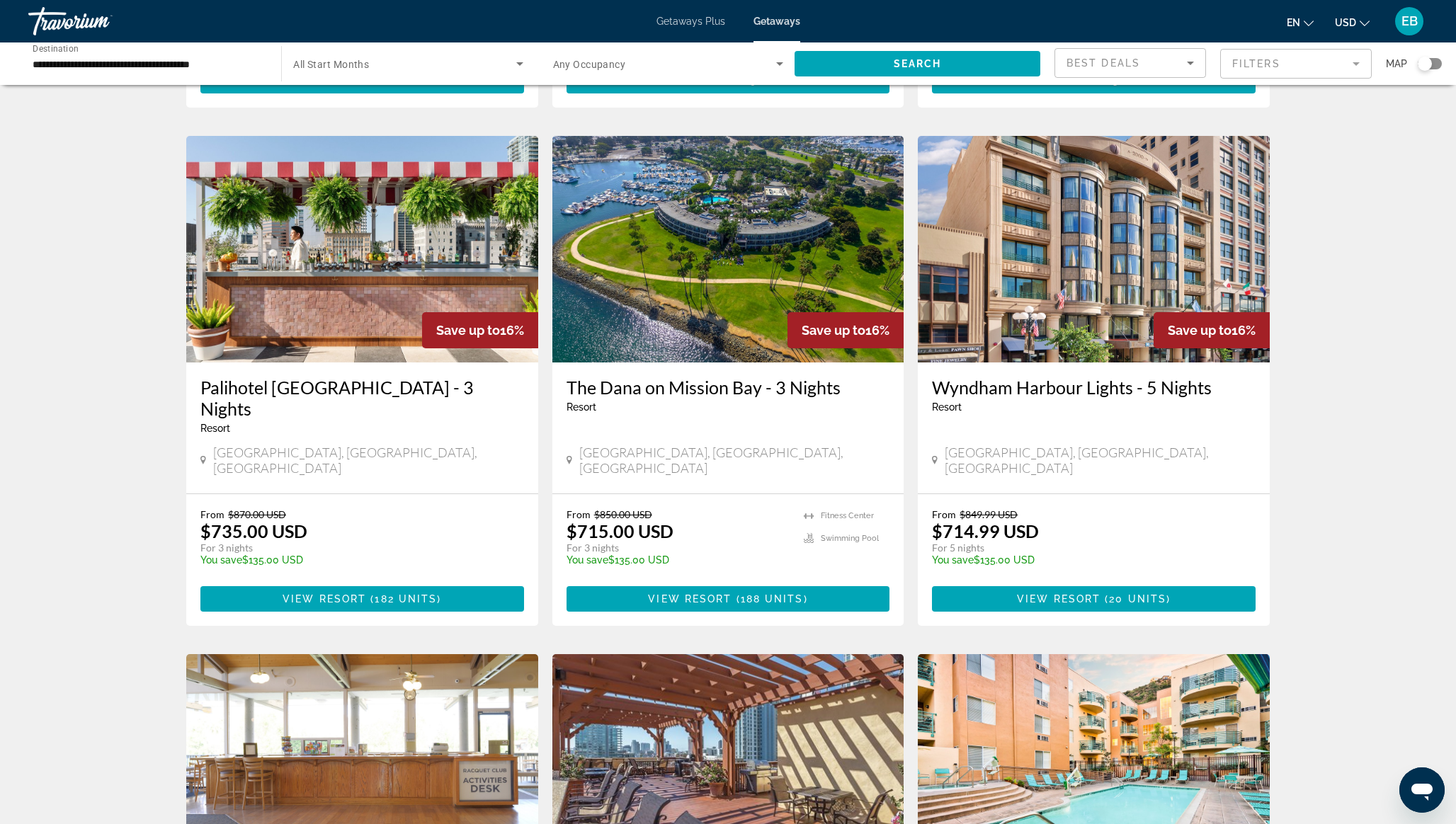
scroll to position [1530, 0]
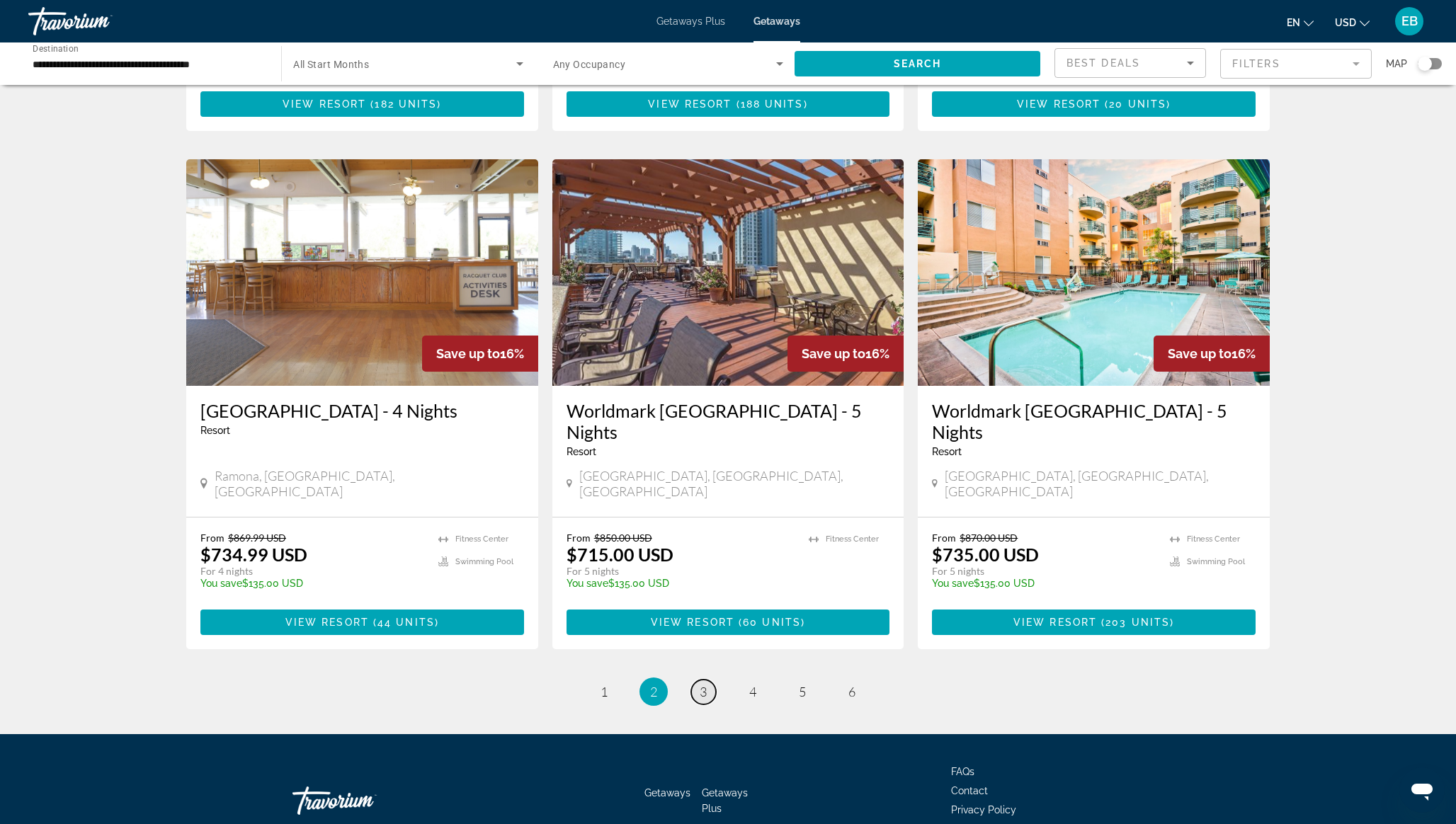
click at [705, 684] on span "3" at bounding box center [703, 691] width 7 height 16
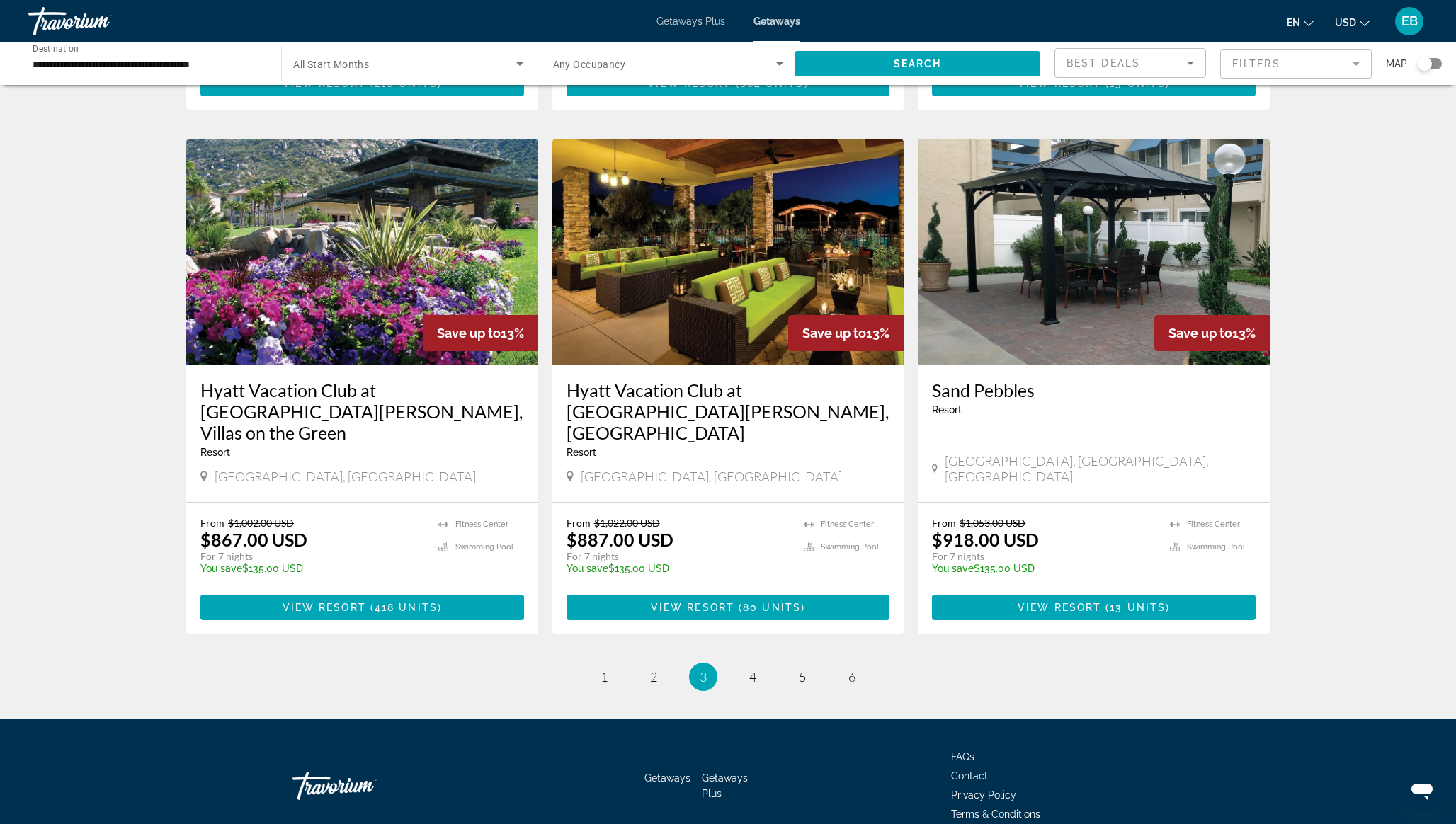
scroll to position [1529, 0]
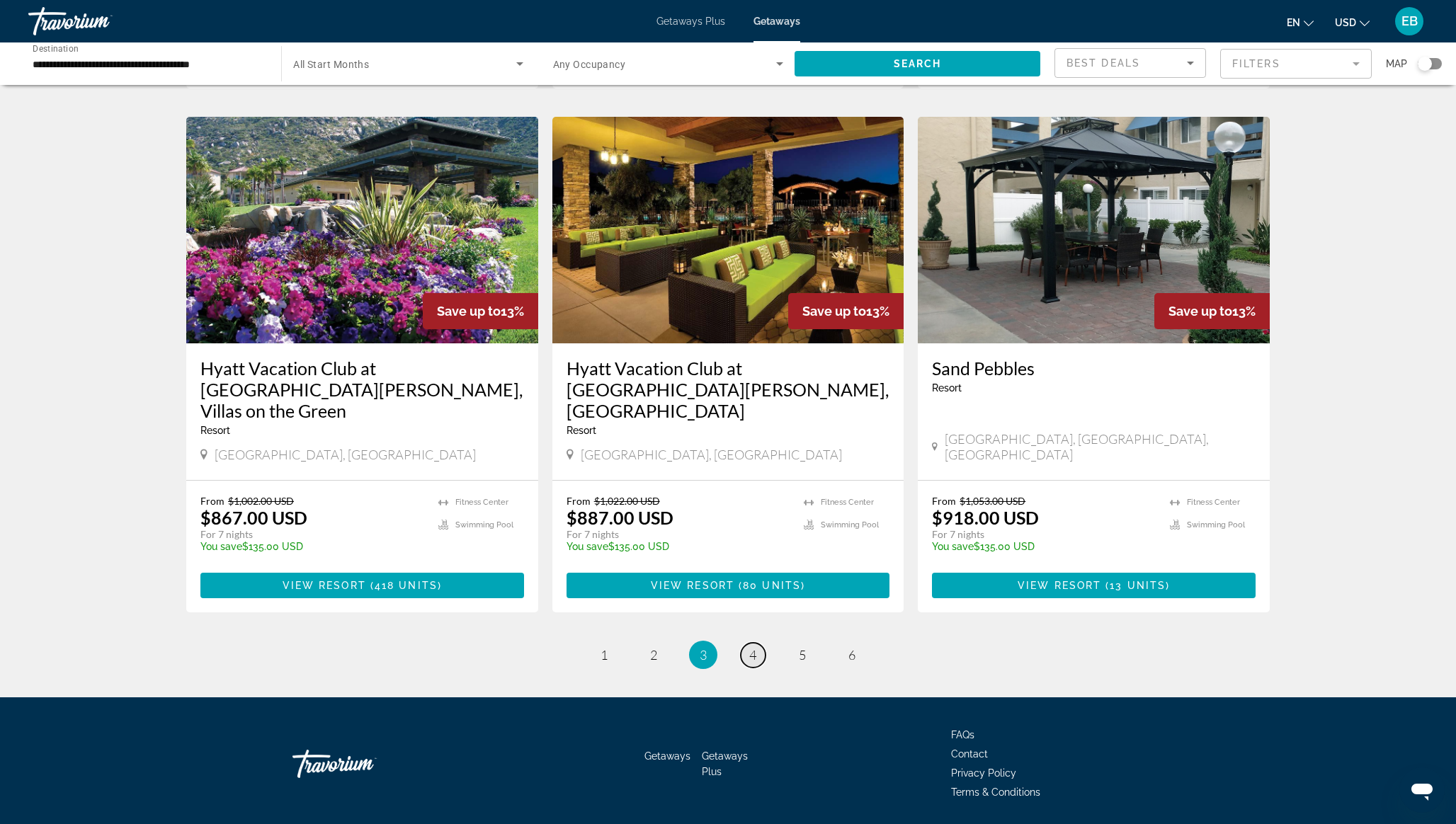
click at [752, 647] on span "4" at bounding box center [753, 655] width 7 height 16
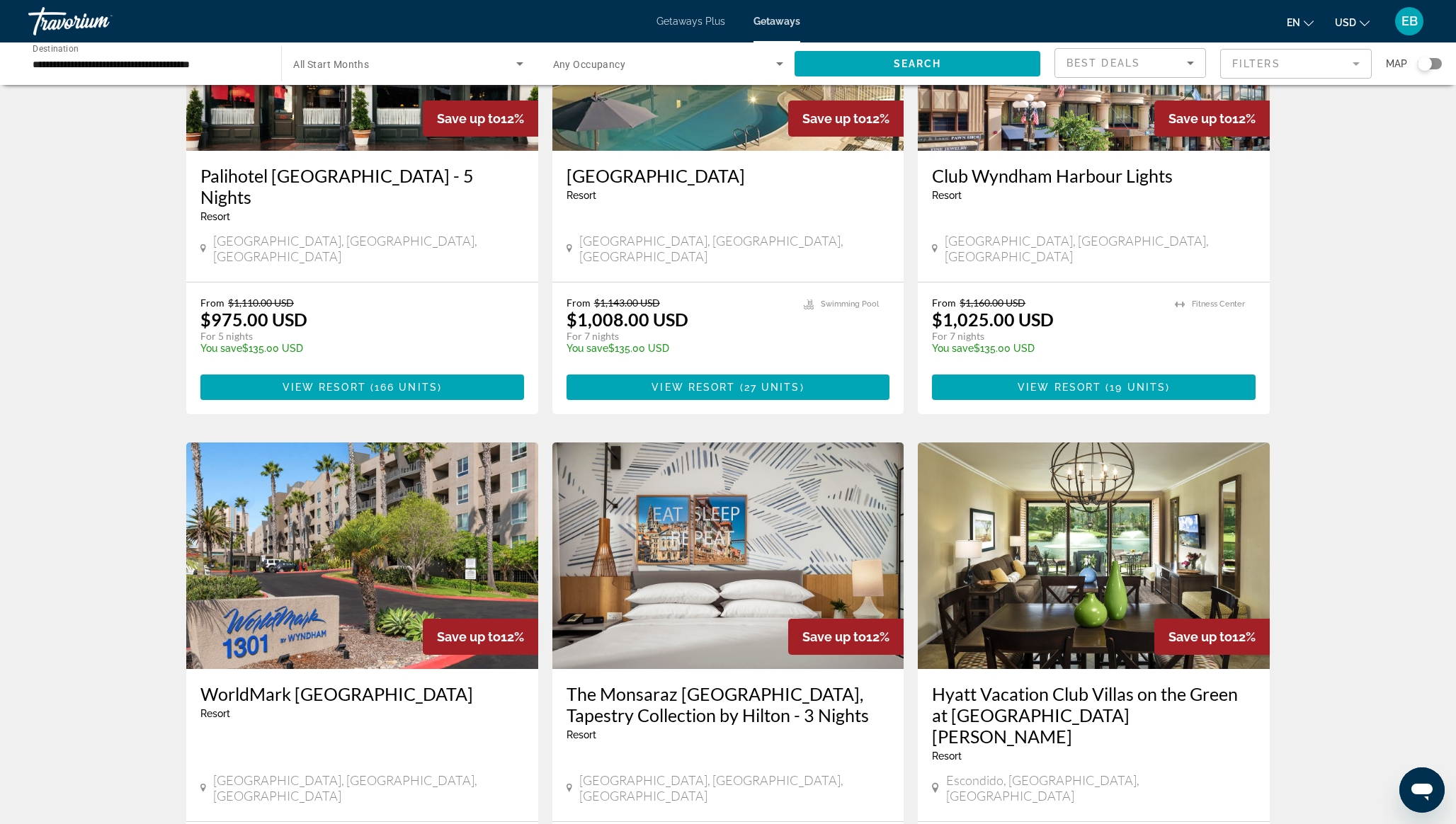
scroll to position [1509, 0]
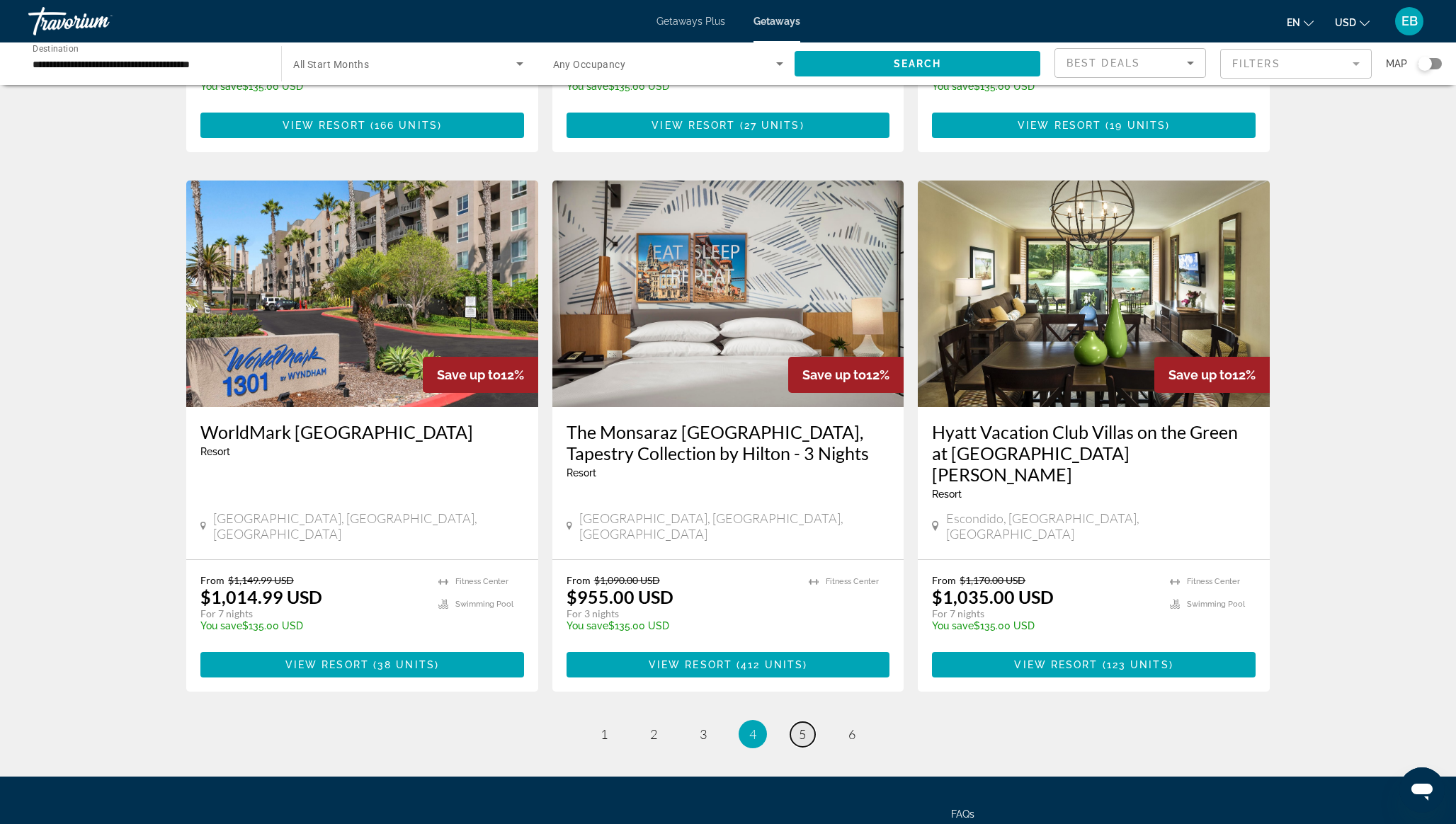
click at [803, 726] on span "5" at bounding box center [802, 734] width 7 height 16
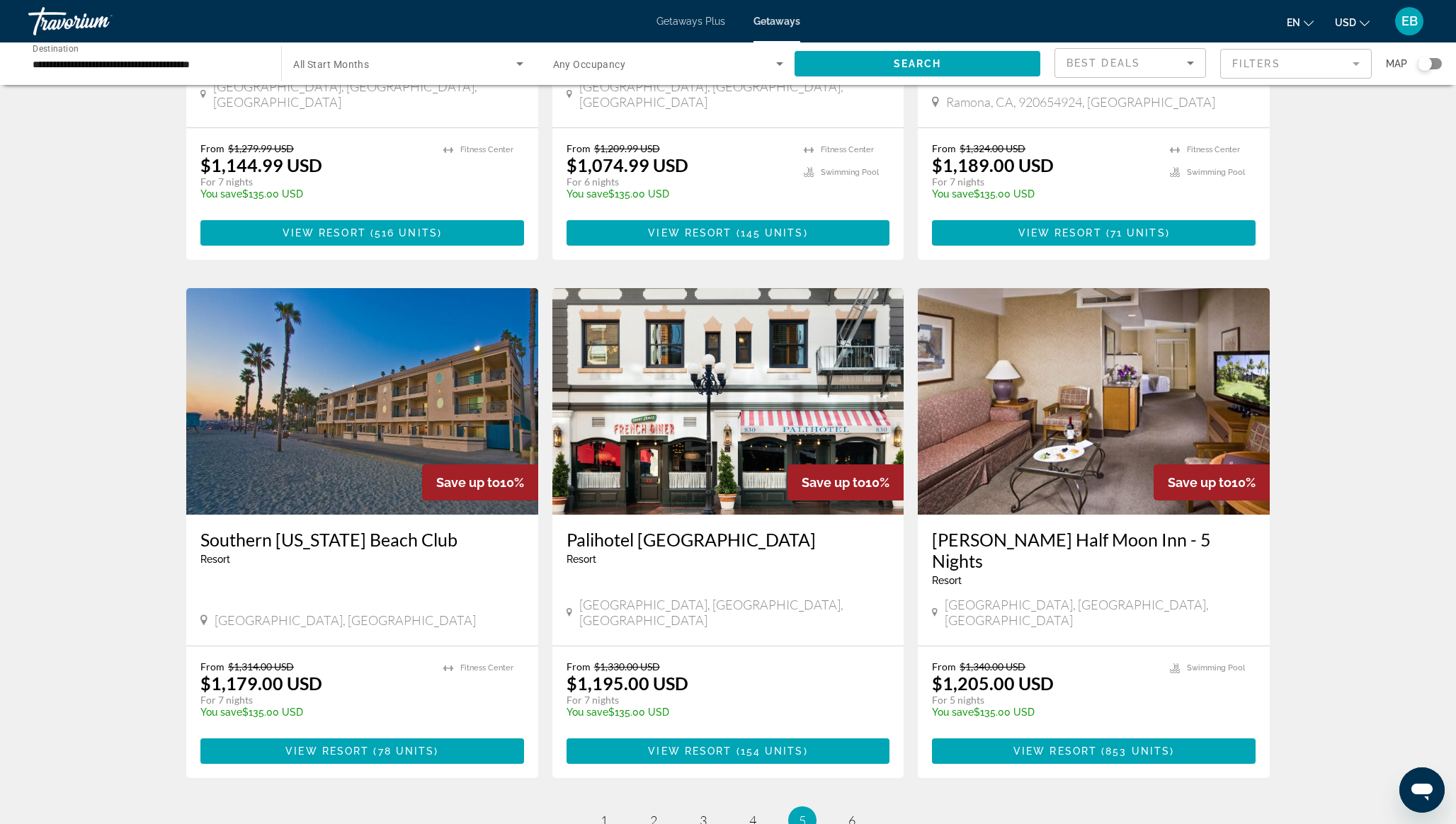
scroll to position [1529, 0]
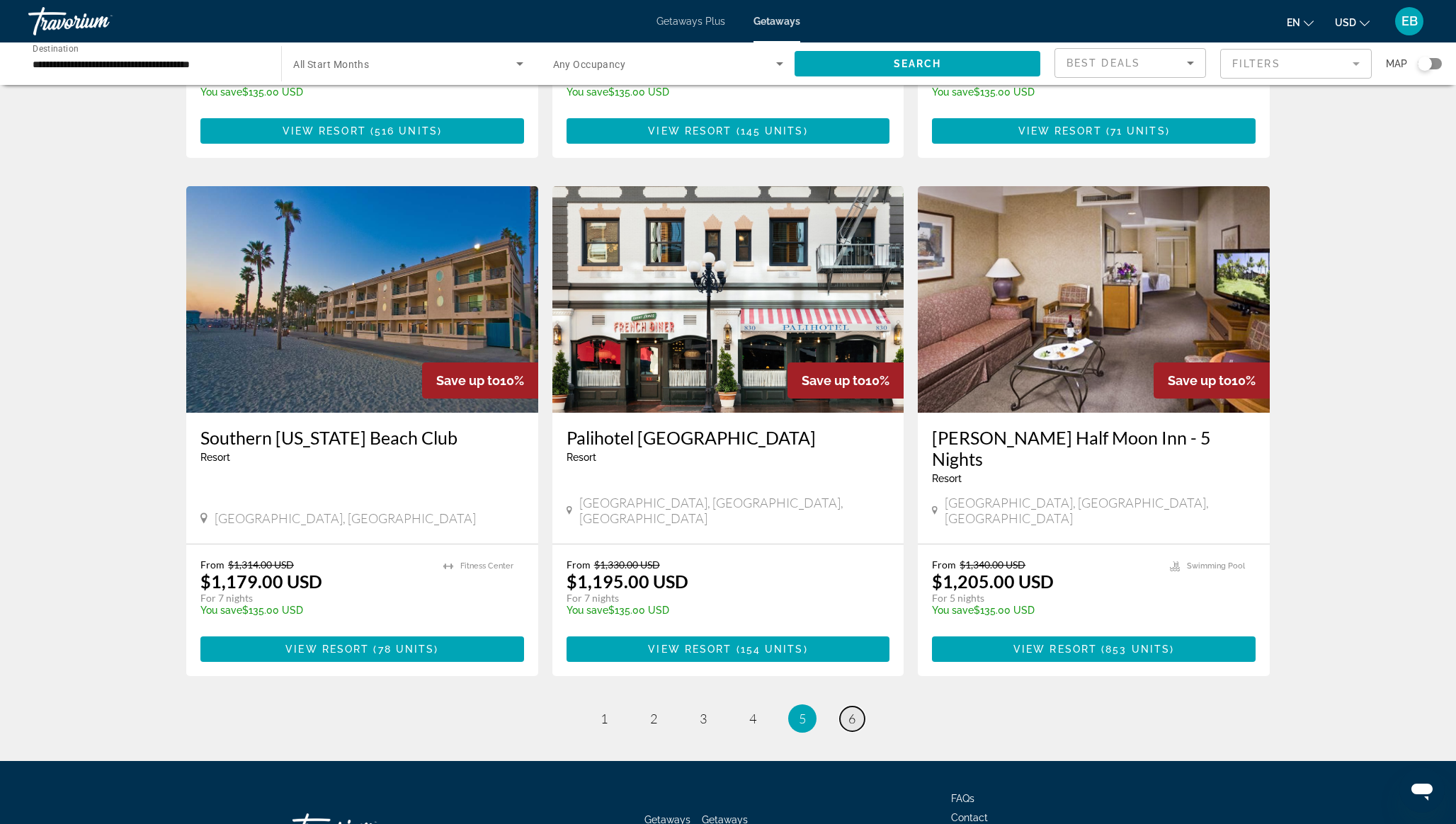
click at [854, 711] on span "6" at bounding box center [852, 719] width 7 height 16
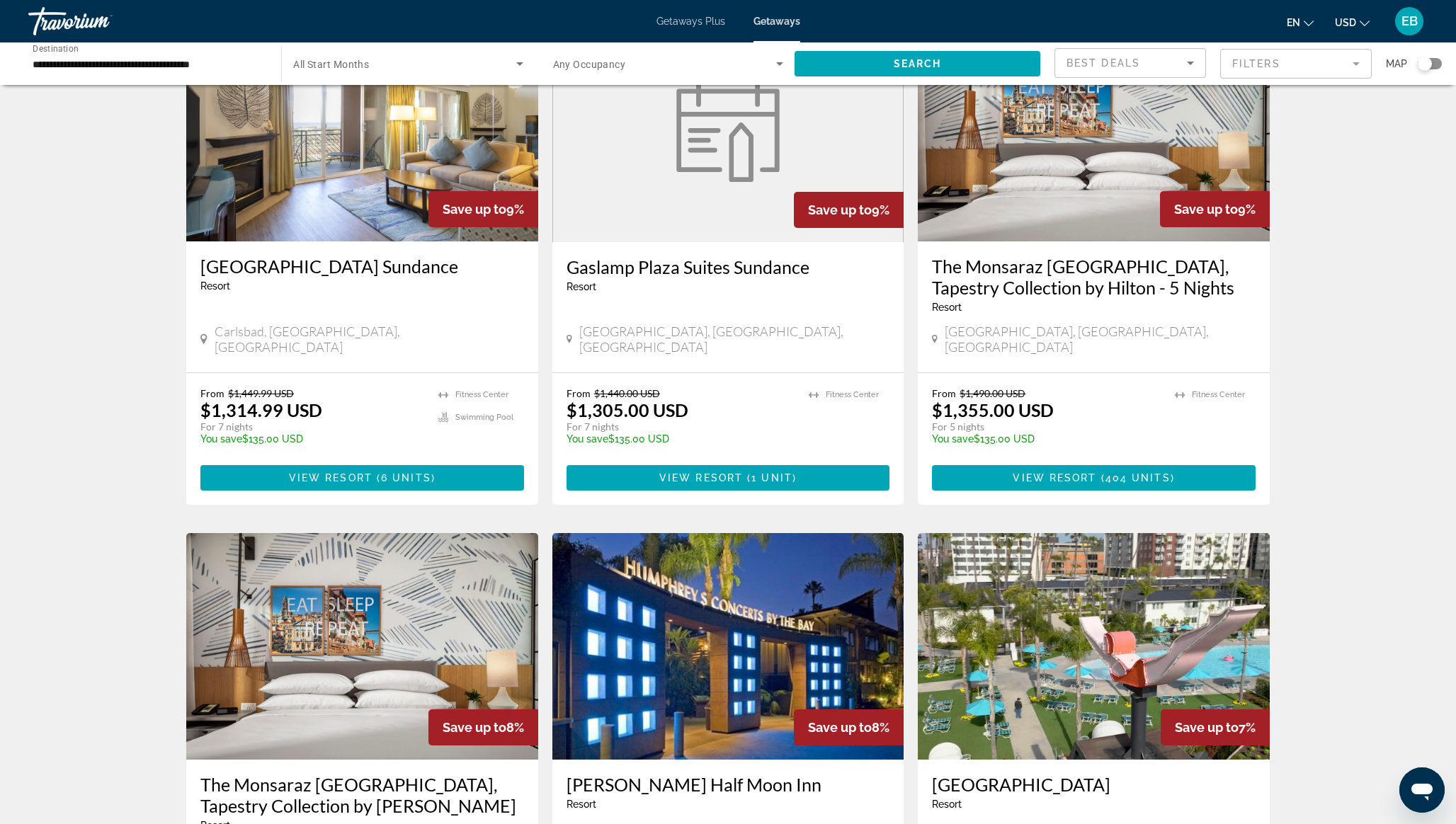
scroll to position [1048, 0]
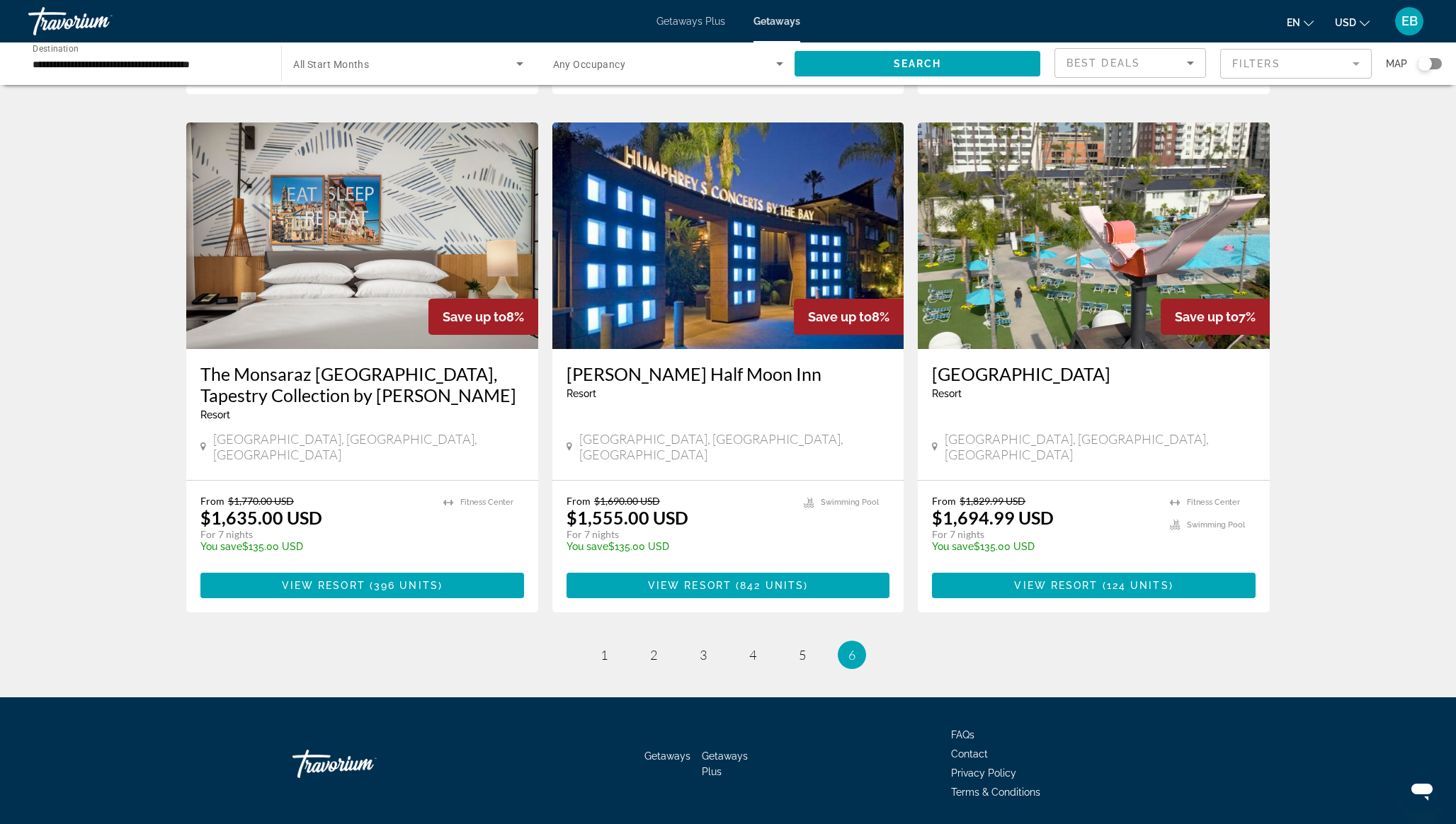
click at [974, 787] on span "Terms & Conditions" at bounding box center [995, 792] width 89 height 12
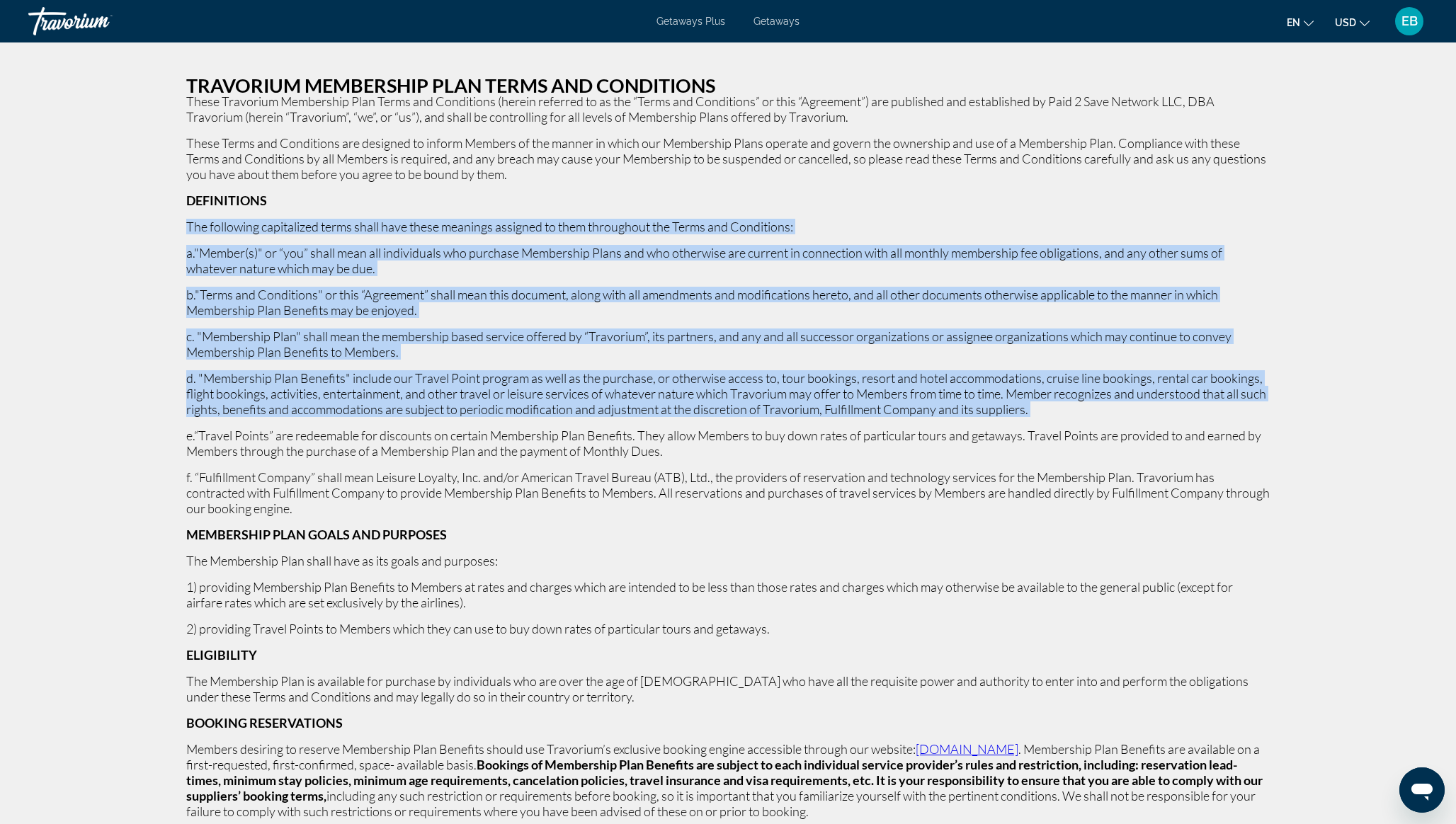
drag, startPoint x: 188, startPoint y: 229, endPoint x: 247, endPoint y: 424, distance: 203.7
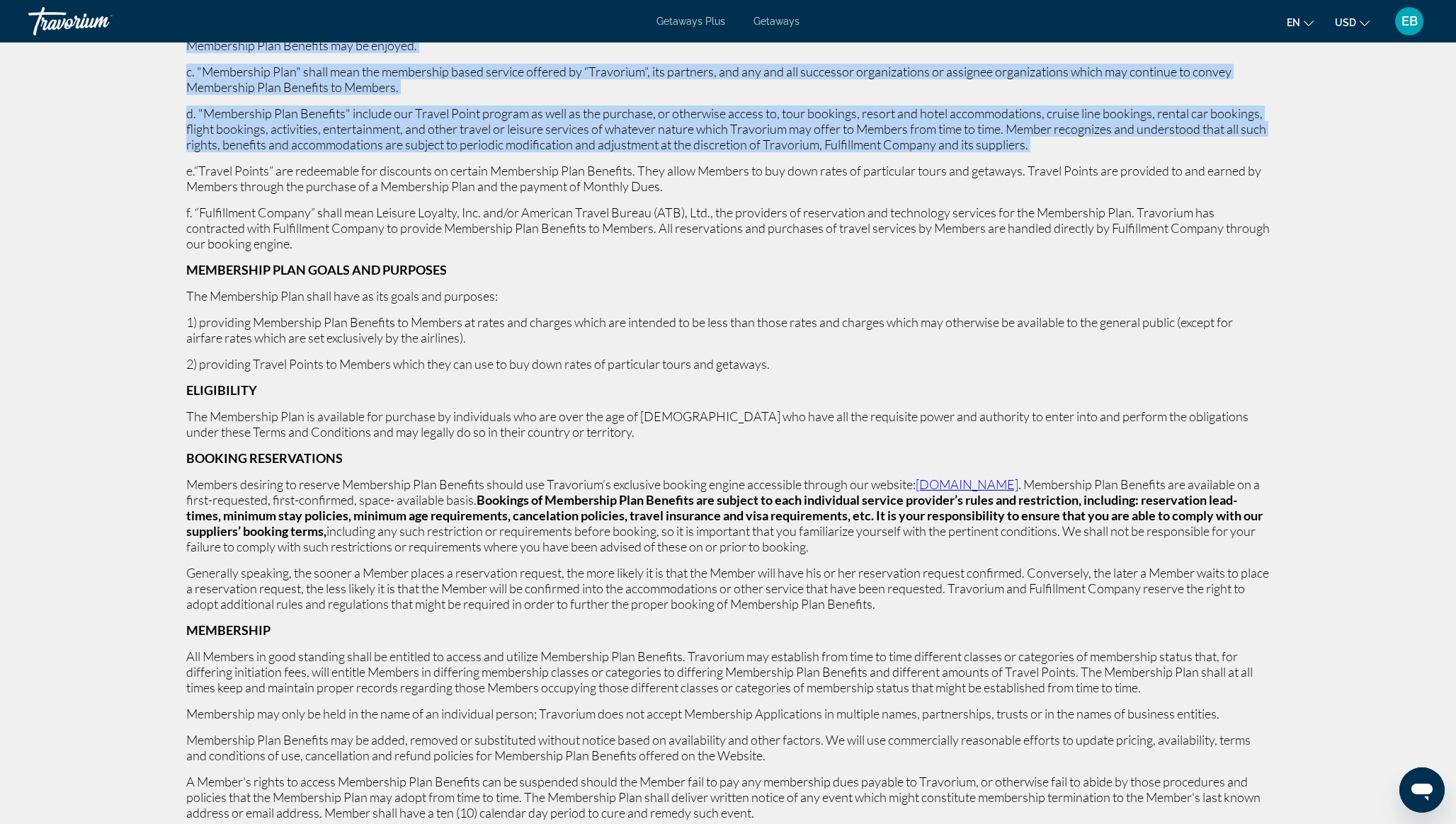
scroll to position [268, 0]
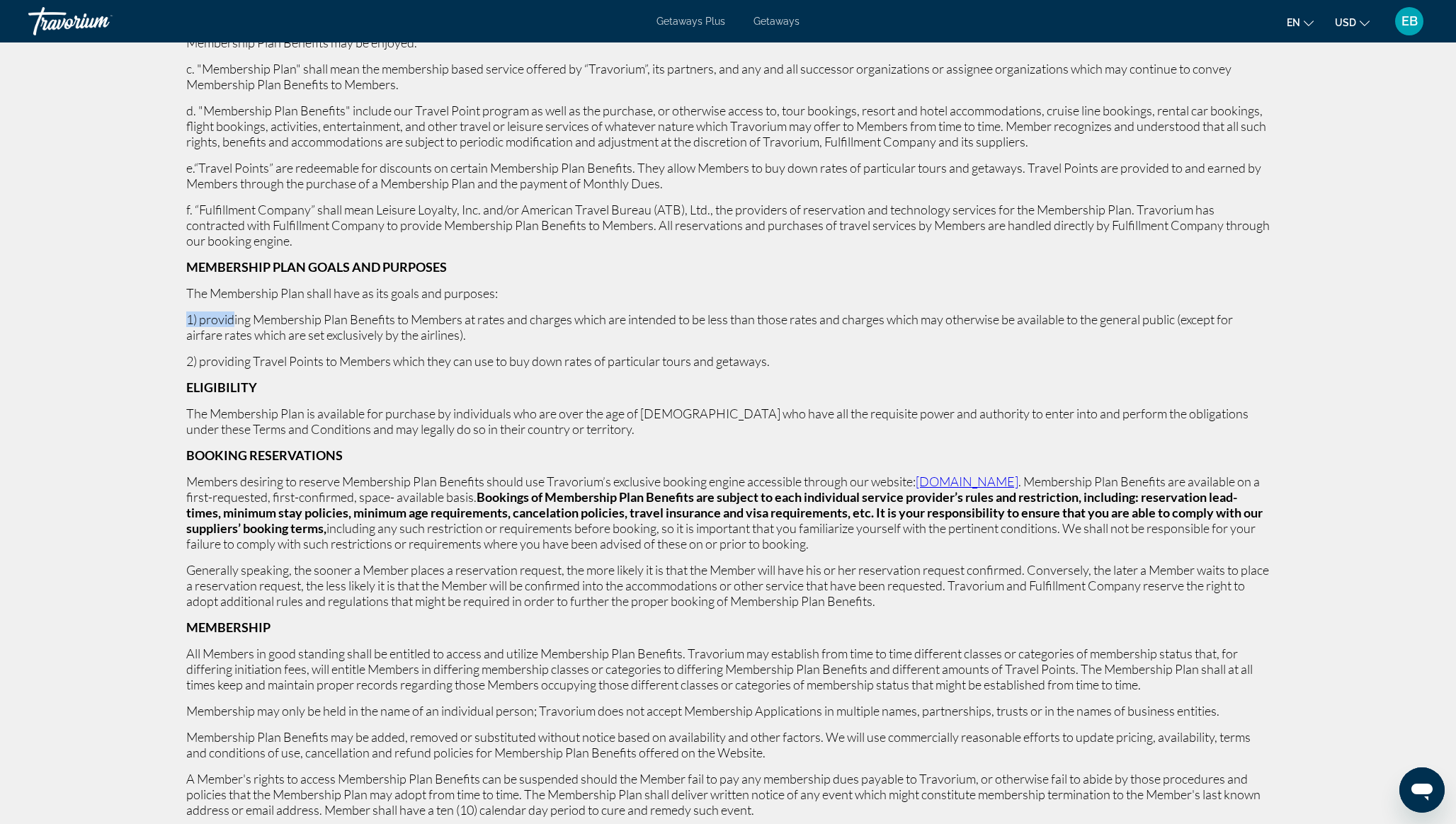
drag, startPoint x: 189, startPoint y: 303, endPoint x: 232, endPoint y: 322, distance: 47.0
click at [236, 357] on p "2) providing Travel Points to Members which they can use to buy down rates of p…" at bounding box center [728, 361] width 1084 height 16
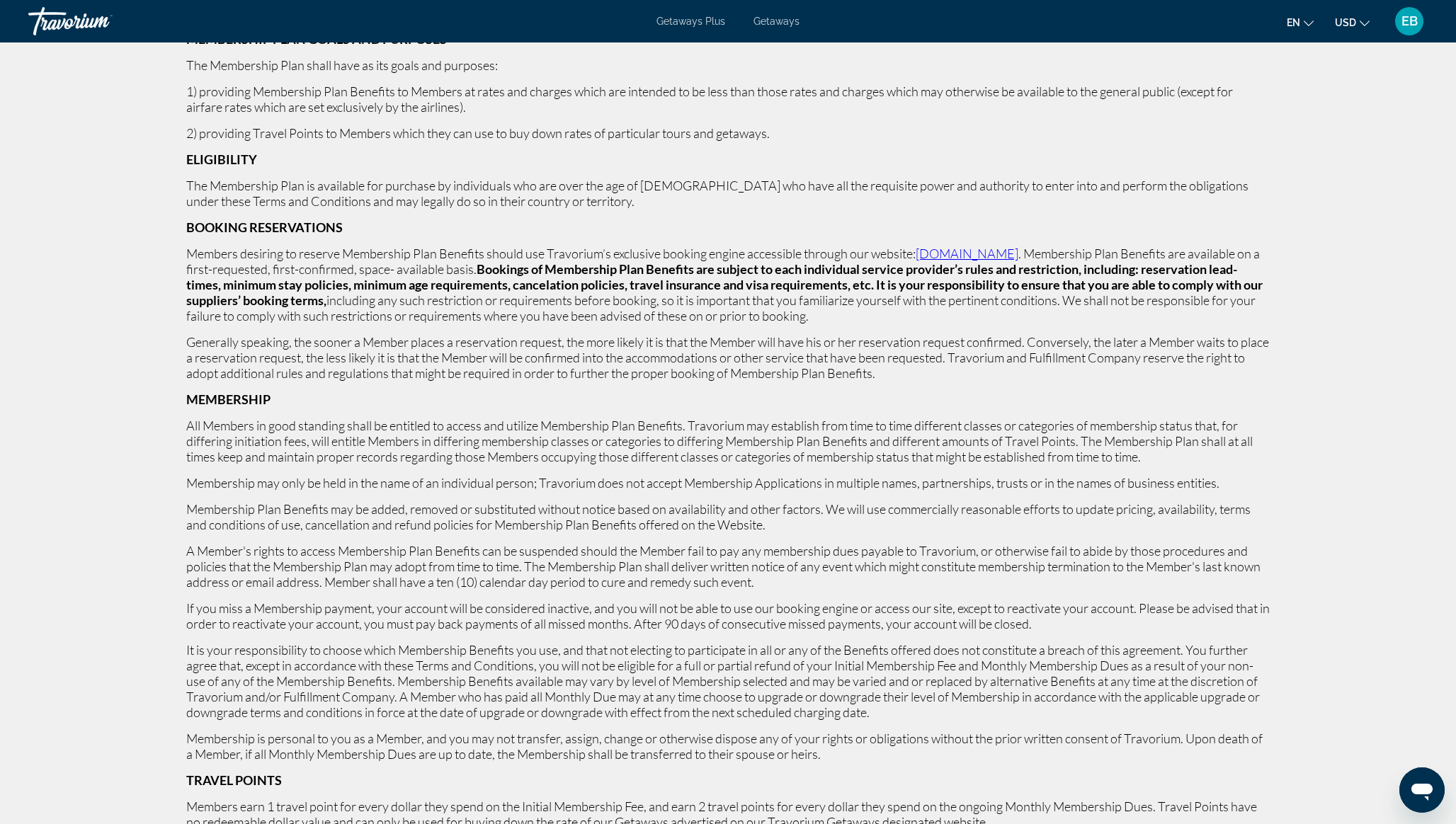
scroll to position [496, 0]
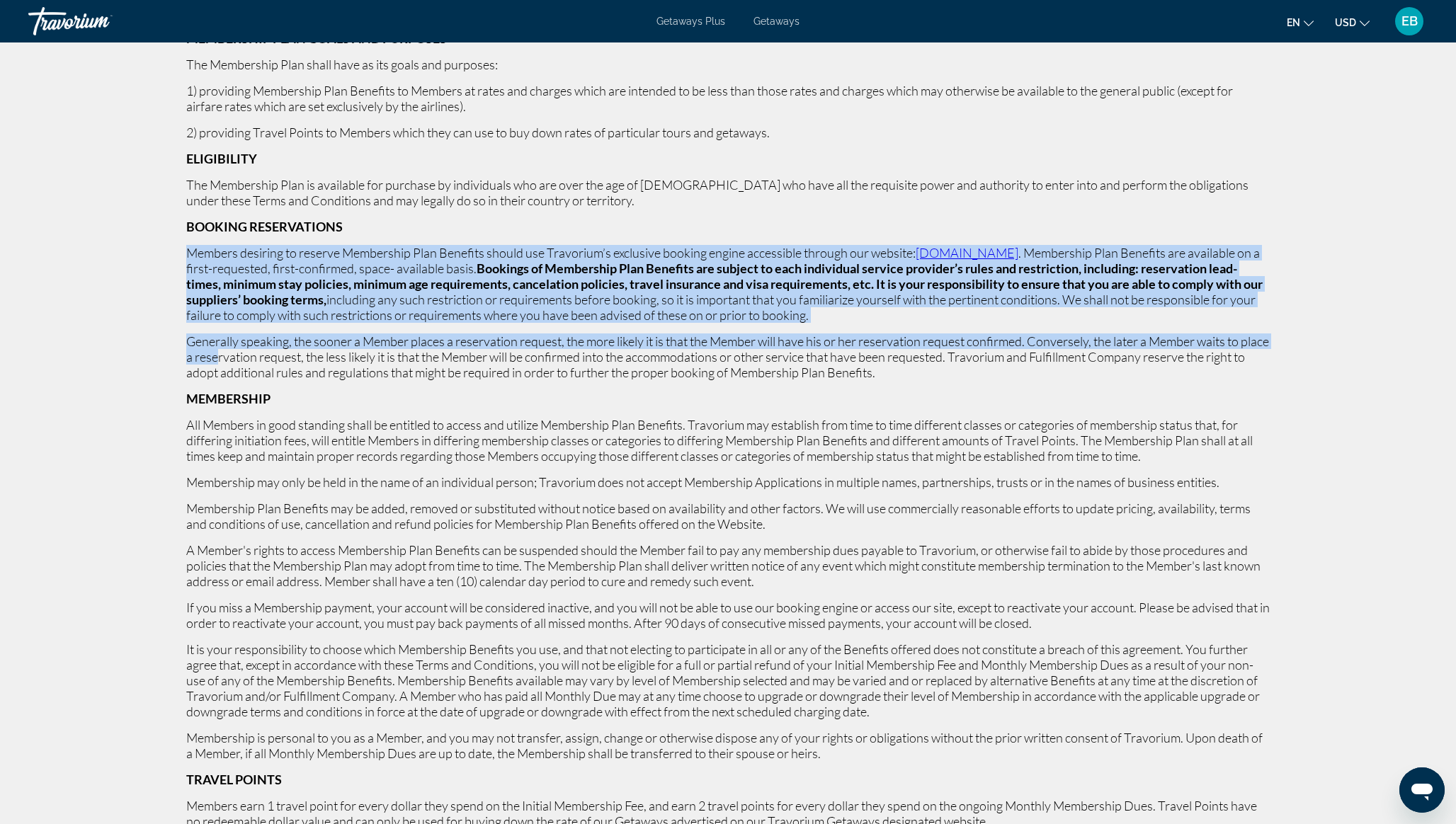
drag, startPoint x: 187, startPoint y: 253, endPoint x: 247, endPoint y: 355, distance: 118.3
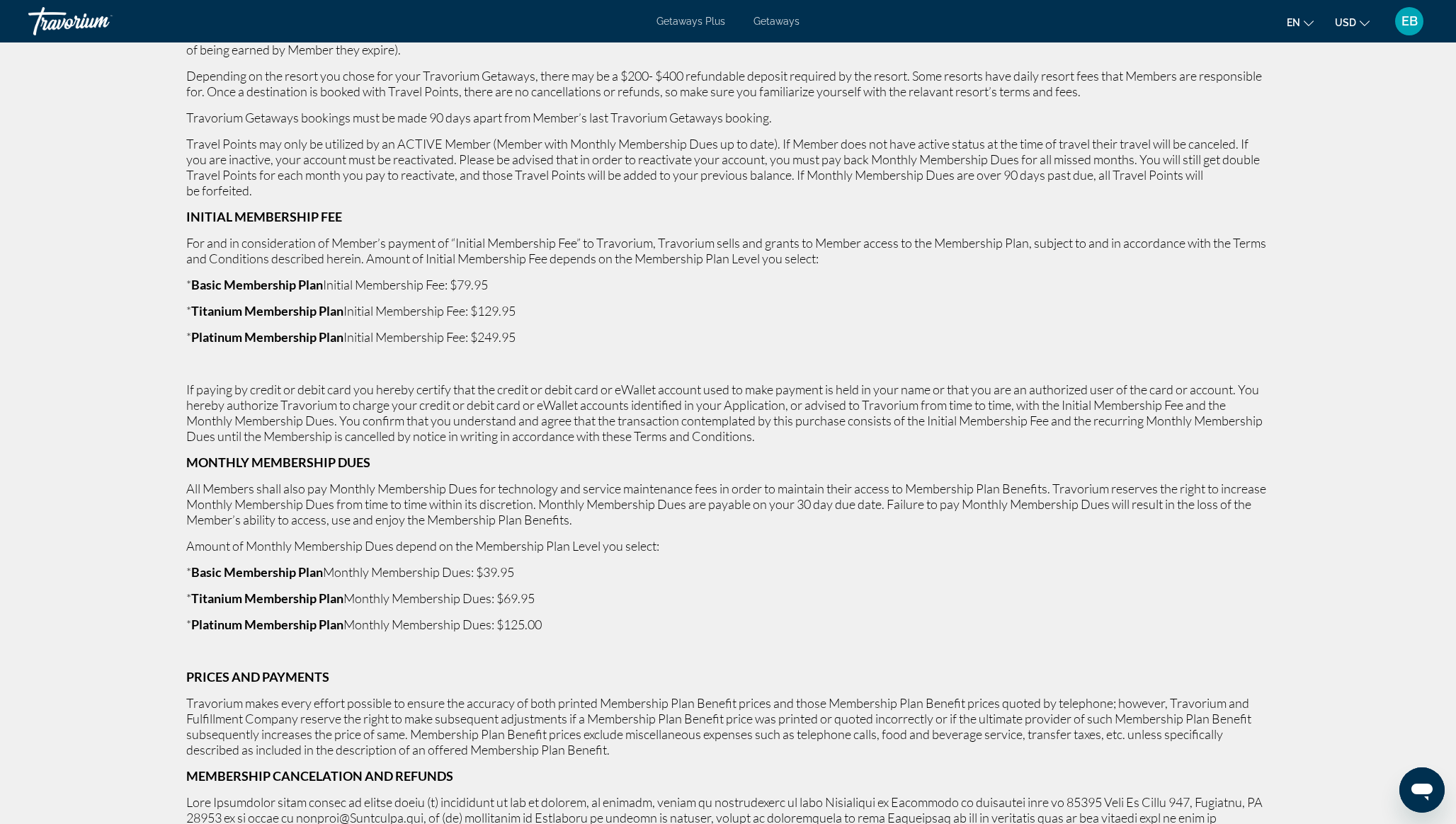
scroll to position [1315, 0]
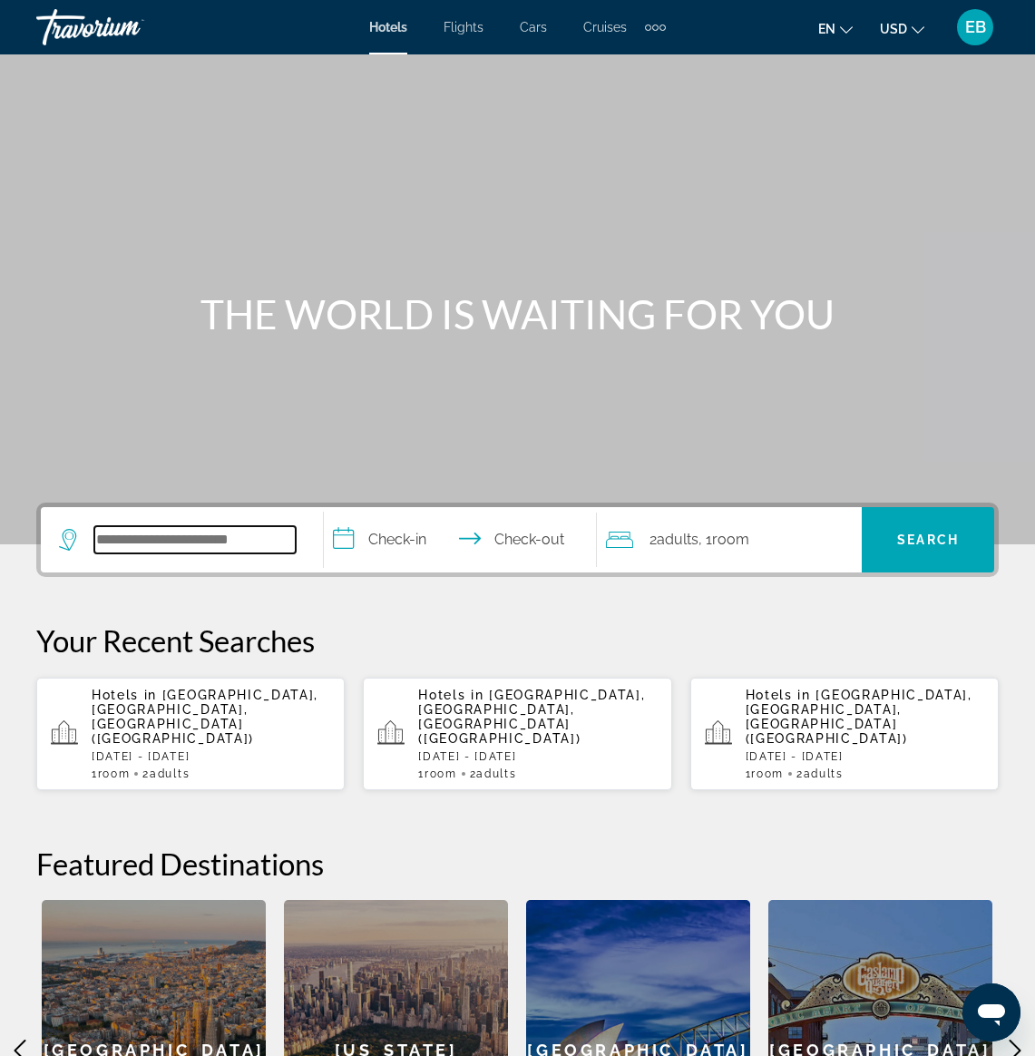
click at [221, 548] on input "Search widget" at bounding box center [194, 539] width 201 height 27
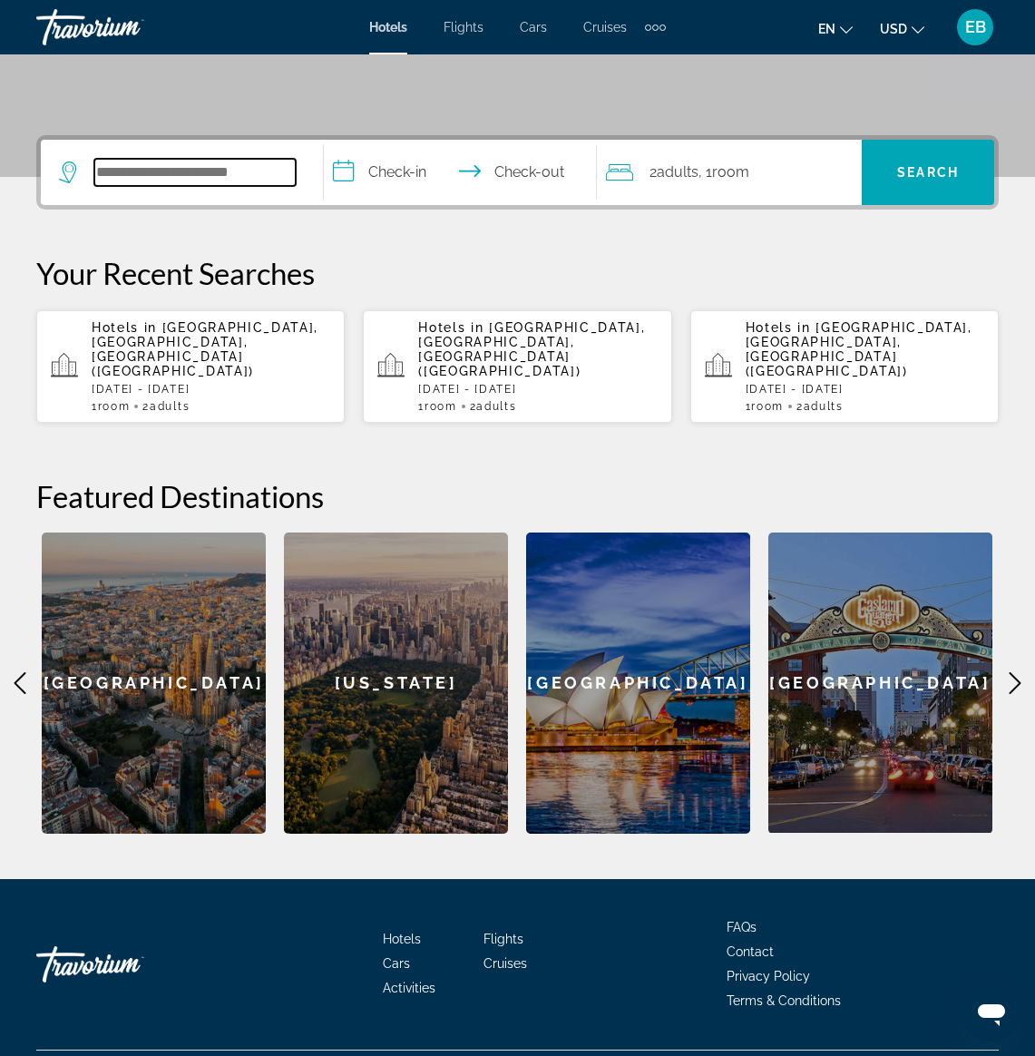
scroll to position [384, 0]
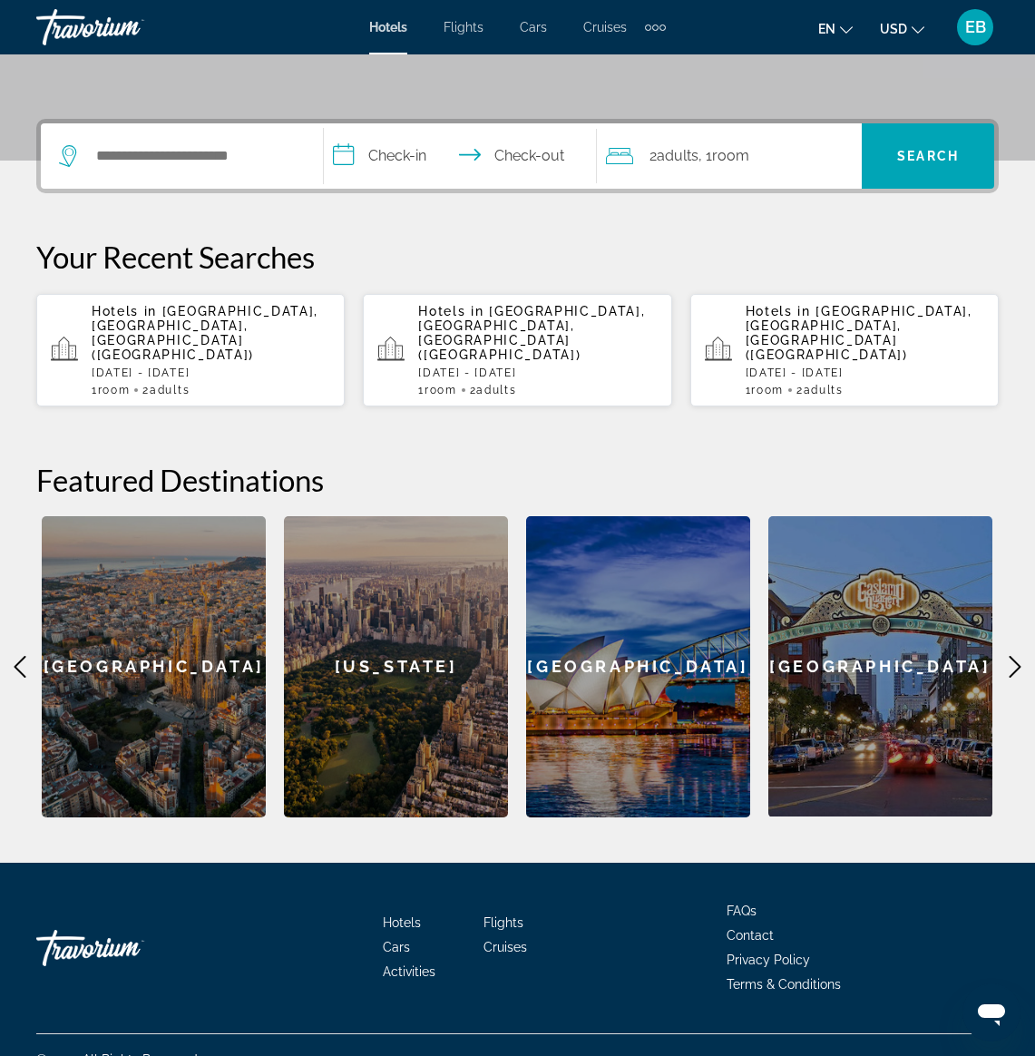
click at [164, 325] on span "San Diego, CA, United States (SAN)" at bounding box center [205, 333] width 227 height 58
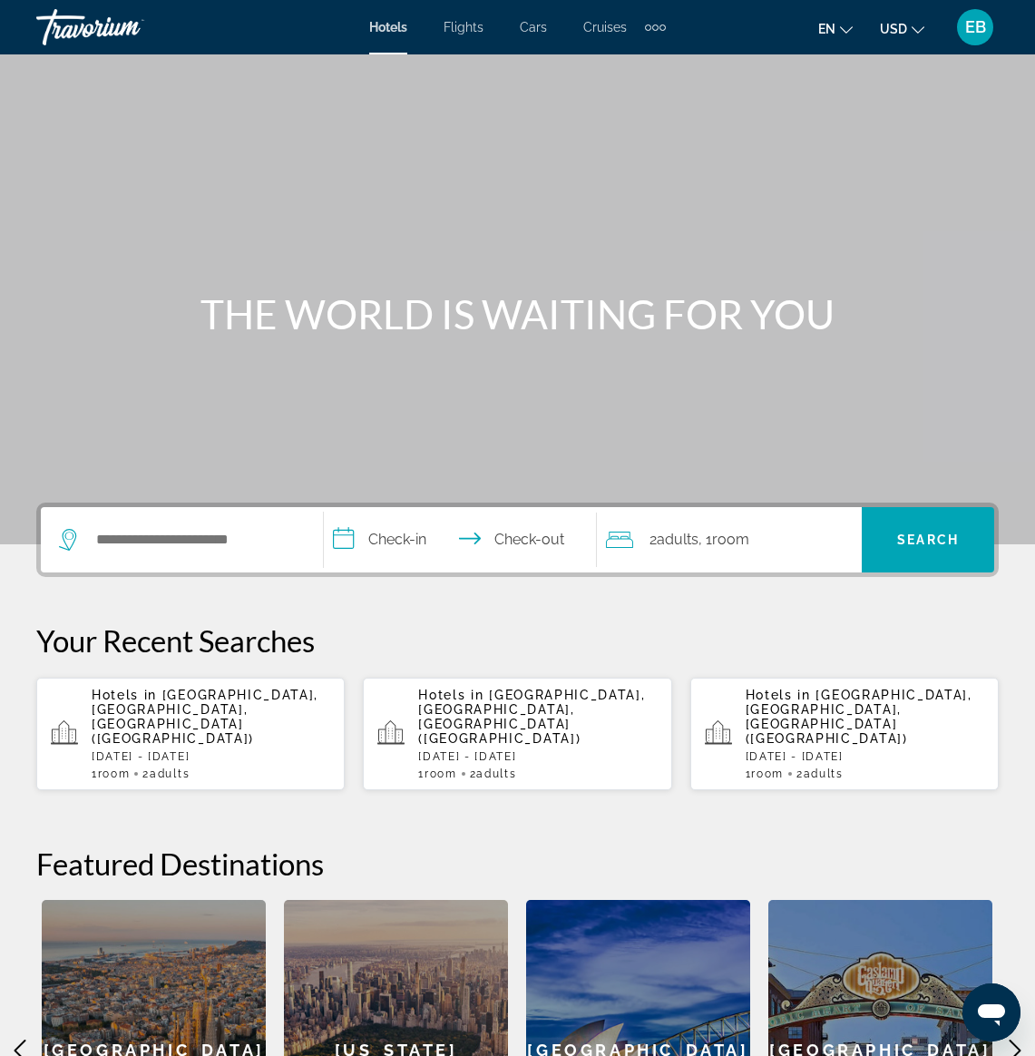
click at [172, 708] on span "[GEOGRAPHIC_DATA], [GEOGRAPHIC_DATA], [GEOGRAPHIC_DATA] ([GEOGRAPHIC_DATA])" at bounding box center [205, 716] width 227 height 58
